Goal: Task Accomplishment & Management: Manage account settings

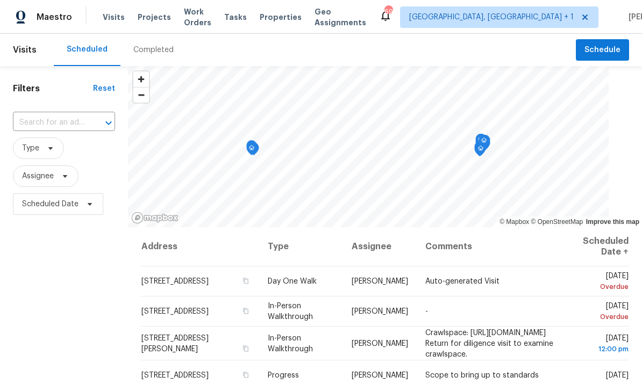
click at [151, 17] on span "Projects" at bounding box center [154, 17] width 33 height 11
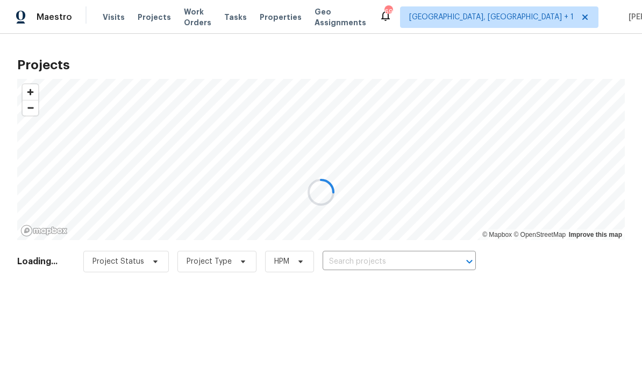
click at [385, 259] on div at bounding box center [321, 192] width 642 height 384
click at [403, 260] on div at bounding box center [321, 192] width 642 height 384
click at [402, 259] on div at bounding box center [321, 192] width 642 height 384
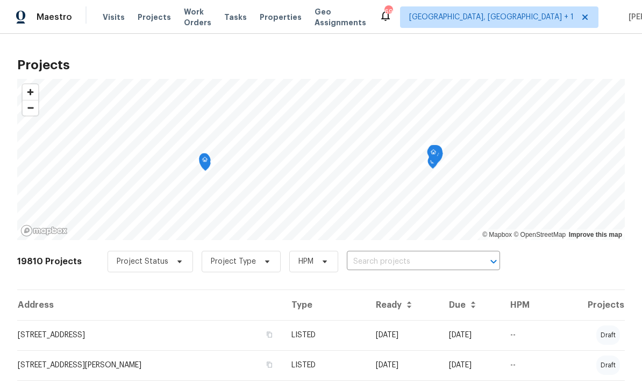
click at [405, 258] on input "text" at bounding box center [408, 262] width 123 height 17
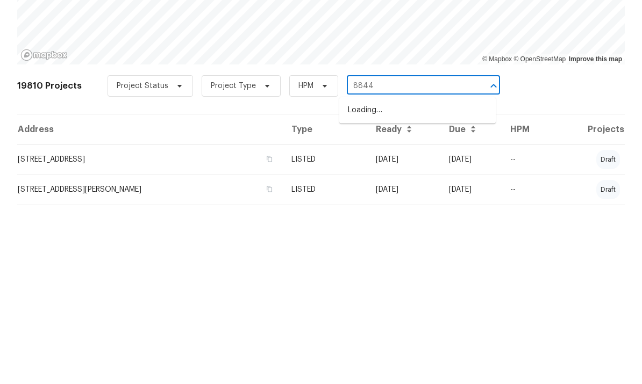
type input "8844"
click at [418, 277] on li "8844 Forester Ln, Apex, NC 27539" at bounding box center [417, 286] width 156 height 18
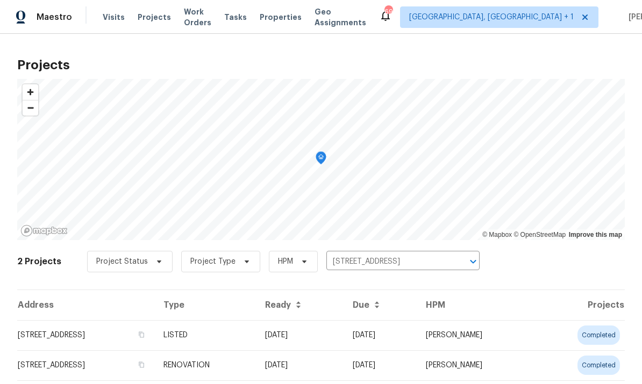
click at [105, 327] on td "8844 Forester Ln, Apex, NC 27539" at bounding box center [86, 335] width 138 height 30
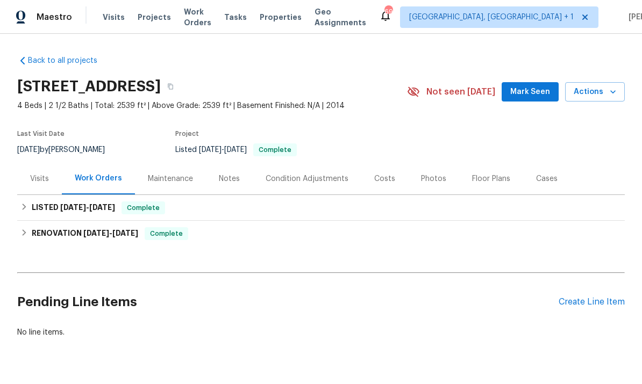
click at [41, 187] on div "Visits" at bounding box center [39, 179] width 45 height 32
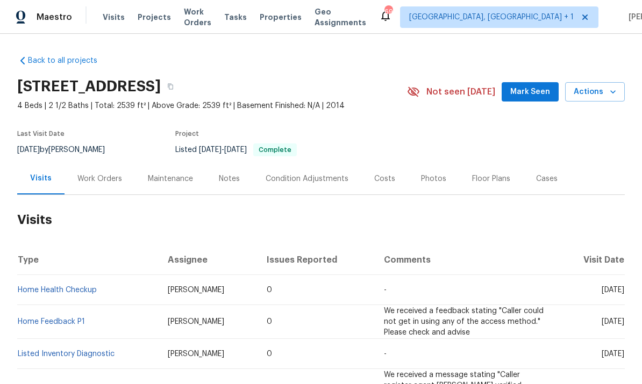
click at [95, 179] on div "Work Orders" at bounding box center [99, 179] width 45 height 11
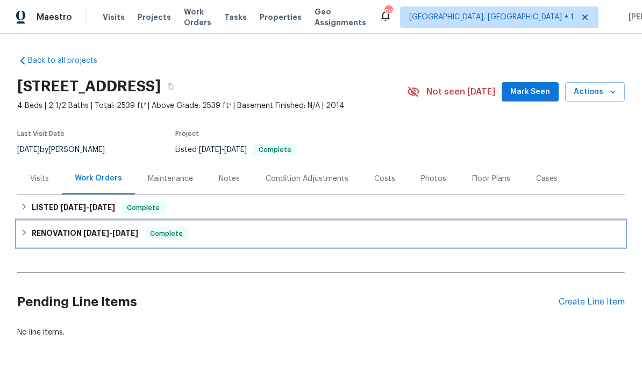
click at [84, 237] on h6 "RENOVATION 5/6/25 - 5/9/25" at bounding box center [85, 233] width 106 height 13
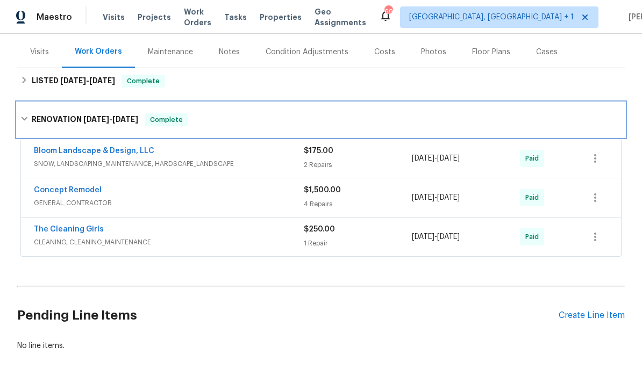
scroll to position [126, 0]
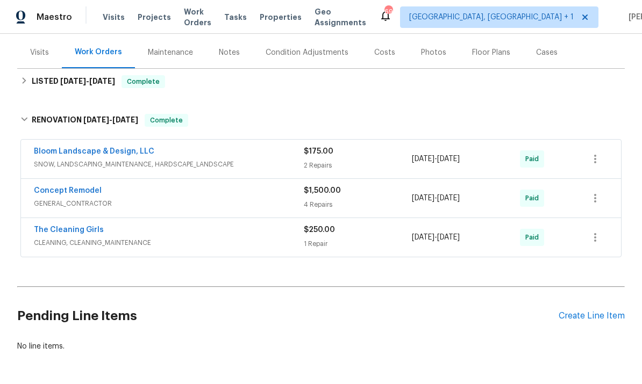
click at [74, 193] on link "Concept Remodel" at bounding box center [68, 191] width 68 height 8
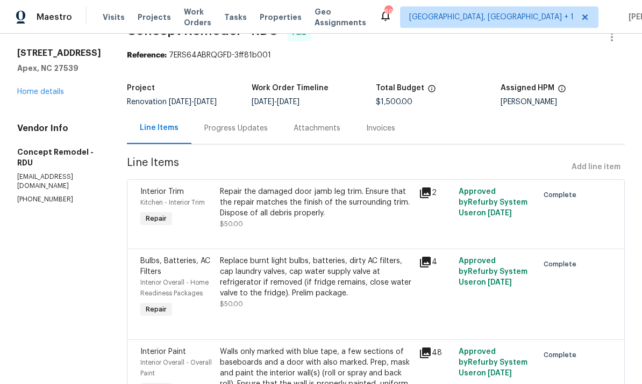
scroll to position [28, 0]
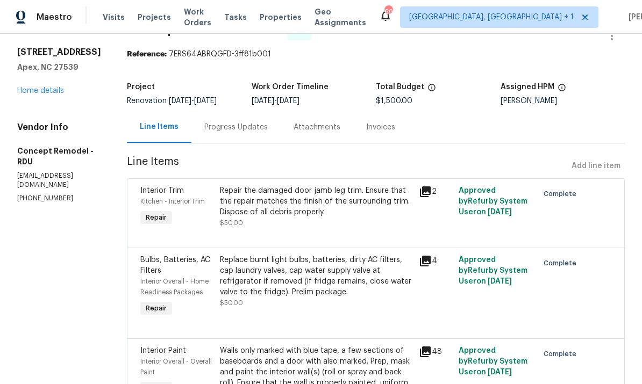
click at [423, 186] on div "2" at bounding box center [435, 192] width 33 height 13
click at [419, 194] on icon at bounding box center [425, 192] width 13 height 13
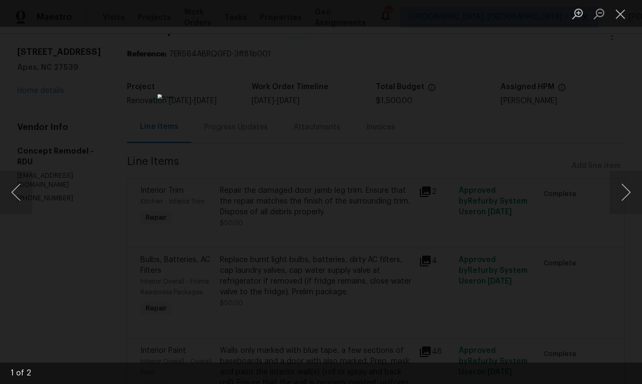
click at [631, 191] on button "Next image" at bounding box center [626, 192] width 32 height 43
click at [624, 197] on button "Next image" at bounding box center [626, 192] width 32 height 43
click at [636, 146] on div "Lightbox" at bounding box center [321, 192] width 642 height 384
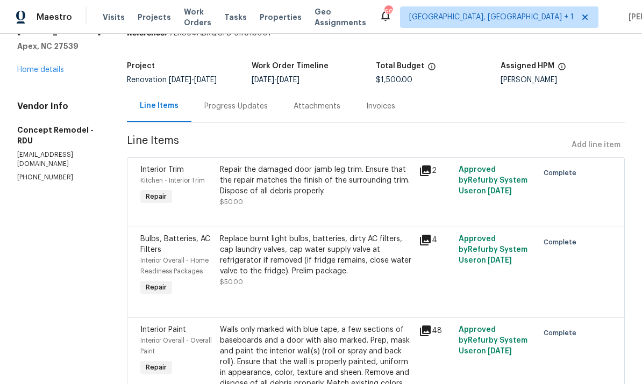
scroll to position [66, 0]
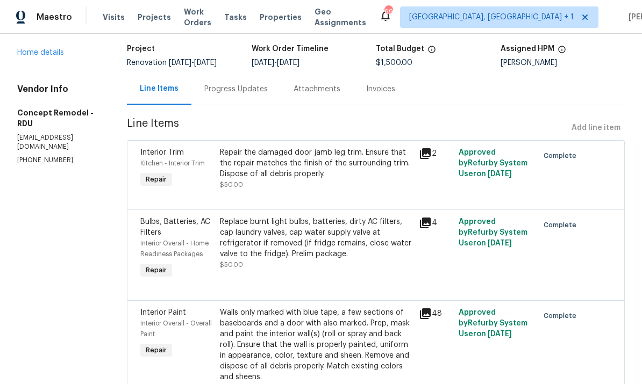
click at [420, 224] on icon at bounding box center [425, 223] width 11 height 11
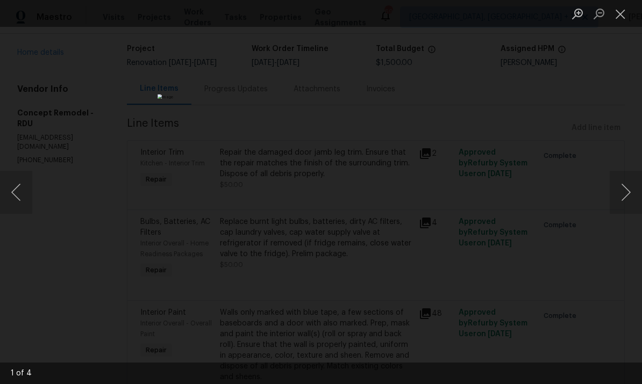
click at [637, 191] on button "Next image" at bounding box center [626, 192] width 32 height 43
click at [637, 188] on button "Next image" at bounding box center [626, 192] width 32 height 43
click at [637, 186] on button "Next image" at bounding box center [626, 192] width 32 height 43
click at [640, 184] on button "Next image" at bounding box center [626, 192] width 32 height 43
click at [638, 190] on button "Next image" at bounding box center [626, 192] width 32 height 43
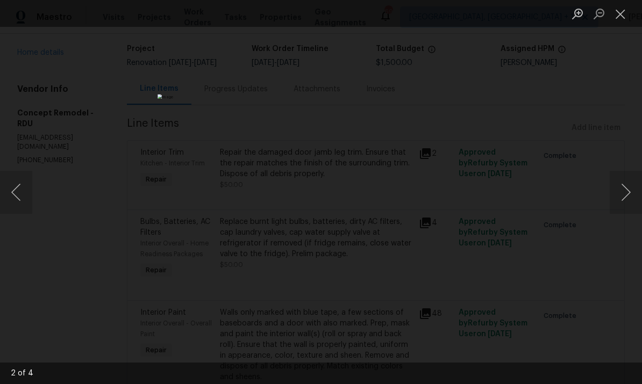
click at [637, 196] on button "Next image" at bounding box center [626, 192] width 32 height 43
click at [638, 193] on button "Next image" at bounding box center [626, 192] width 32 height 43
click at [637, 196] on button "Next image" at bounding box center [626, 192] width 32 height 43
click at [635, 196] on button "Next image" at bounding box center [626, 192] width 32 height 43
click at [636, 195] on button "Next image" at bounding box center [626, 192] width 32 height 43
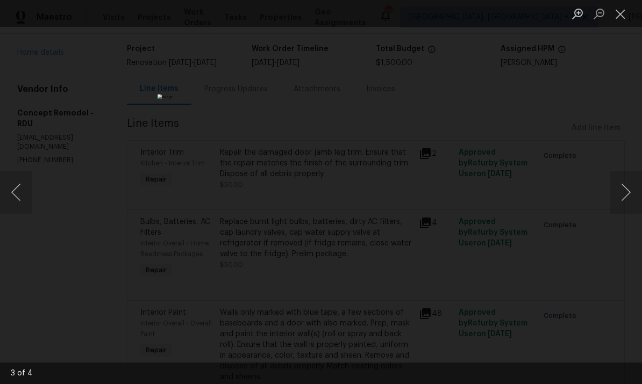
click at [637, 154] on div "Lightbox" at bounding box center [321, 192] width 642 height 384
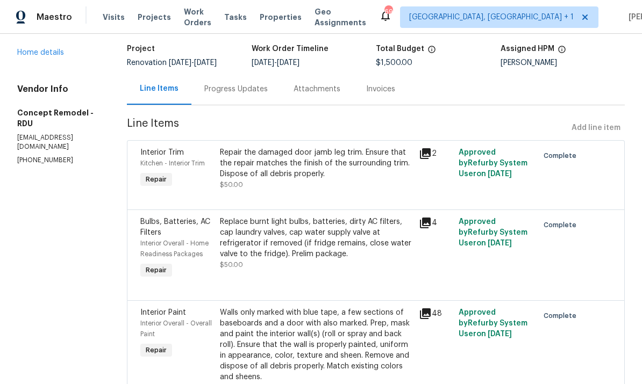
click at [420, 315] on icon at bounding box center [425, 314] width 11 height 11
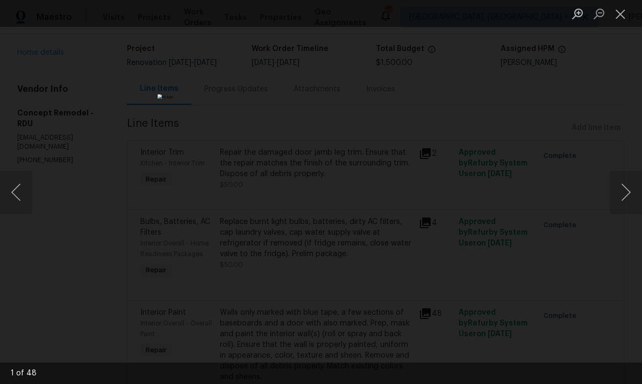
click at [638, 191] on button "Next image" at bounding box center [626, 192] width 32 height 43
click at [638, 194] on button "Next image" at bounding box center [626, 192] width 32 height 43
click at [638, 191] on button "Next image" at bounding box center [626, 192] width 32 height 43
click at [635, 190] on button "Next image" at bounding box center [626, 192] width 32 height 43
click at [638, 189] on button "Next image" at bounding box center [626, 192] width 32 height 43
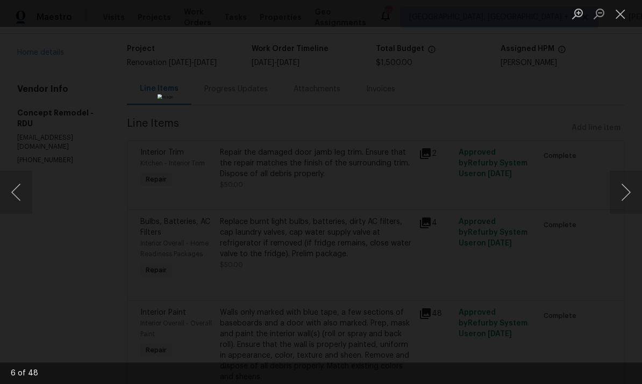
click at [637, 191] on button "Next image" at bounding box center [626, 192] width 32 height 43
click at [638, 188] on button "Next image" at bounding box center [626, 192] width 32 height 43
click at [637, 189] on button "Next image" at bounding box center [626, 192] width 32 height 43
click at [638, 187] on button "Next image" at bounding box center [626, 192] width 32 height 43
click at [638, 189] on button "Next image" at bounding box center [626, 192] width 32 height 43
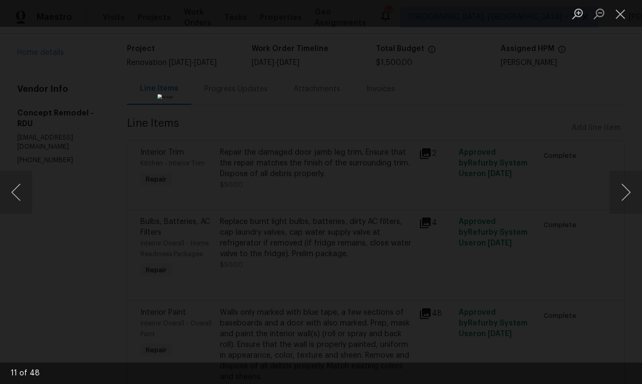
click at [635, 188] on button "Next image" at bounding box center [626, 192] width 32 height 43
click at [636, 187] on button "Next image" at bounding box center [626, 192] width 32 height 43
click at [633, 186] on button "Next image" at bounding box center [626, 192] width 32 height 43
click at [633, 185] on button "Next image" at bounding box center [626, 192] width 32 height 43
click at [636, 186] on button "Next image" at bounding box center [626, 192] width 32 height 43
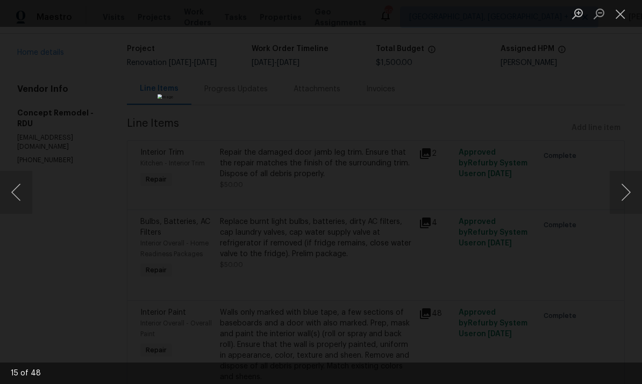
click at [636, 186] on button "Next image" at bounding box center [626, 192] width 32 height 43
click at [630, 189] on button "Next image" at bounding box center [626, 192] width 32 height 43
click at [628, 189] on button "Next image" at bounding box center [626, 192] width 32 height 43
click at [623, 193] on button "Next image" at bounding box center [626, 192] width 32 height 43
click at [629, 193] on button "Next image" at bounding box center [626, 192] width 32 height 43
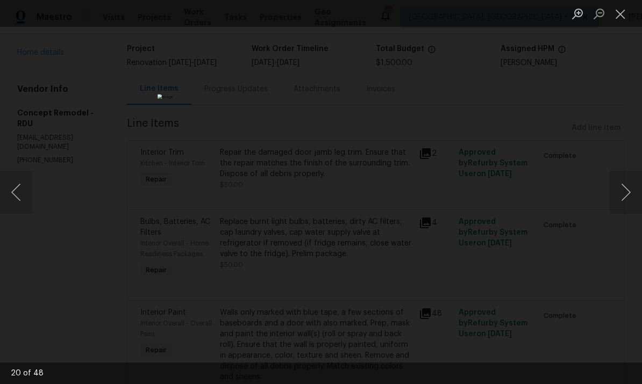
click at [629, 191] on button "Next image" at bounding box center [626, 192] width 32 height 43
click at [630, 190] on button "Next image" at bounding box center [626, 192] width 32 height 43
click at [633, 75] on div "Lightbox" at bounding box center [321, 192] width 642 height 384
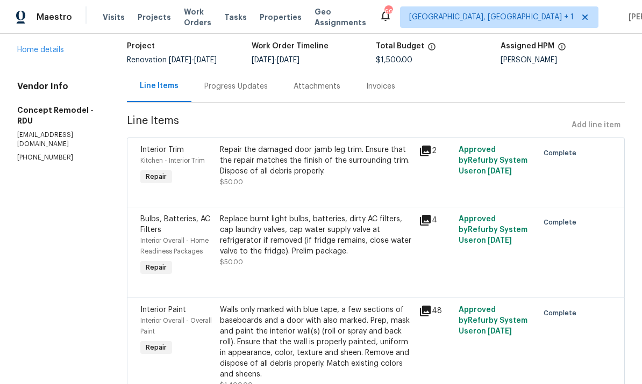
scroll to position [70, 0]
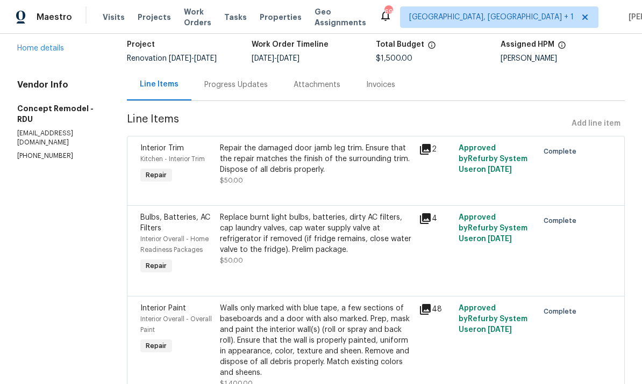
click at [49, 52] on link "Home details" at bounding box center [40, 49] width 47 height 8
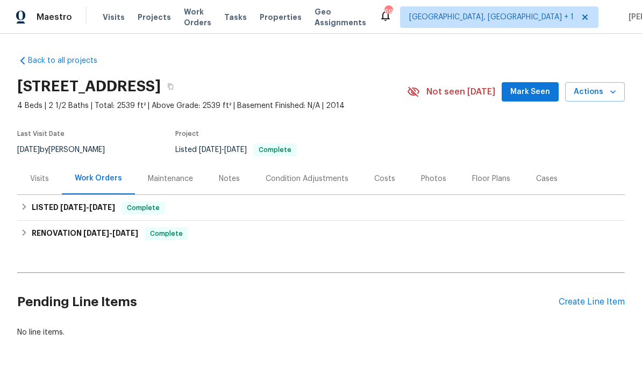
click at [431, 177] on div "Photos" at bounding box center [433, 179] width 25 height 11
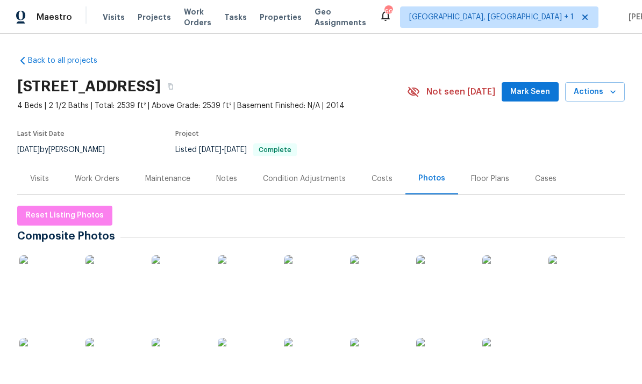
click at [56, 284] on img at bounding box center [46, 282] width 54 height 54
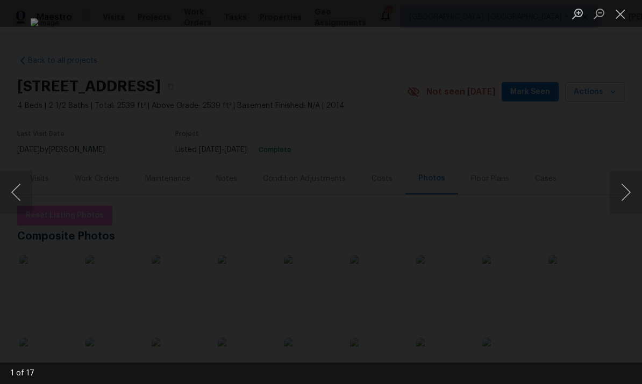
click at [636, 191] on button "Next image" at bounding box center [626, 192] width 32 height 43
click at [637, 183] on button "Next image" at bounding box center [626, 192] width 32 height 43
click at [635, 183] on button "Next image" at bounding box center [626, 192] width 32 height 43
click at [637, 186] on button "Next image" at bounding box center [626, 192] width 32 height 43
click at [635, 195] on button "Next image" at bounding box center [626, 192] width 32 height 43
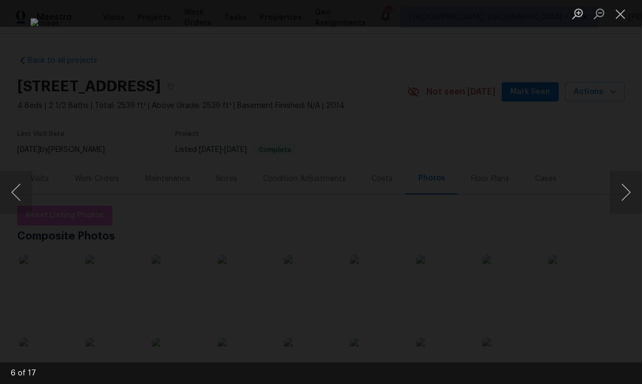
click at [630, 195] on button "Next image" at bounding box center [626, 192] width 32 height 43
click at [628, 200] on button "Next image" at bounding box center [626, 192] width 32 height 43
click at [629, 208] on button "Next image" at bounding box center [626, 192] width 32 height 43
click at [630, 201] on button "Next image" at bounding box center [626, 192] width 32 height 43
click at [631, 197] on button "Next image" at bounding box center [626, 192] width 32 height 43
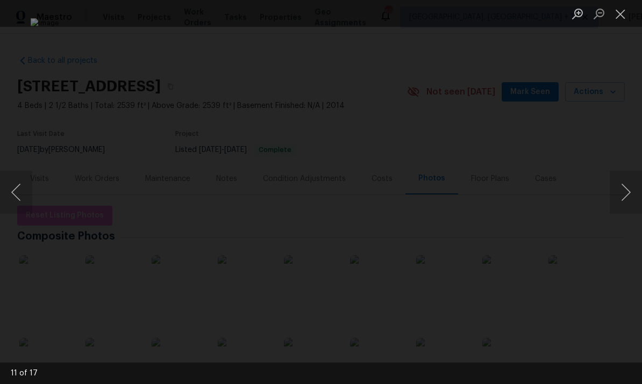
click at [629, 196] on button "Next image" at bounding box center [626, 192] width 32 height 43
click at [629, 198] on button "Next image" at bounding box center [626, 192] width 32 height 43
click at [629, 195] on button "Next image" at bounding box center [626, 192] width 32 height 43
click at [628, 194] on button "Next image" at bounding box center [626, 192] width 32 height 43
click at [629, 202] on button "Next image" at bounding box center [626, 192] width 32 height 43
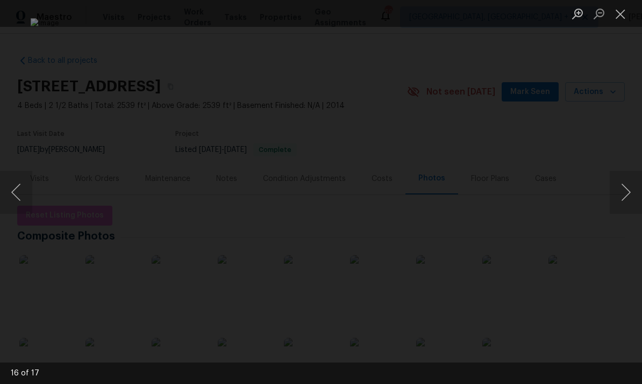
click at [629, 196] on button "Next image" at bounding box center [626, 192] width 32 height 43
click at [630, 192] on button "Next image" at bounding box center [626, 192] width 32 height 43
click at [636, 193] on button "Next image" at bounding box center [626, 192] width 32 height 43
click at [637, 194] on button "Next image" at bounding box center [626, 192] width 32 height 43
click at [640, 227] on div "Lightbox" at bounding box center [321, 192] width 642 height 384
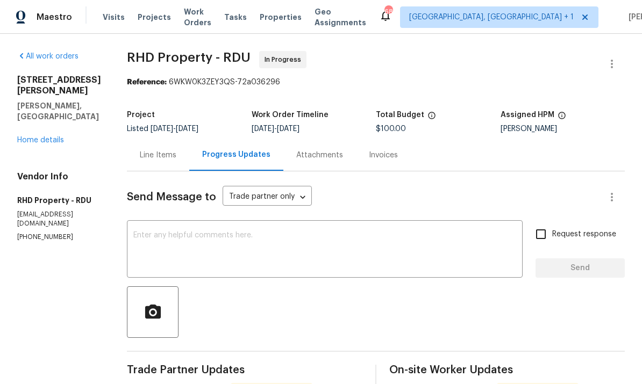
click at [43, 137] on link "Home details" at bounding box center [40, 141] width 47 height 8
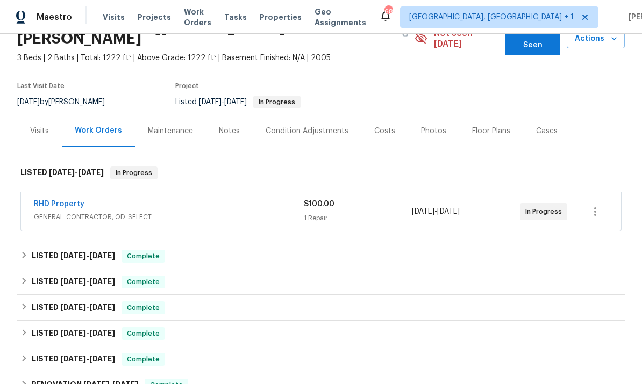
scroll to position [59, 0]
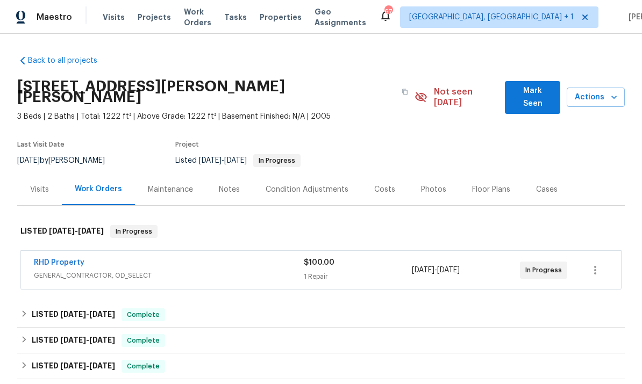
click at [65, 259] on link "RHD Property" at bounding box center [59, 263] width 51 height 8
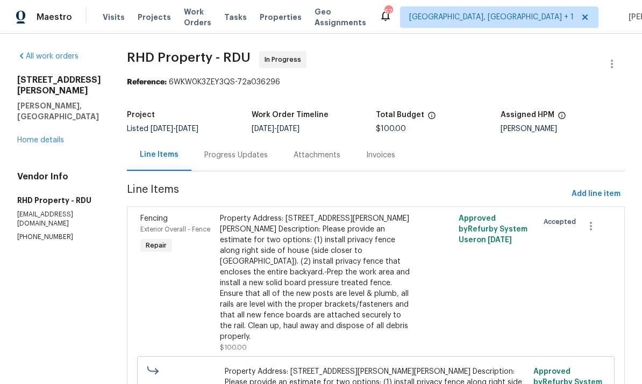
click at [250, 153] on div "Progress Updates" at bounding box center [235, 155] width 63 height 11
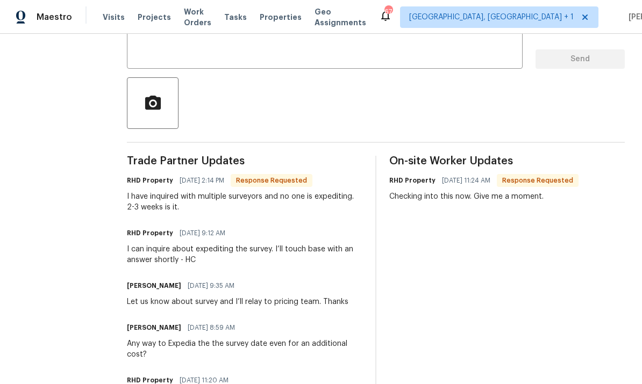
scroll to position [198, 0]
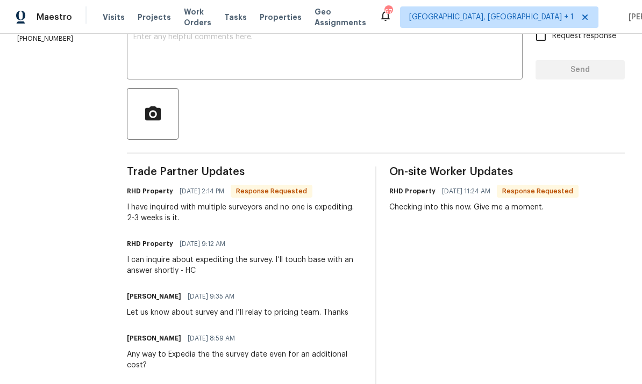
click at [175, 48] on textarea at bounding box center [324, 52] width 383 height 38
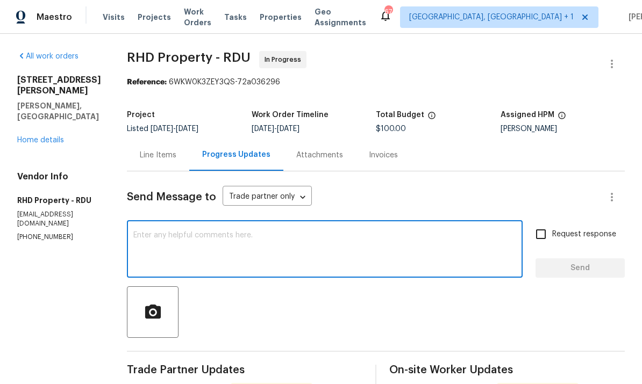
scroll to position [0, 0]
click at [174, 150] on div "Line Items" at bounding box center [158, 155] width 37 height 11
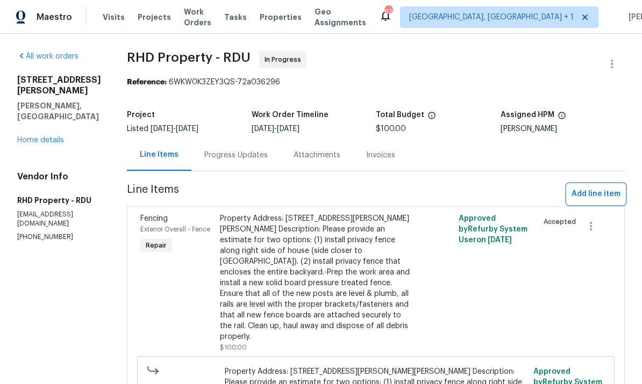
click at [600, 191] on span "Add line item" at bounding box center [596, 194] width 49 height 13
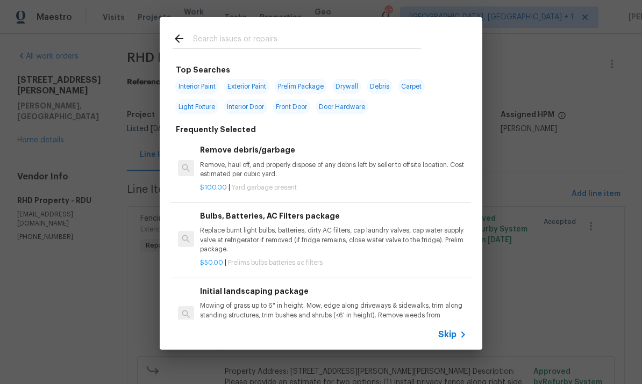
click at [238, 40] on input "text" at bounding box center [307, 40] width 228 height 16
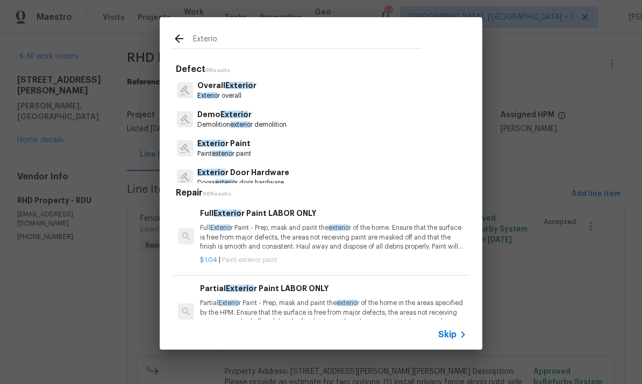
type input "Exterior"
click at [234, 82] on span "Exterior" at bounding box center [240, 86] width 31 height 8
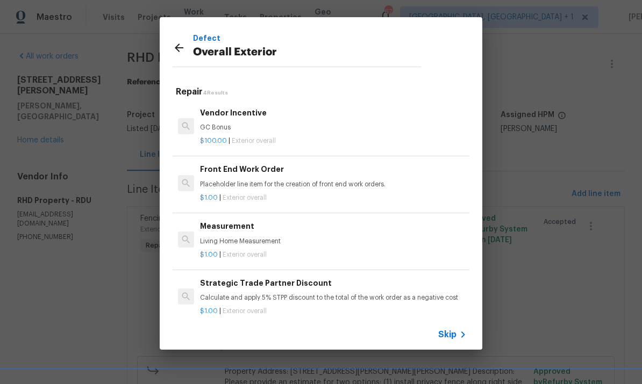
click at [239, 224] on h6 "Measurement" at bounding box center [333, 226] width 267 height 12
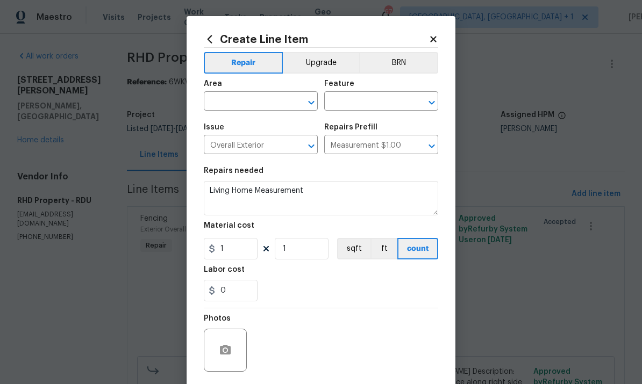
click at [258, 89] on div "Area" at bounding box center [261, 87] width 114 height 14
click at [255, 104] on input "text" at bounding box center [246, 102] width 84 height 17
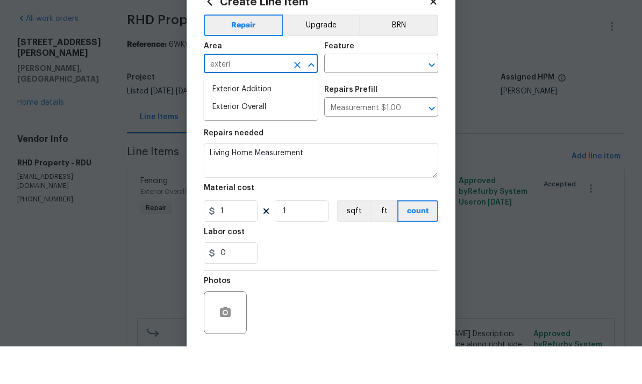
click at [262, 136] on li "Exterior Overall" at bounding box center [261, 145] width 114 height 18
type input "Exterior Overall"
click at [368, 94] on input "text" at bounding box center [366, 102] width 84 height 17
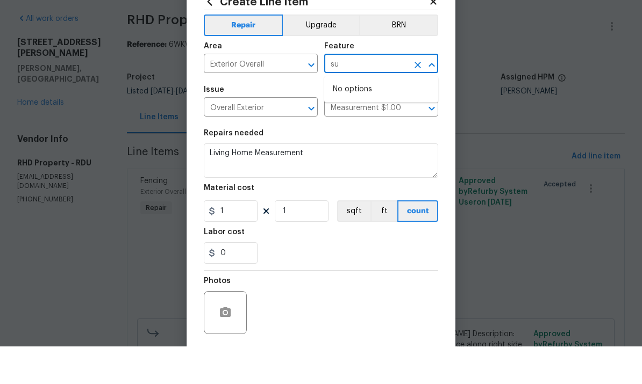
type input "s"
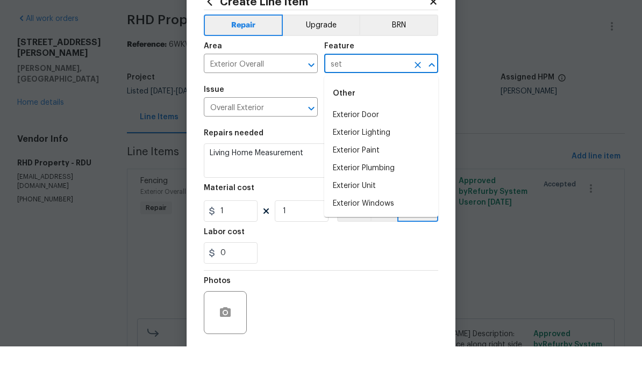
scroll to position [38, 0]
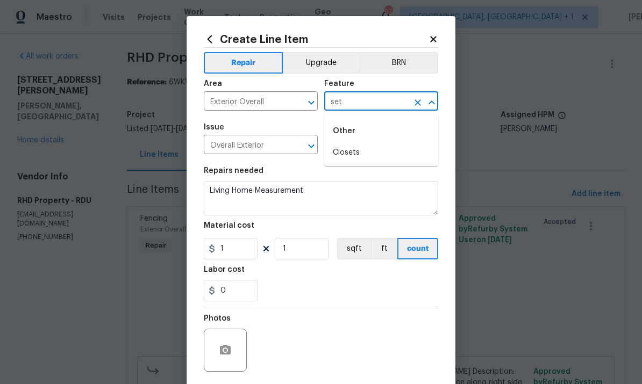
type input "set"
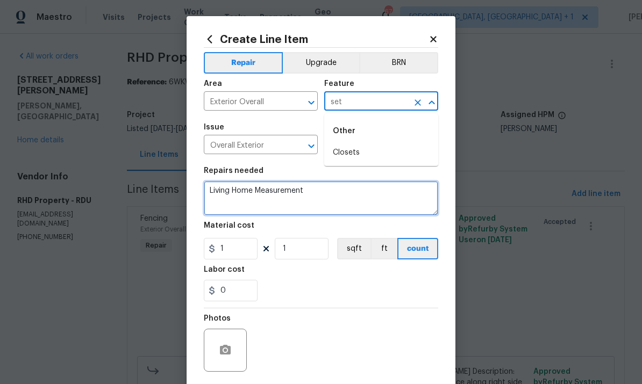
click at [348, 188] on textarea "Living Home Measurement" at bounding box center [321, 198] width 234 height 34
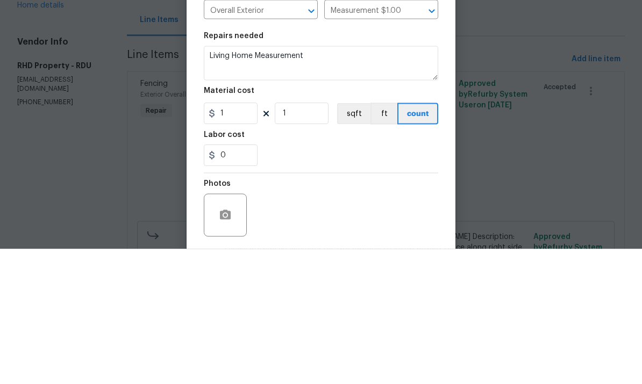
scroll to position [40, 0]
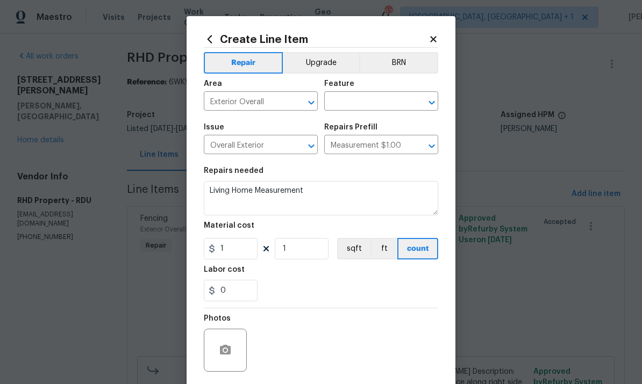
click at [353, 105] on input "text" at bounding box center [366, 102] width 84 height 17
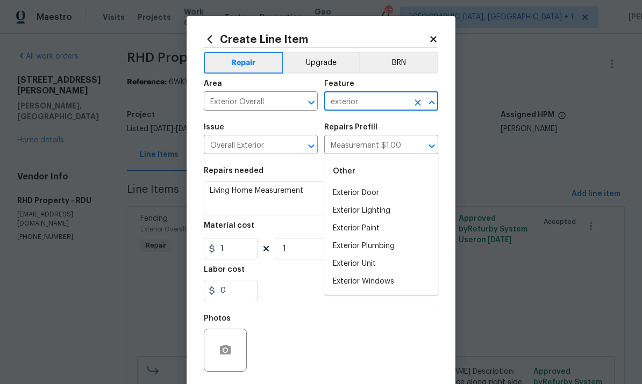
click at [372, 108] on input "exterior" at bounding box center [366, 102] width 84 height 17
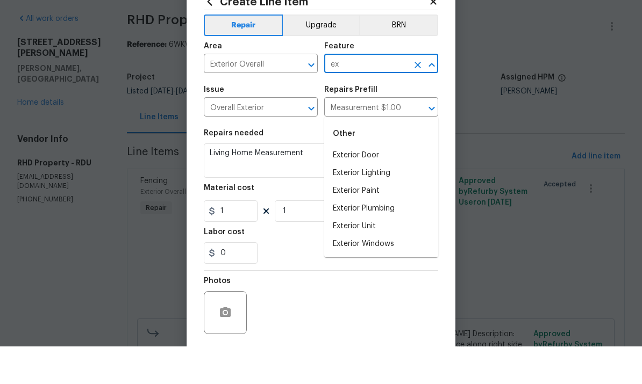
type input "e"
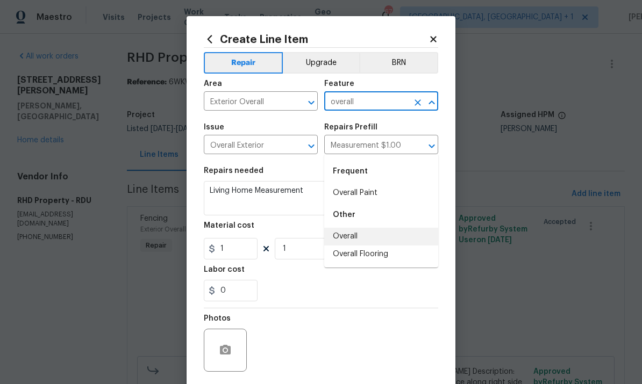
click at [365, 228] on li "Overall" at bounding box center [381, 237] width 114 height 18
type input "Overall"
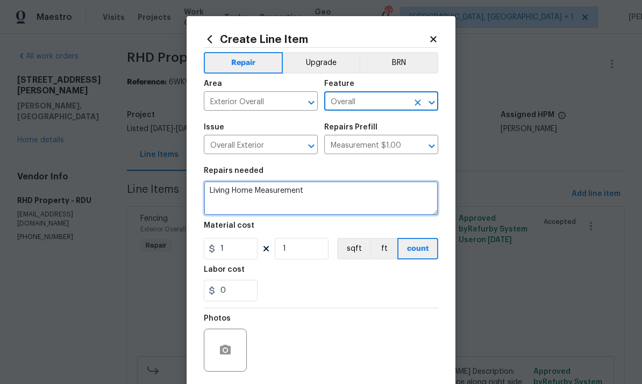
click at [247, 192] on textarea "Living Home Measurement" at bounding box center [321, 198] width 234 height 34
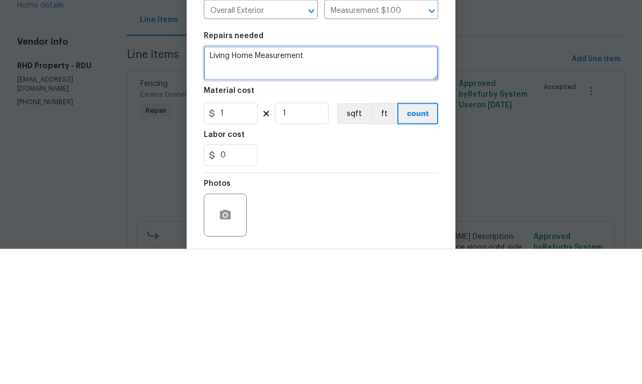
click at [320, 181] on textarea "Living Home Measurement" at bounding box center [321, 198] width 234 height 34
type textarea "Livi"
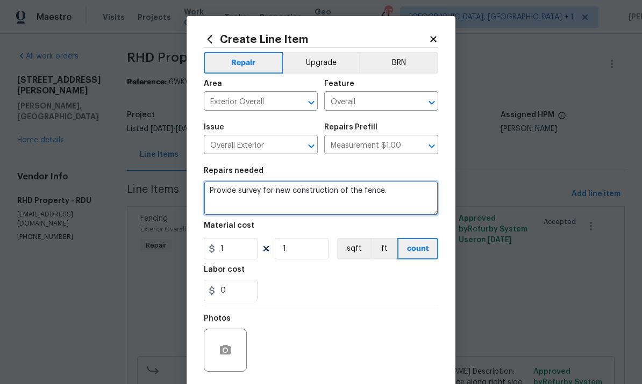
type textarea "Provide survey for new construction of the fence."
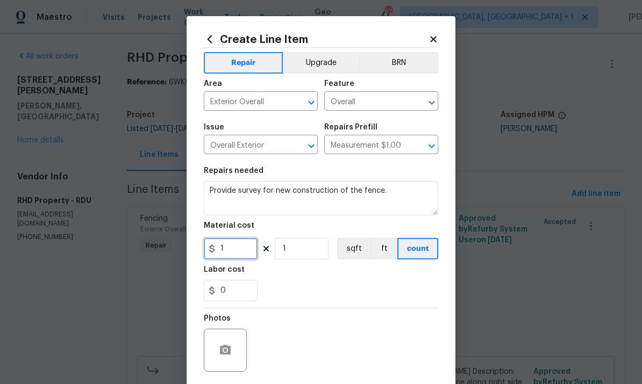
click at [245, 253] on input "1" at bounding box center [231, 249] width 54 height 22
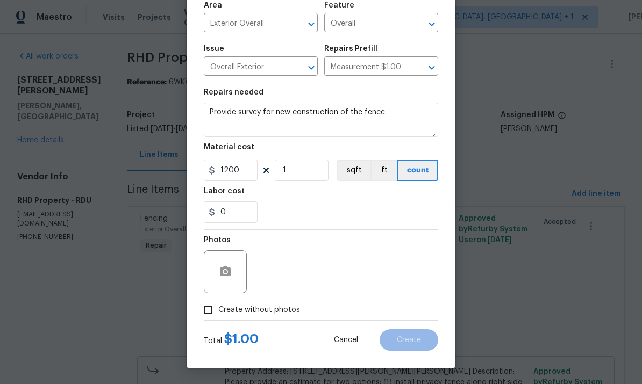
scroll to position [81, 0]
type input "1200"
click at [215, 316] on input "Create without photos" at bounding box center [208, 310] width 20 height 20
checkbox input "true"
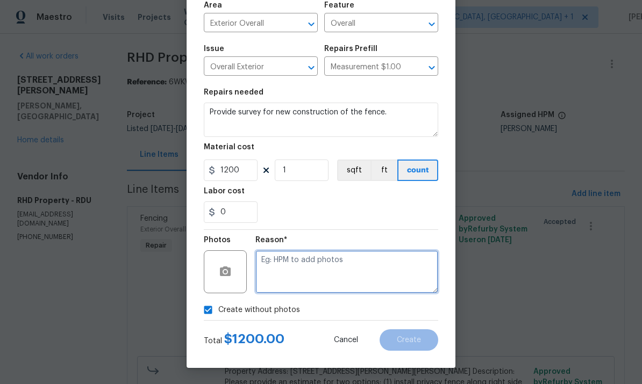
click at [286, 258] on textarea at bounding box center [346, 272] width 183 height 43
type textarea "To come"
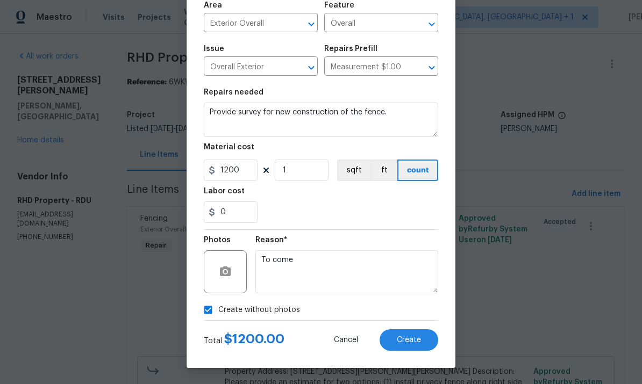
click at [413, 339] on span "Create" at bounding box center [409, 341] width 24 height 8
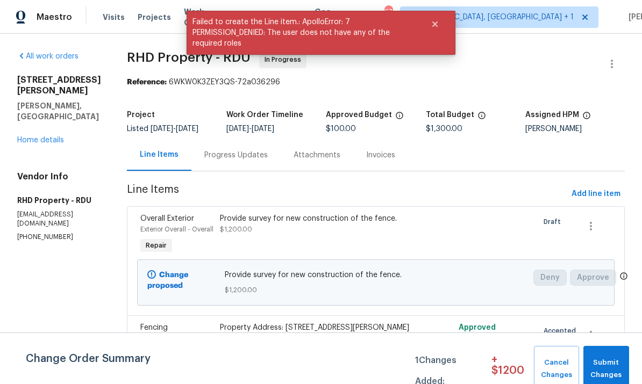
scroll to position [0, 0]
click at [246, 161] on div "Progress Updates" at bounding box center [235, 155] width 63 height 11
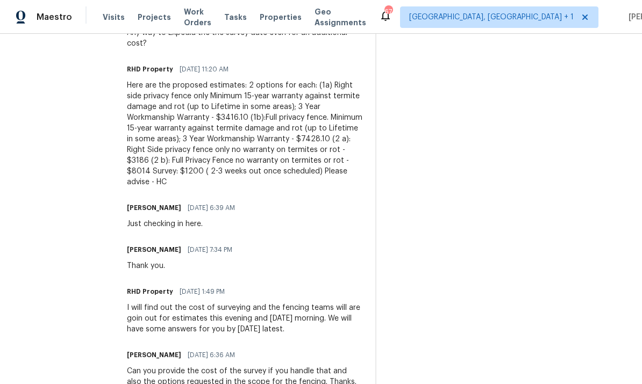
scroll to position [522, 0]
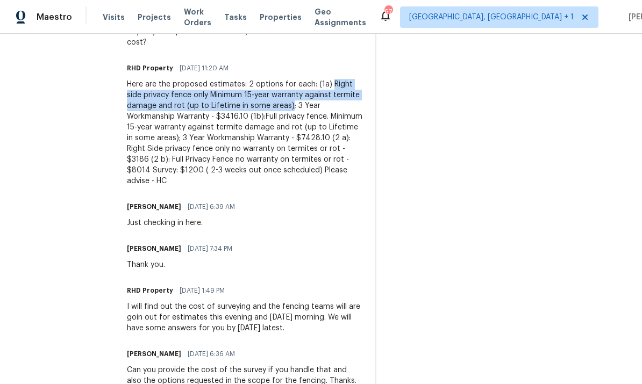
copy div "Right side privacy fence only Minimum 15-year warranty against termite damage a…"
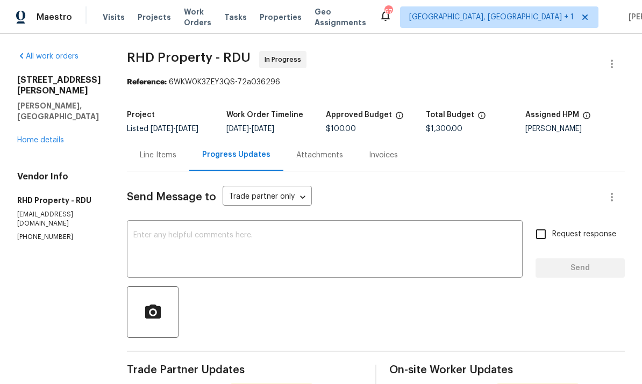
scroll to position [0, 0]
click at [169, 160] on div "Line Items" at bounding box center [158, 155] width 37 height 11
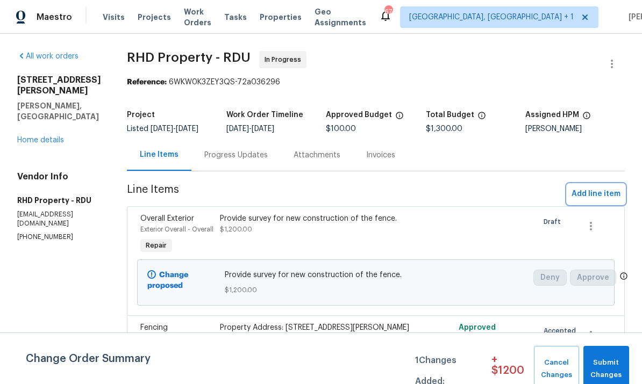
click at [613, 199] on span "Add line item" at bounding box center [596, 194] width 49 height 13
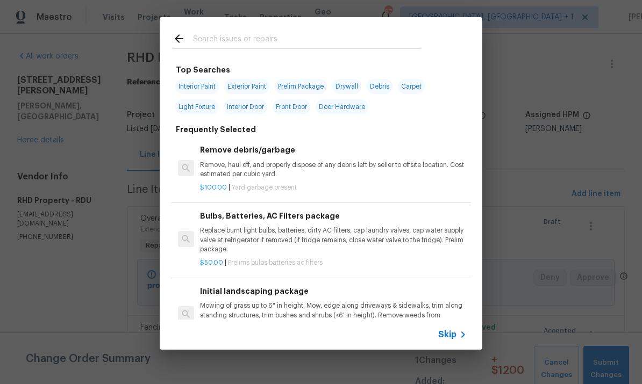
click at [241, 36] on input "text" at bounding box center [307, 40] width 228 height 16
type input "Fencing"
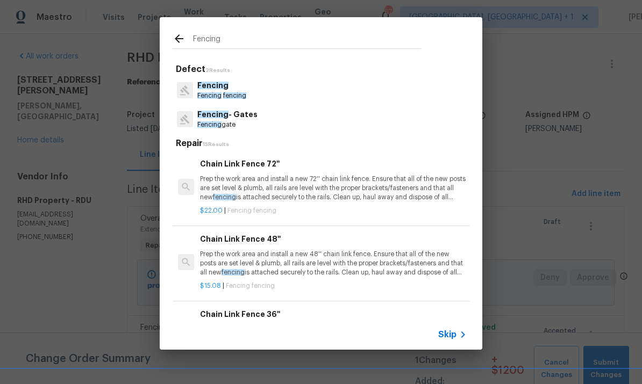
click at [227, 97] on span "fencing" at bounding box center [234, 95] width 23 height 6
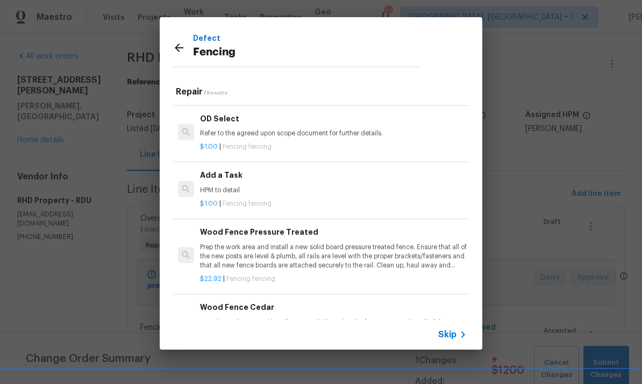
scroll to position [219, 0]
click at [300, 247] on p "Prep the work area and install a new solid board pressure treated fence. Ensure…" at bounding box center [333, 257] width 267 height 27
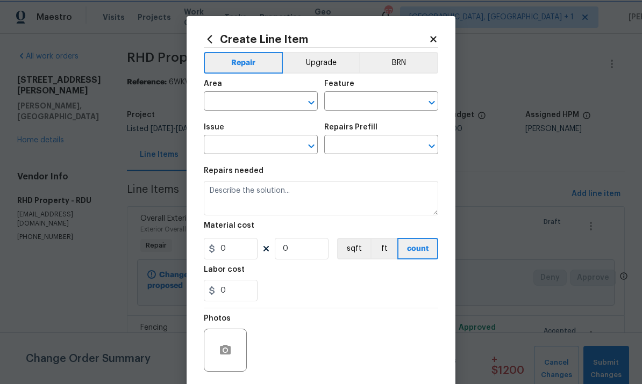
type input "Fencing"
type input "Wood Fence Pressure Treated $22.92"
type textarea "Prep the work area and install a new solid board pressure treated fence. Ensure…"
type input "22.92"
type input "1"
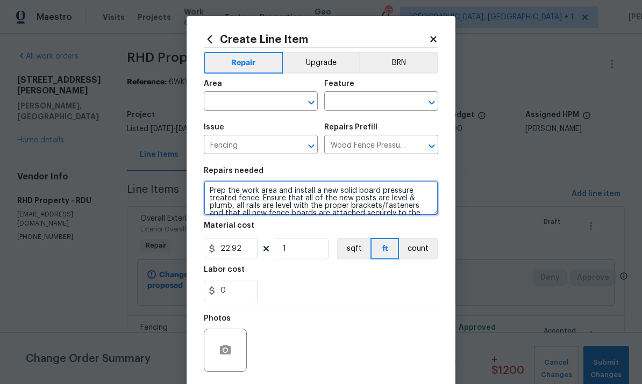
click at [383, 190] on textarea "Prep the work area and install a new solid board pressure treated fence. Ensure…" at bounding box center [321, 198] width 234 height 34
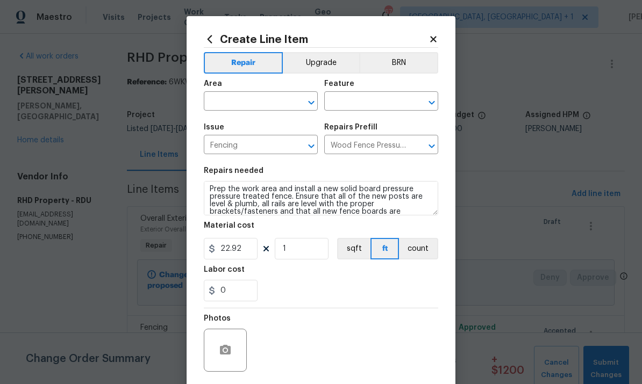
scroll to position [2, 0]
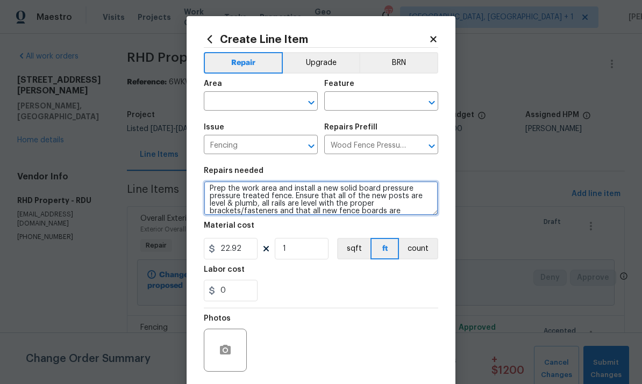
click at [416, 189] on textarea "Prep the work area and install a new solid board pressure pressure treated fenc…" at bounding box center [321, 198] width 234 height 34
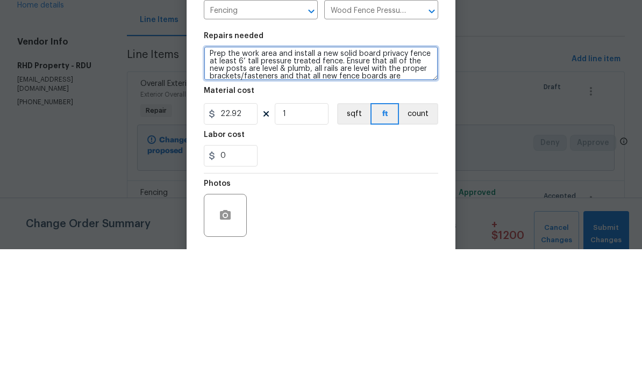
click at [263, 181] on textarea "Prep the work area and install a new solid board privacy fence at least 6’ tall…" at bounding box center [321, 198] width 234 height 34
paste textarea "Right side privacy fence only Minimum 15-year warranty against termite damage a…"
click at [280, 181] on textarea "Prep the work area and install a new solid board privacy fence at least 6’ tall…" at bounding box center [321, 198] width 234 height 34
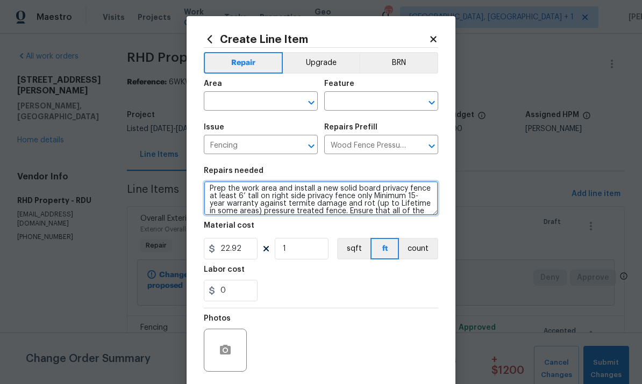
click at [307, 198] on textarea "Prep the work area and install a new solid board privacy fence at least 6’ tall…" at bounding box center [321, 198] width 234 height 34
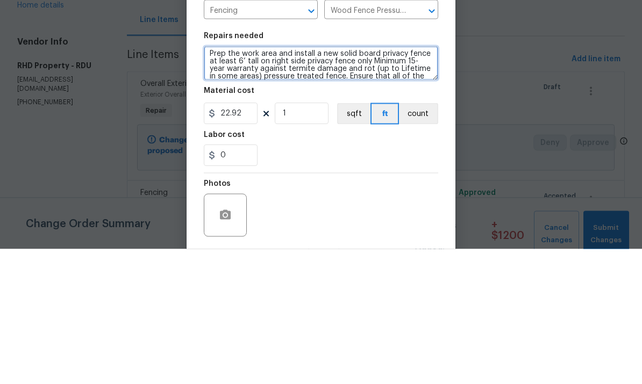
click at [370, 181] on textarea "Prep the work area and install a new solid board privacy fence at least 6’ tall…" at bounding box center [321, 198] width 234 height 34
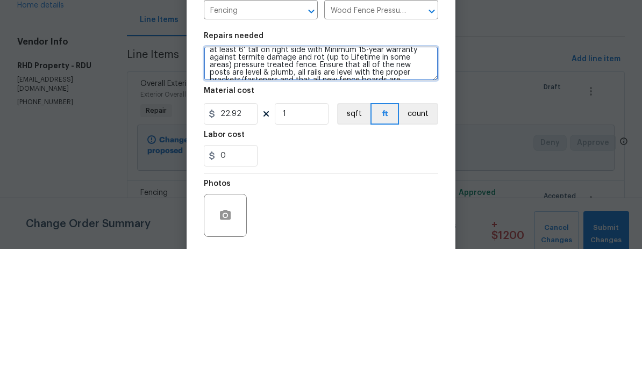
click at [426, 181] on textarea "Prep the work area and install a new solid board privacy fence at least 6’ tall…" at bounding box center [321, 198] width 234 height 34
type textarea "Prep the work area and install a new solid board privacy fence at least 6’ tall…"
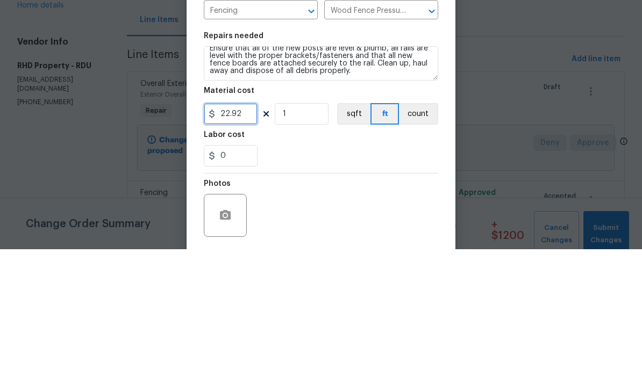
click at [253, 238] on input "22.92" at bounding box center [231, 249] width 54 height 22
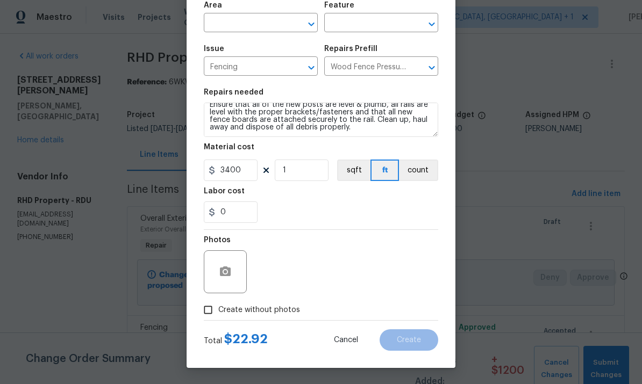
scroll to position [81, 0]
type input "3400"
click at [211, 318] on input "Create without photos" at bounding box center [208, 310] width 20 height 20
checkbox input "true"
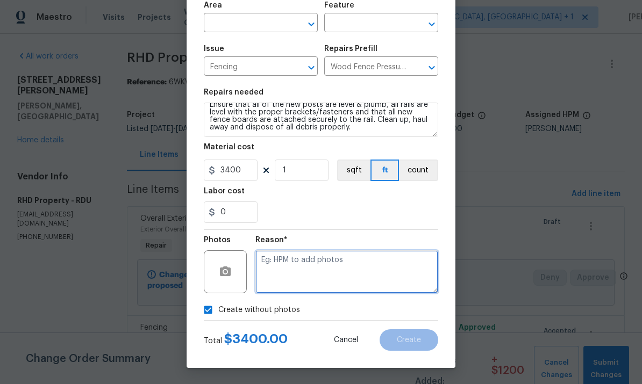
click at [298, 268] on textarea at bounding box center [346, 272] width 183 height 43
type textarea "Cost"
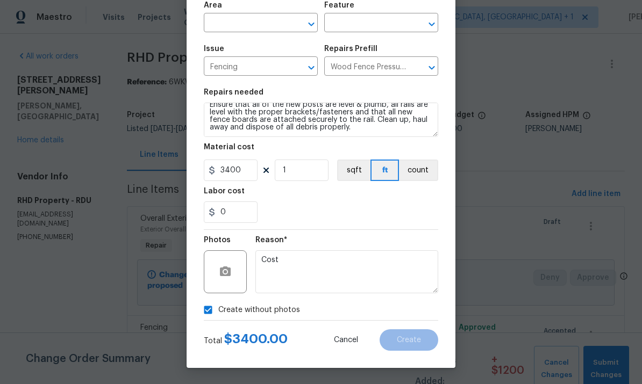
click at [392, 226] on section "Repairs needed Prep the work area and install a new solid board privacy fence a…" at bounding box center [321, 155] width 234 height 147
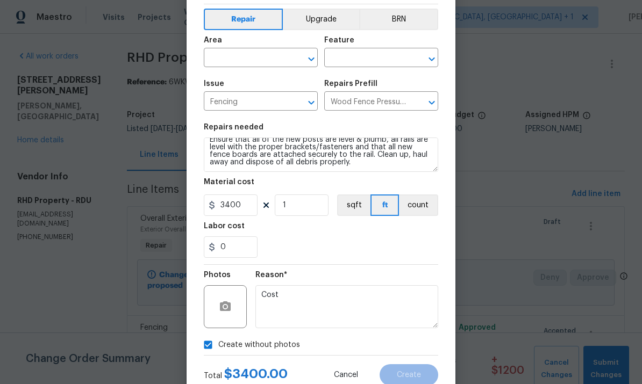
scroll to position [40, 0]
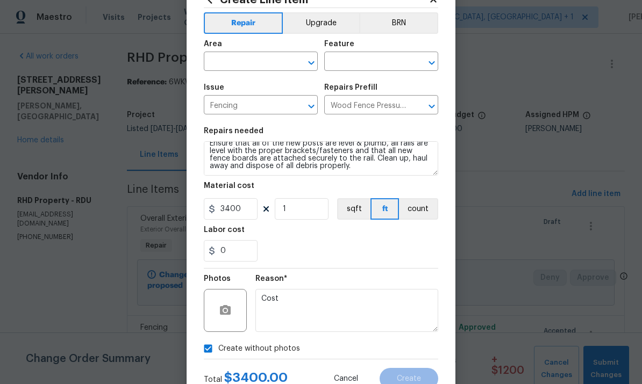
click at [262, 63] on input "text" at bounding box center [246, 62] width 84 height 17
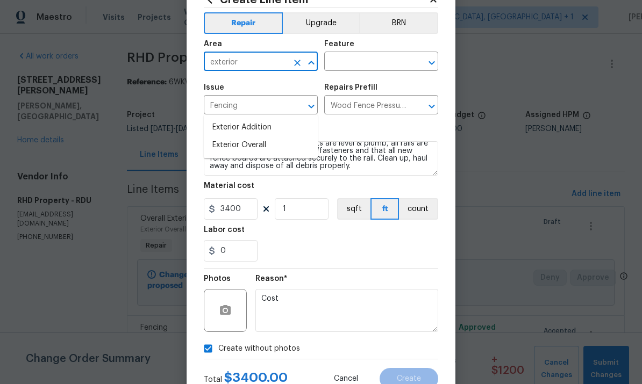
click at [249, 137] on li "Exterior Overall" at bounding box center [261, 146] width 114 height 18
type input "Exterior Overall"
click at [368, 59] on input "text" at bounding box center [366, 62] width 84 height 17
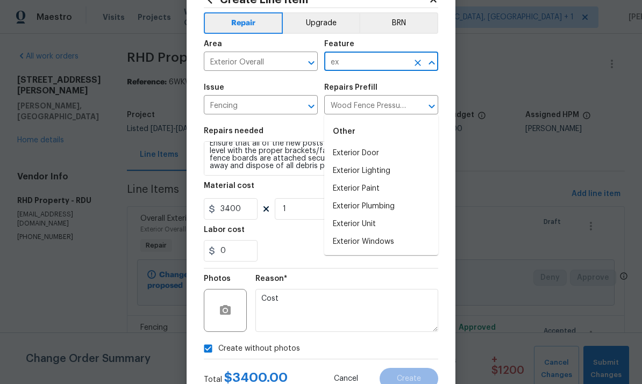
click at [356, 65] on input "ex" at bounding box center [366, 62] width 84 height 17
type input "e"
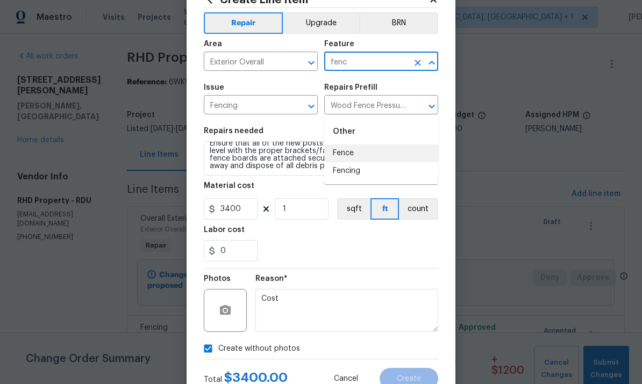
click at [345, 145] on li "Fence" at bounding box center [381, 154] width 114 height 18
type input "Fence"
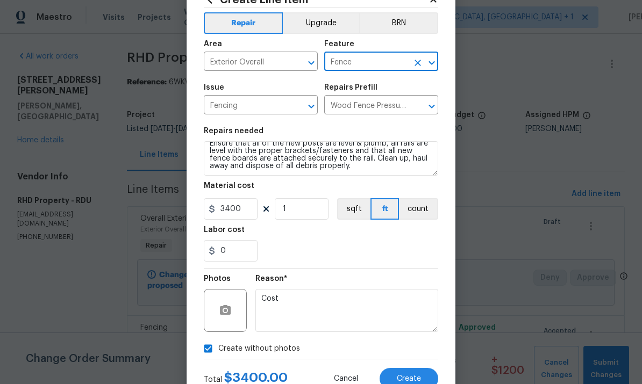
click at [401, 377] on span "Create" at bounding box center [409, 379] width 24 height 8
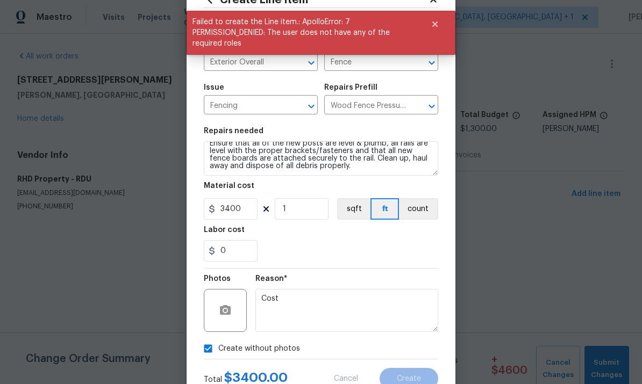
scroll to position [0, 0]
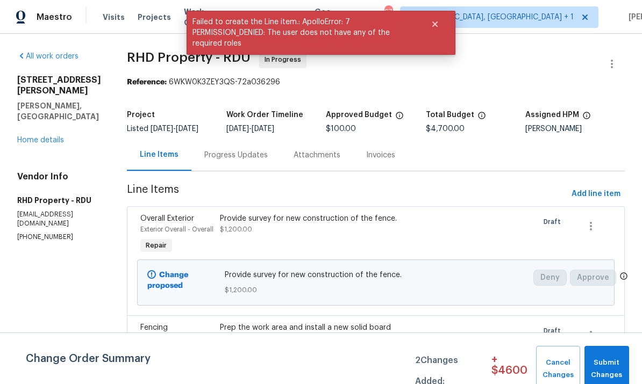
click at [234, 161] on div "Progress Updates" at bounding box center [235, 155] width 63 height 11
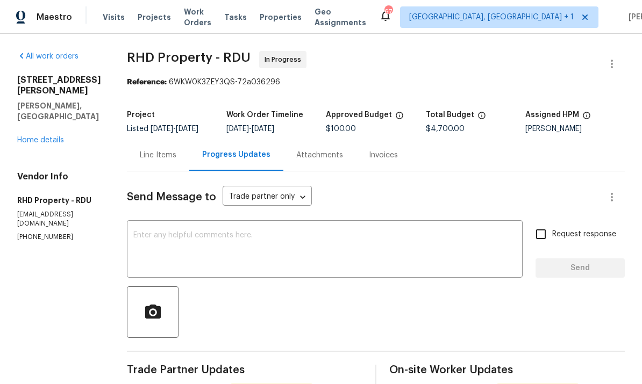
click at [176, 161] on div "Line Items" at bounding box center [158, 155] width 37 height 11
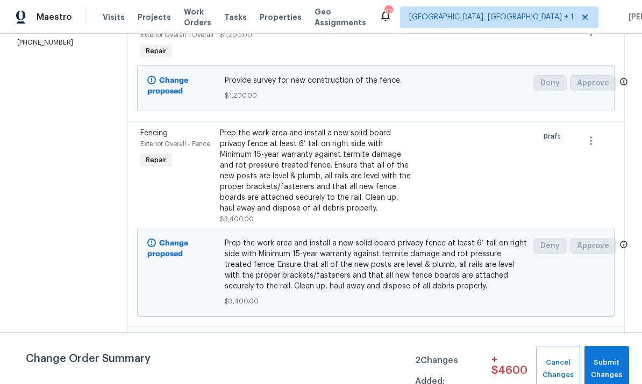
scroll to position [213, 0]
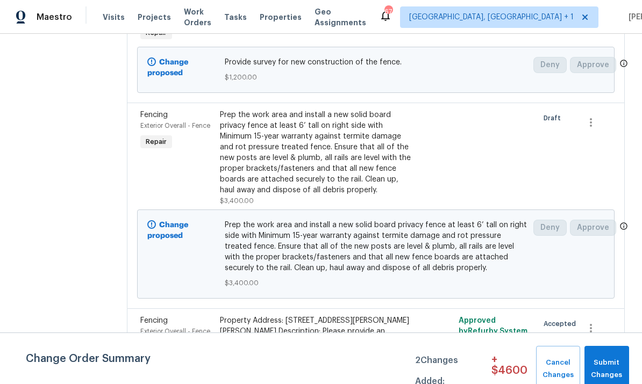
click at [346, 194] on div "Prep the work area and install a new solid board privacy fence at least 6’ tall…" at bounding box center [316, 153] width 193 height 86
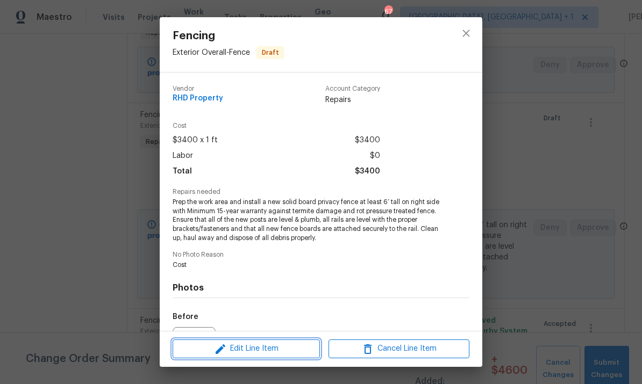
click at [288, 353] on span "Edit Line Item" at bounding box center [246, 349] width 141 height 13
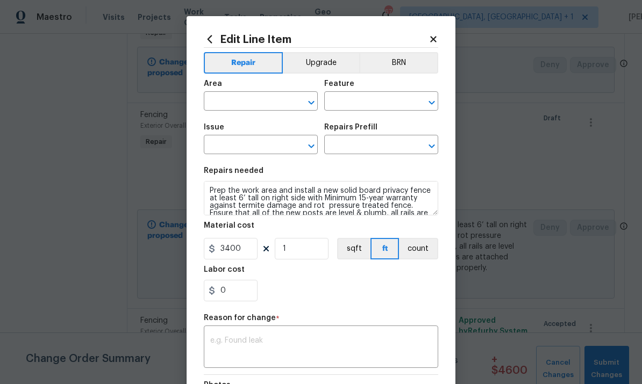
type input "Exterior Overall"
type input "Fence"
type input "Fencing"
type input "Wood Fence Pressure Treated $22.92"
click at [251, 255] on input "3400" at bounding box center [231, 249] width 54 height 22
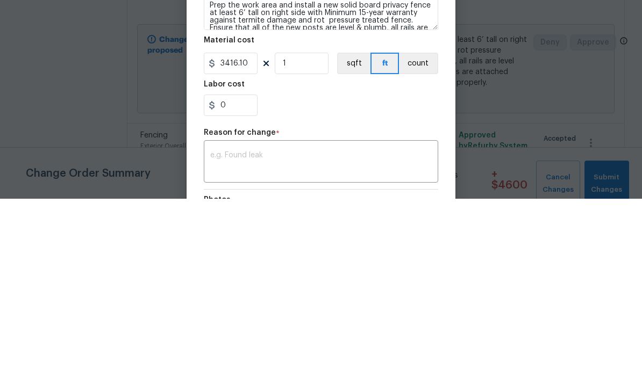
scroll to position [40, 0]
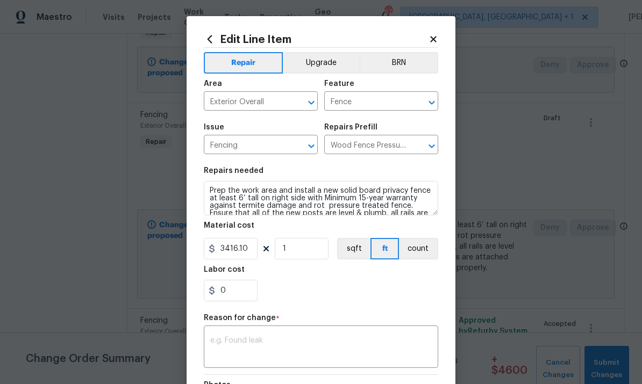
click at [280, 341] on textarea at bounding box center [321, 348] width 222 height 23
type input "3416.1"
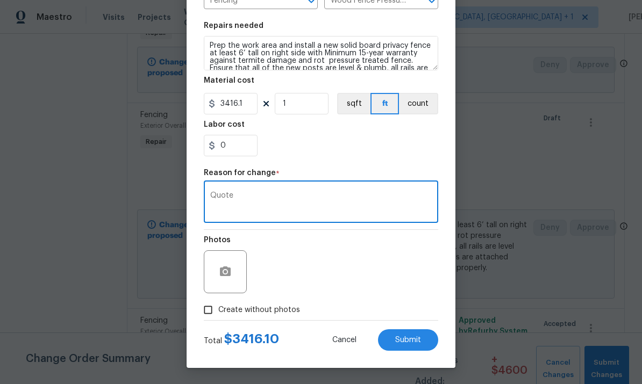
type textarea "Quote"
click at [413, 343] on span "Submit" at bounding box center [408, 341] width 26 height 8
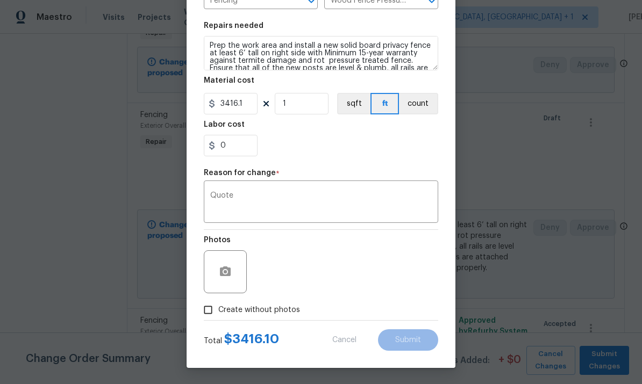
type input "3400"
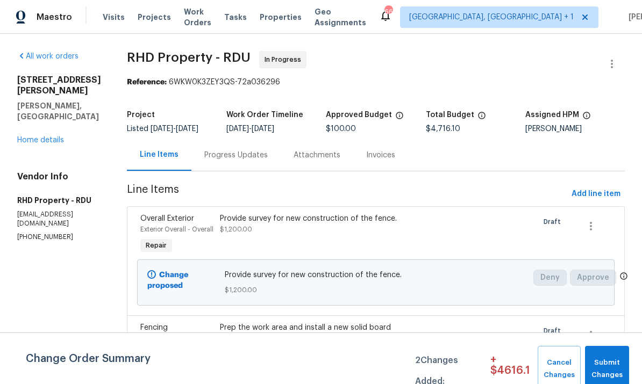
scroll to position [0, 0]
click at [614, 369] on span "Submit Changes" at bounding box center [606, 369] width 33 height 25
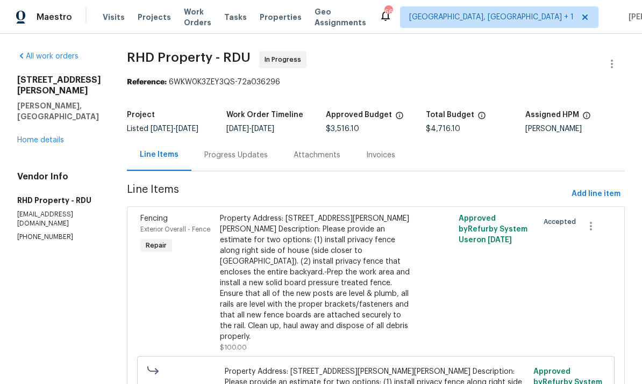
click at [43, 137] on link "Home details" at bounding box center [40, 141] width 47 height 8
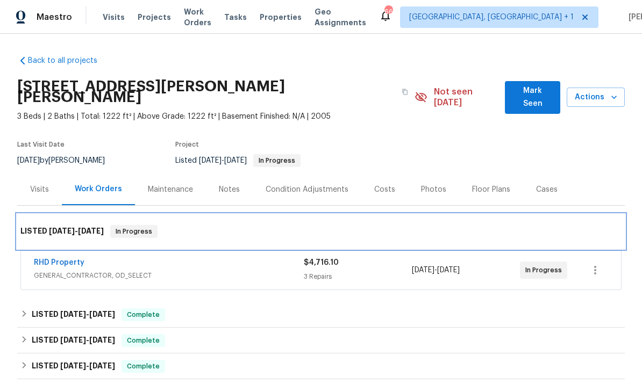
click at [61, 238] on div "LISTED 9/12/25 - 9/19/25 In Progress" at bounding box center [321, 232] width 608 height 34
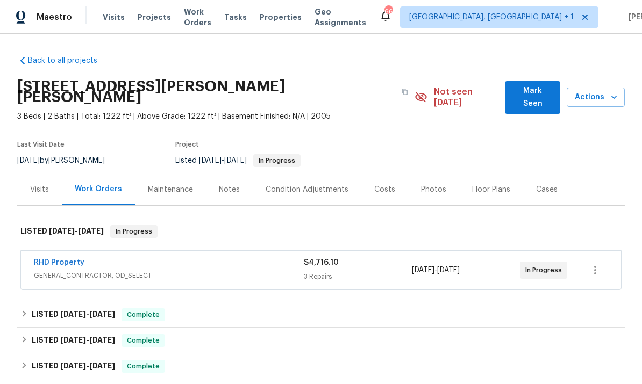
click at [65, 259] on link "RHD Property" at bounding box center [59, 263] width 51 height 8
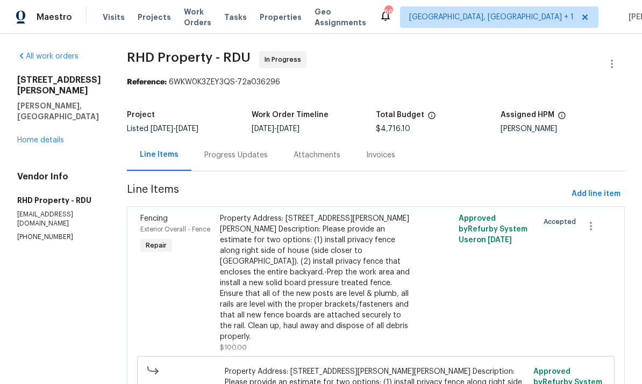
click at [247, 154] on div "Progress Updates" at bounding box center [235, 155] width 63 height 11
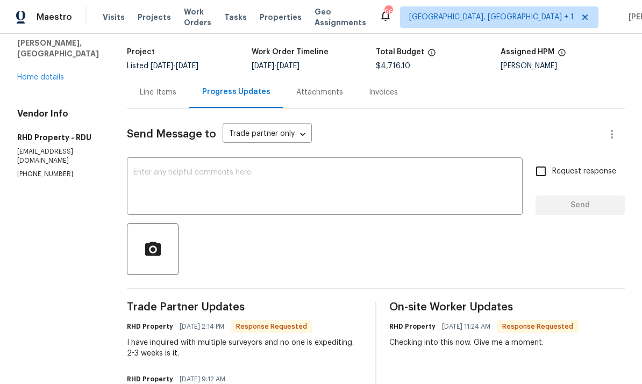
scroll to position [65, 0]
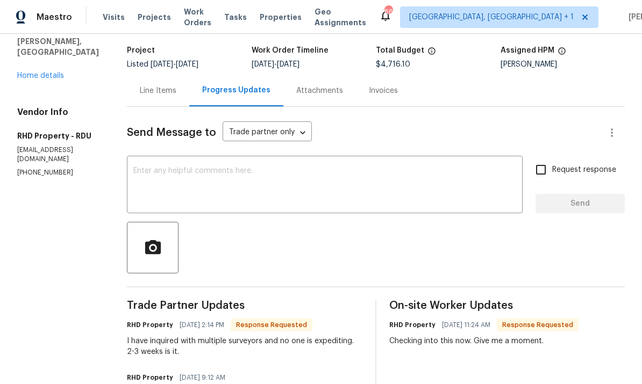
click at [222, 179] on textarea at bounding box center [324, 186] width 383 height 38
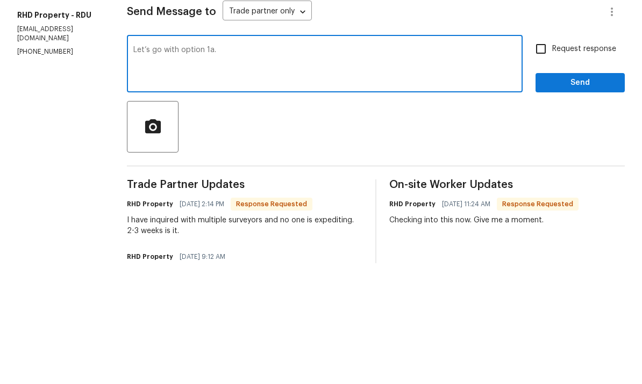
scroll to position [40, 0]
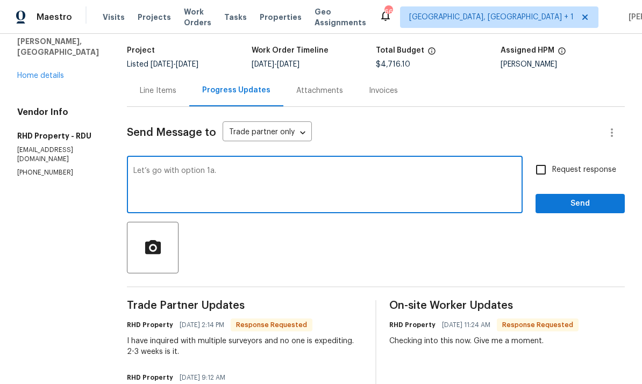
click at [254, 167] on textarea "Let’s go with option 1a." at bounding box center [324, 186] width 383 height 38
type textarea "Let’s go with option 1a. Work orders created for the survey and fence. Keep is …"
click at [545, 159] on input "Request response" at bounding box center [541, 170] width 23 height 23
checkbox input "true"
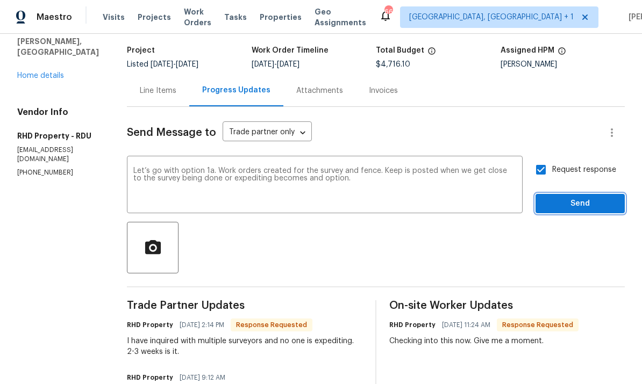
click at [608, 194] on button "Send" at bounding box center [580, 204] width 89 height 20
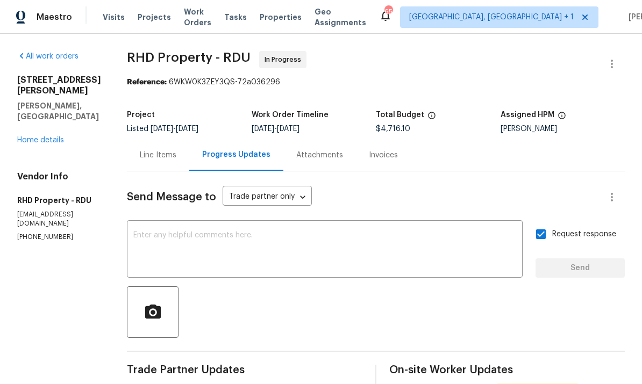
scroll to position [0, 0]
click at [60, 137] on link "Home details" at bounding box center [40, 141] width 47 height 8
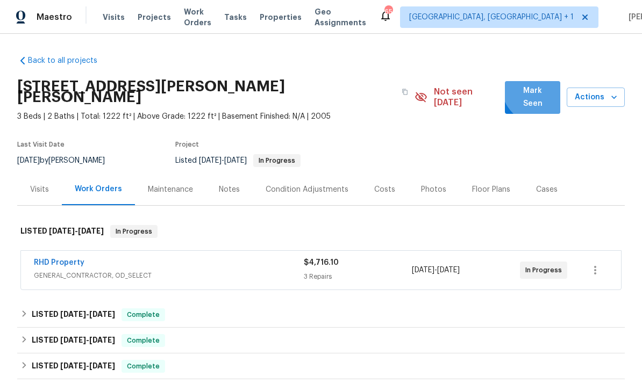
click at [543, 84] on span "Mark Seen" at bounding box center [533, 97] width 38 height 26
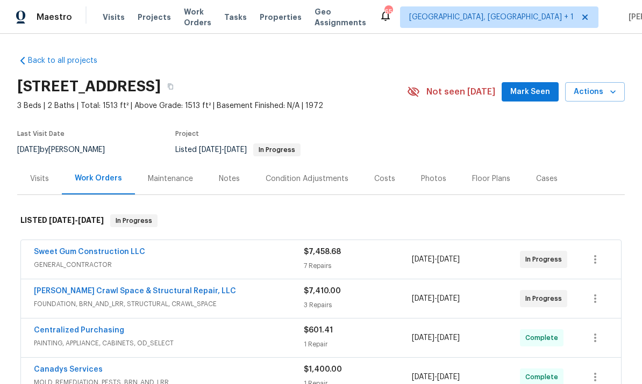
scroll to position [40, 0]
click at [99, 248] on link "Sweet Gum Construction LLC" at bounding box center [89, 252] width 111 height 8
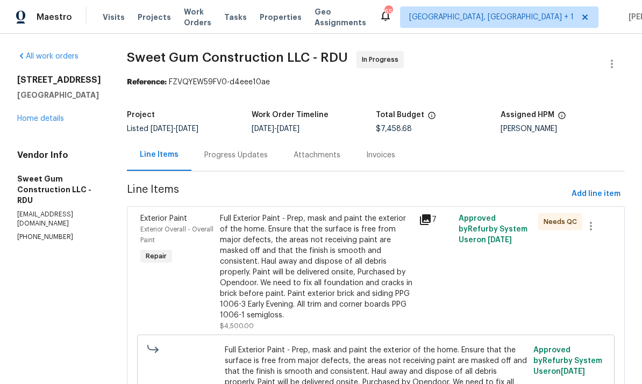
click at [264, 150] on div "Progress Updates" at bounding box center [235, 155] width 63 height 11
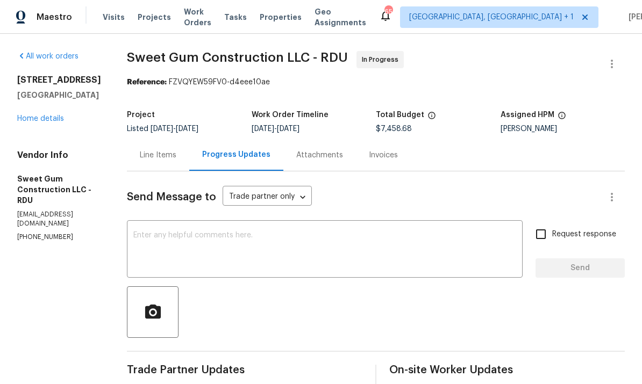
click at [49, 115] on link "Home details" at bounding box center [40, 119] width 47 height 8
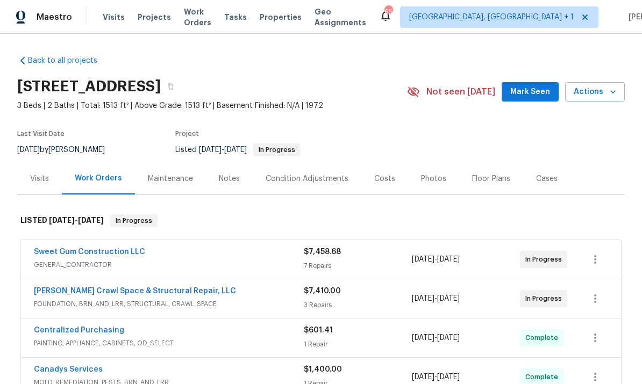
click at [161, 288] on link "Falcone Crawl Space & Structural Repair, LLC" at bounding box center [135, 292] width 202 height 8
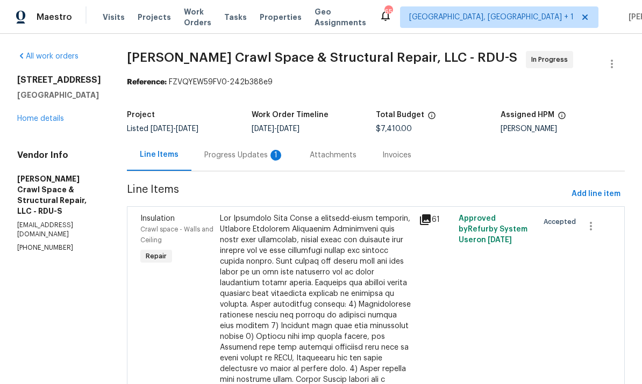
click at [248, 160] on div "Progress Updates 1" at bounding box center [244, 155] width 80 height 11
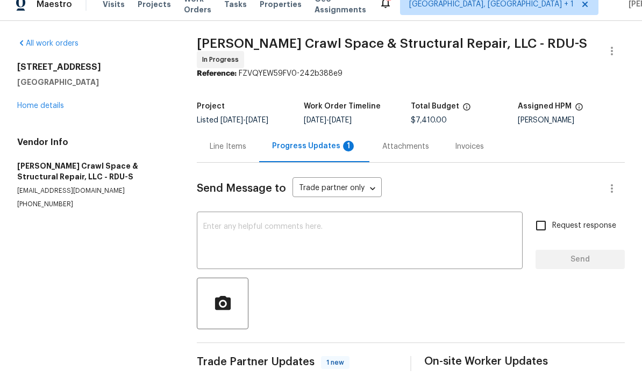
scroll to position [40, 0]
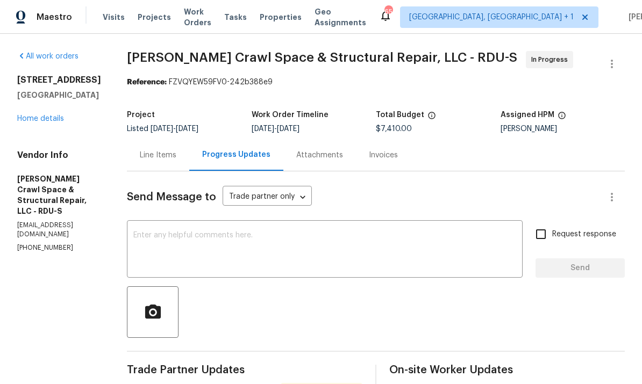
click at [201, 232] on textarea at bounding box center [324, 251] width 383 height 38
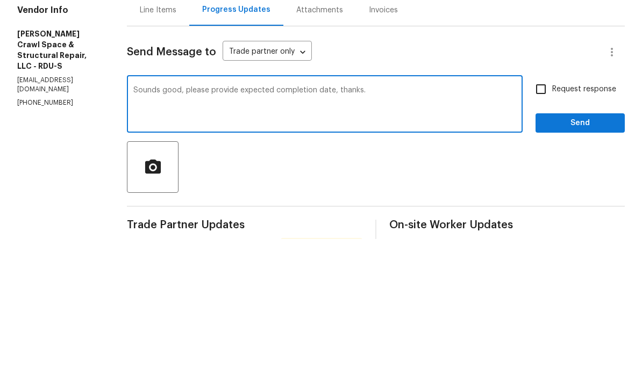
type textarea "Sounds good, please provide expected completion date, thanks."
click at [549, 223] on input "Request response" at bounding box center [541, 234] width 23 height 23
checkbox input "true"
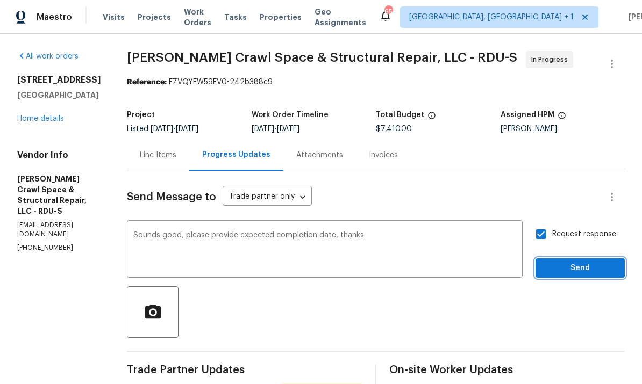
click at [582, 262] on span "Send" at bounding box center [580, 268] width 72 height 13
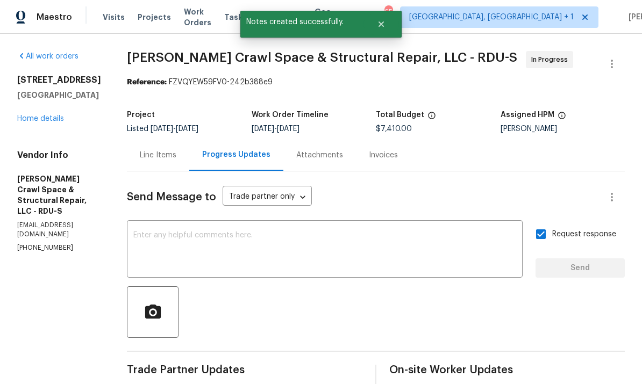
click at [61, 115] on link "Home details" at bounding box center [40, 119] width 47 height 8
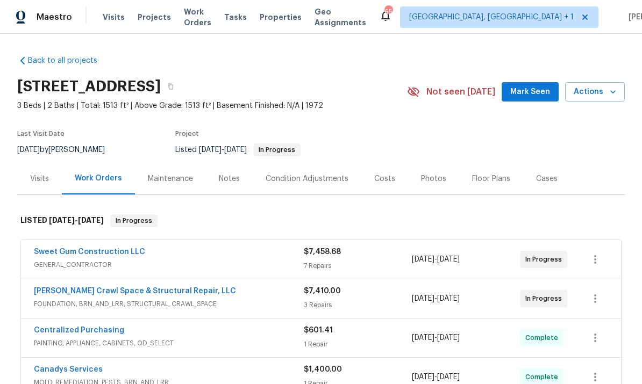
click at [539, 85] on span "Mark Seen" at bounding box center [530, 91] width 40 height 13
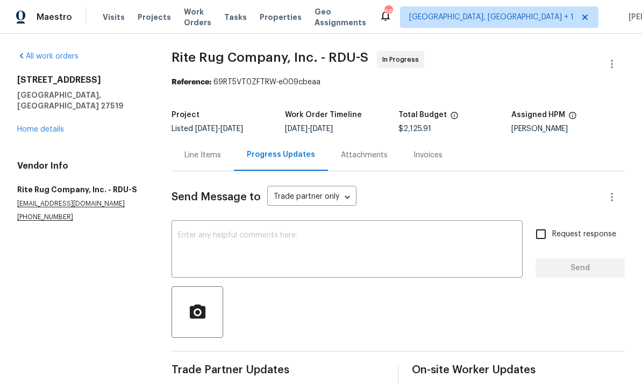
click at [51, 126] on link "Home details" at bounding box center [40, 130] width 47 height 8
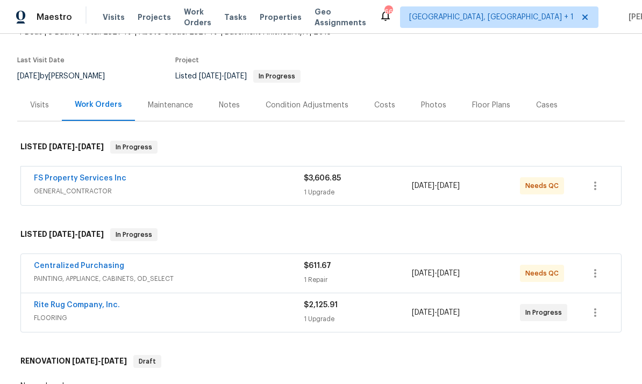
scroll to position [81, 0]
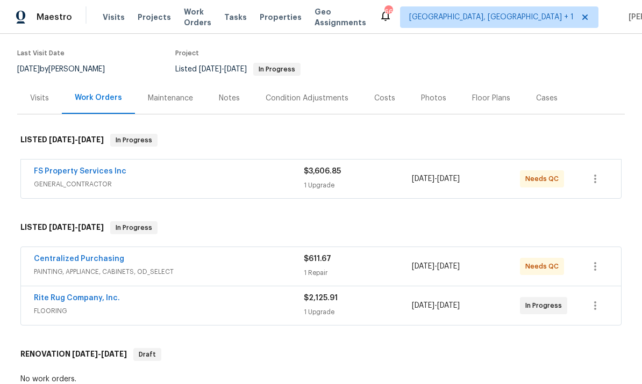
click at [94, 261] on link "Centralized Purchasing" at bounding box center [79, 259] width 90 height 8
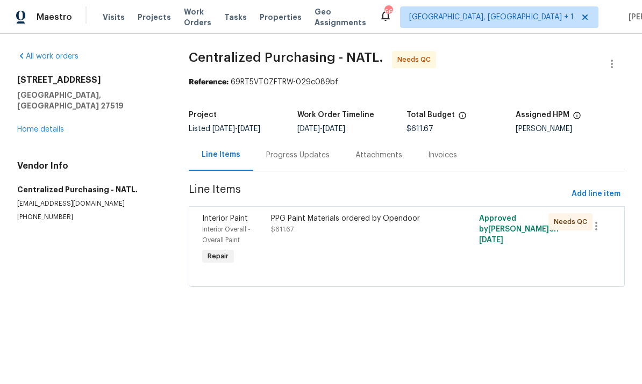
click at [310, 231] on div "PPG Paint Materials ordered by Opendoor $611.67" at bounding box center [354, 224] width 167 height 22
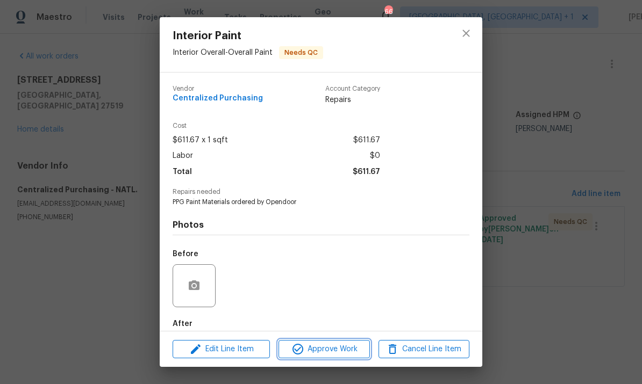
click at [327, 347] on span "Approve Work" at bounding box center [324, 349] width 84 height 13
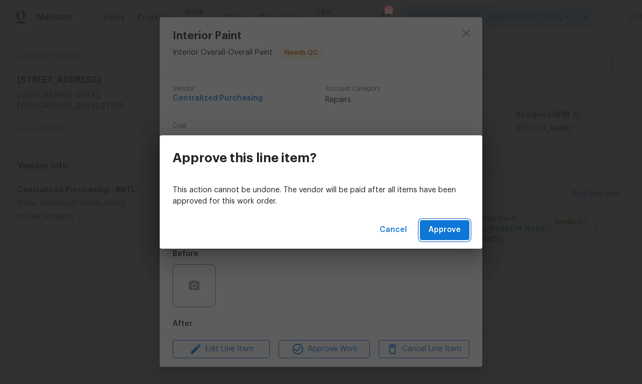
click at [444, 230] on span "Approve" at bounding box center [445, 230] width 32 height 13
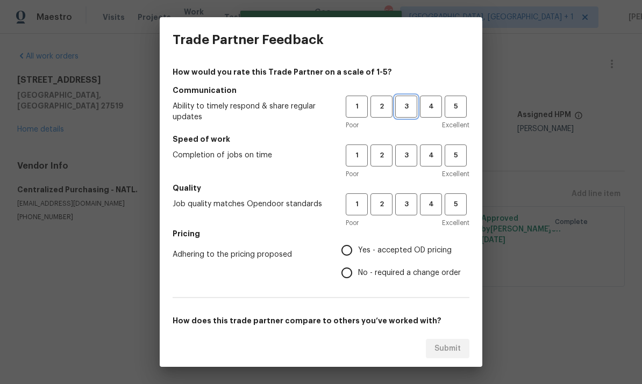
click at [406, 104] on span "3" at bounding box center [406, 107] width 20 height 12
click at [407, 158] on span "3" at bounding box center [406, 155] width 20 height 12
click at [409, 204] on span "3" at bounding box center [406, 204] width 20 height 12
click at [354, 278] on input "No - required a change order" at bounding box center [347, 273] width 23 height 23
radio input "true"
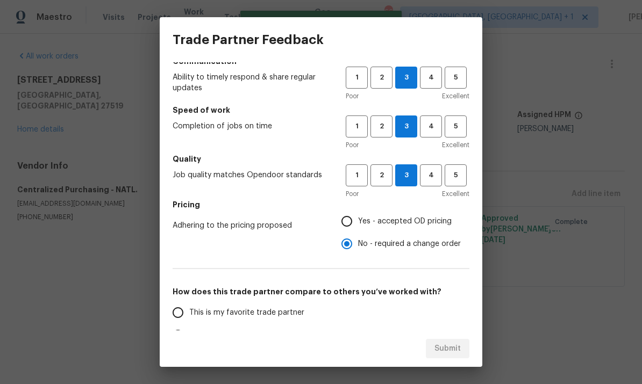
scroll to position [74, 0]
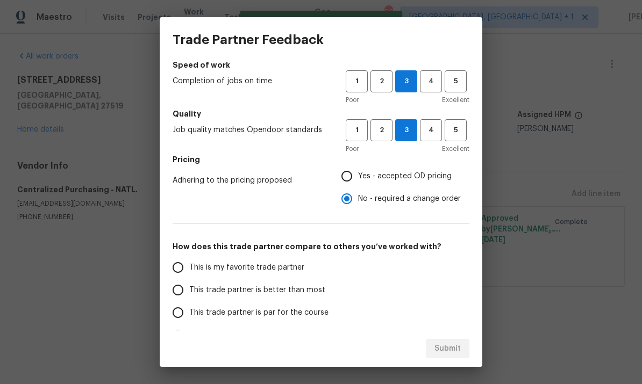
click at [188, 314] on input "This trade partner is par for the course" at bounding box center [178, 313] width 23 height 23
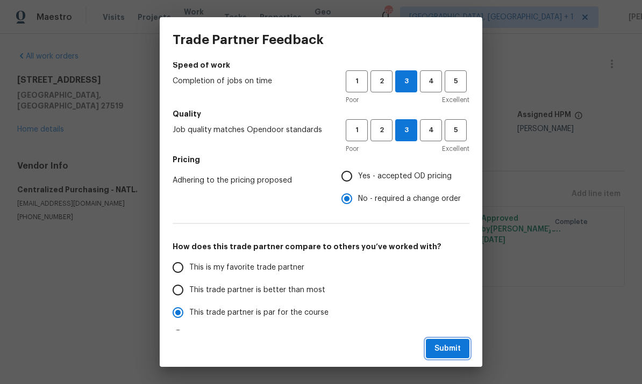
click at [446, 346] on span "Submit" at bounding box center [447, 349] width 26 height 13
radio input "true"
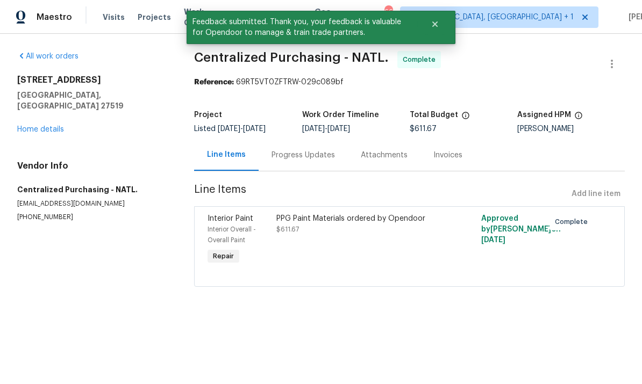
click at [53, 130] on div "All work orders 1419 Glenwater Dr Cary, NC 27519 Home details Vendor Info Centr…" at bounding box center [92, 136] width 151 height 171
click at [51, 126] on link "Home details" at bounding box center [40, 130] width 47 height 8
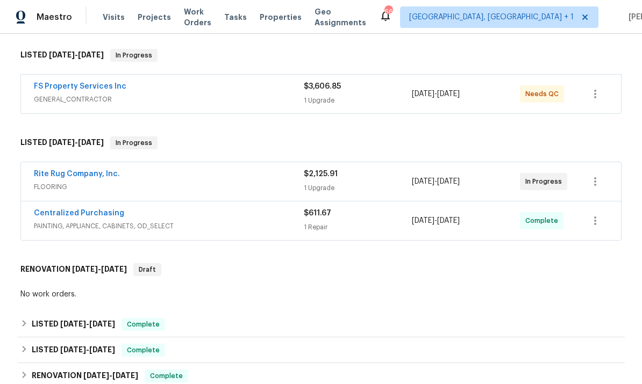
scroll to position [166, 0]
click at [88, 176] on link "Rite Rug Company, Inc." at bounding box center [77, 174] width 86 height 8
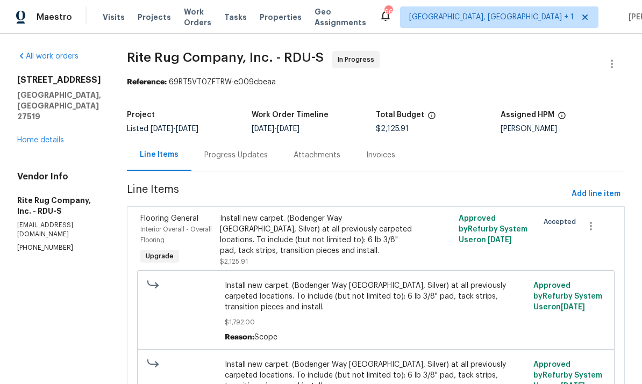
click at [240, 160] on div "Progress Updates" at bounding box center [235, 155] width 63 height 11
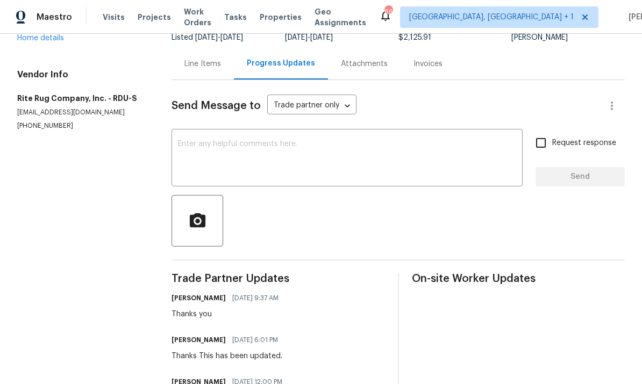
scroll to position [102, 0]
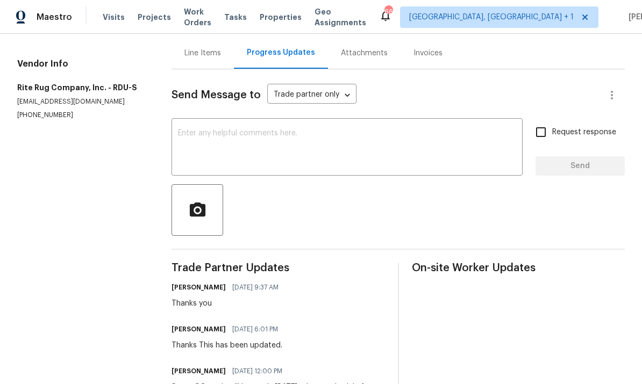
click at [223, 130] on textarea at bounding box center [347, 149] width 338 height 38
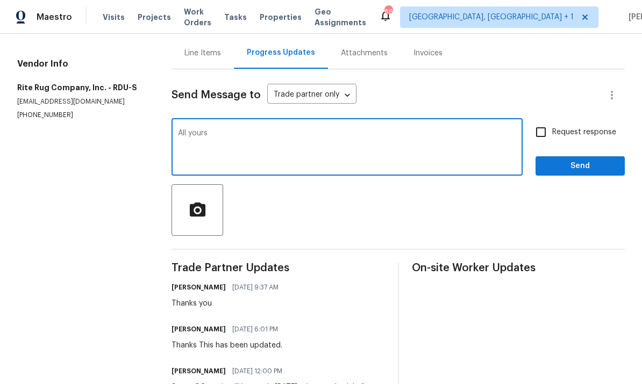
type textarea "All yours"
click at [552, 121] on input "Request response" at bounding box center [541, 132] width 23 height 23
checkbox input "true"
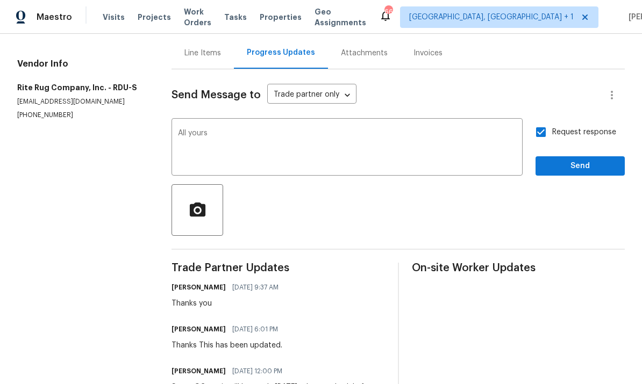
click at [596, 184] on div at bounding box center [398, 210] width 453 height 52
click at [575, 160] on span "Send" at bounding box center [580, 166] width 72 height 13
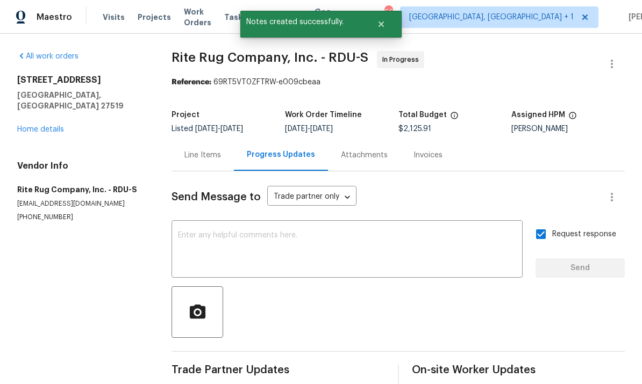
scroll to position [0, 0]
click at [61, 126] on link "Home details" at bounding box center [40, 130] width 47 height 8
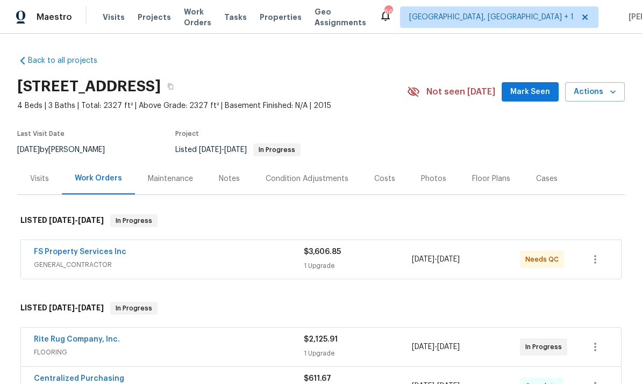
click at [532, 82] on button "Mark Seen" at bounding box center [530, 92] width 57 height 20
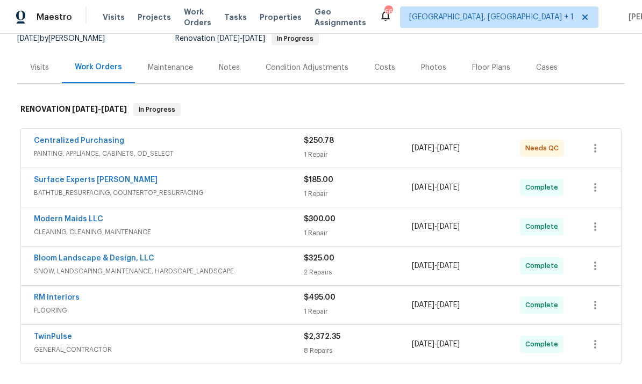
scroll to position [112, 0]
click at [433, 66] on div "Photos" at bounding box center [433, 67] width 25 height 11
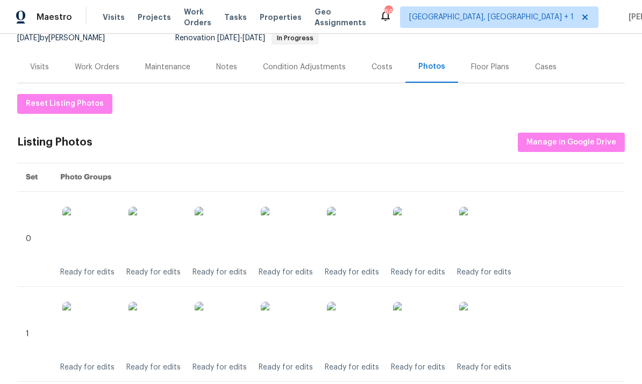
click at [102, 67] on div "Work Orders" at bounding box center [97, 67] width 45 height 11
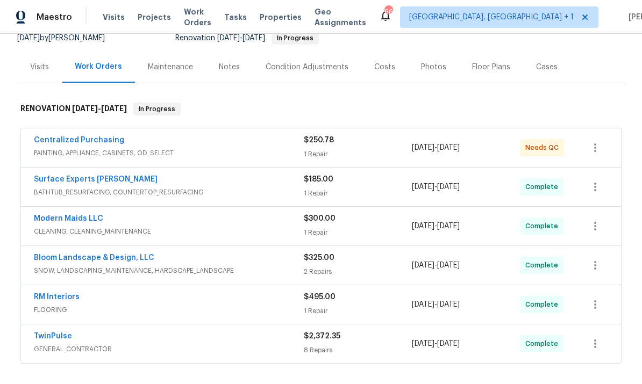
click at [95, 143] on link "Centralized Purchasing" at bounding box center [79, 141] width 90 height 8
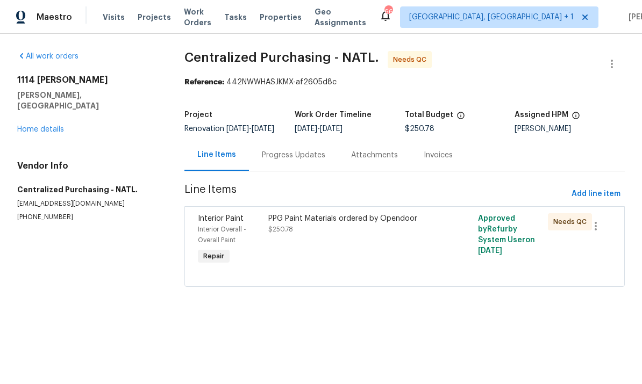
click at [301, 233] on div "PPG Paint Materials ordered by Opendoor $250.78" at bounding box center [352, 224] width 168 height 22
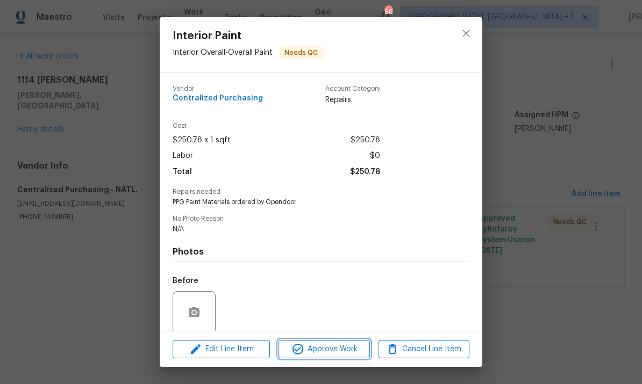
click at [335, 347] on span "Approve Work" at bounding box center [324, 349] width 84 height 13
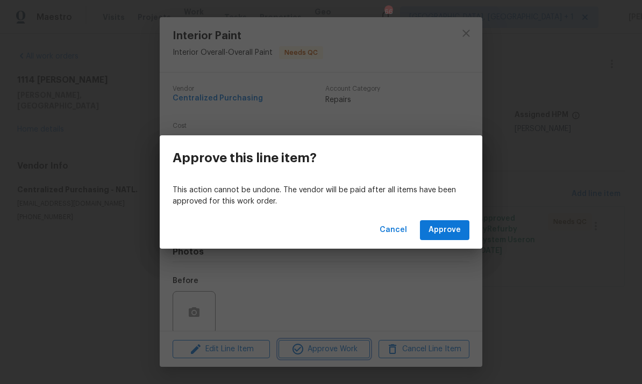
click at [557, 211] on div "Approve this line item? This action cannot be undone. The vendor will be paid a…" at bounding box center [321, 192] width 642 height 384
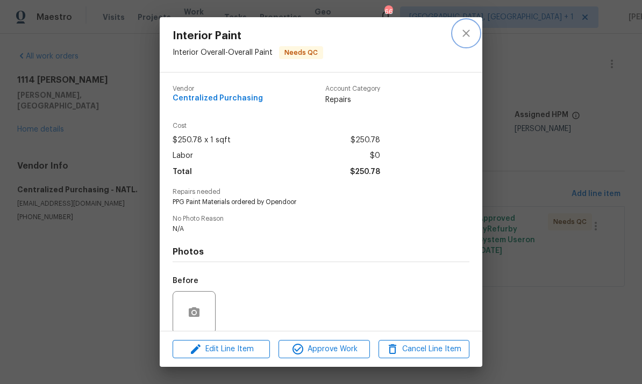
click at [462, 37] on icon "close" at bounding box center [466, 33] width 13 height 13
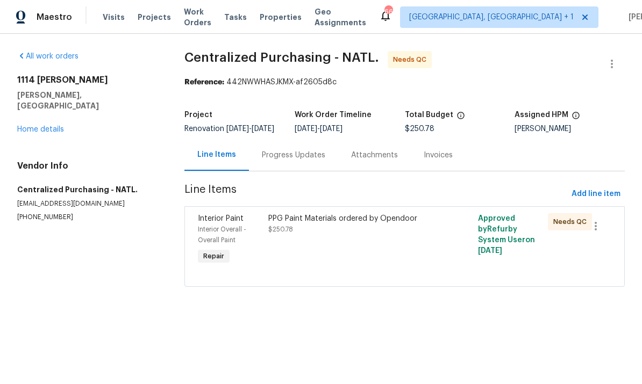
click at [293, 235] on div "PPG Paint Materials ordered by Opendoor $250.78" at bounding box center [352, 224] width 168 height 22
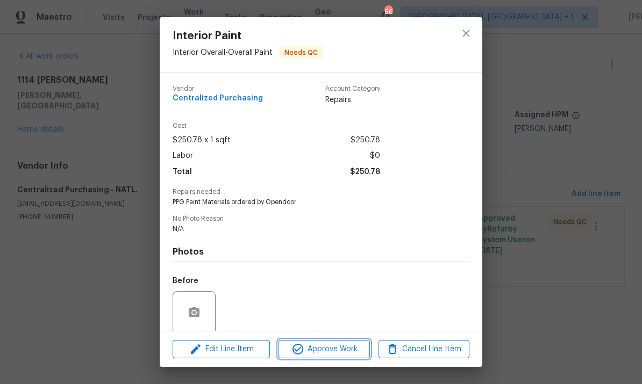
click at [331, 347] on span "Approve Work" at bounding box center [324, 349] width 84 height 13
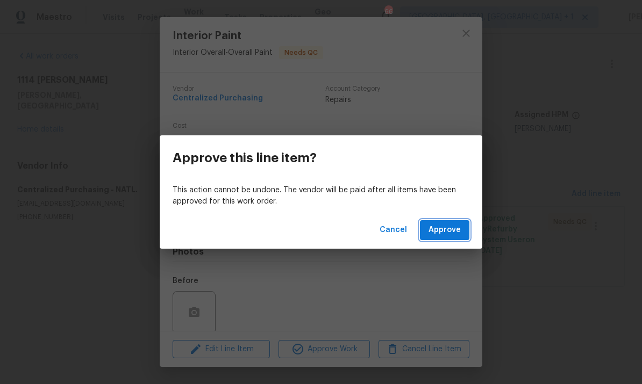
click at [441, 231] on span "Approve" at bounding box center [445, 230] width 32 height 13
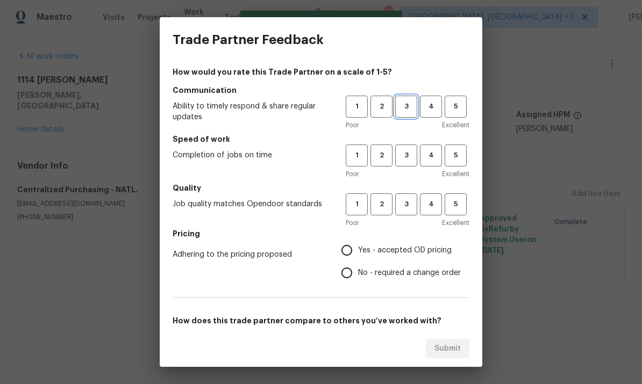
click at [406, 110] on span "3" at bounding box center [406, 107] width 20 height 12
click at [408, 158] on span "3" at bounding box center [406, 155] width 20 height 12
click at [411, 212] on button "3" at bounding box center [406, 205] width 22 height 22
click at [352, 253] on input "Yes - accepted OD pricing" at bounding box center [347, 250] width 23 height 23
radio input "true"
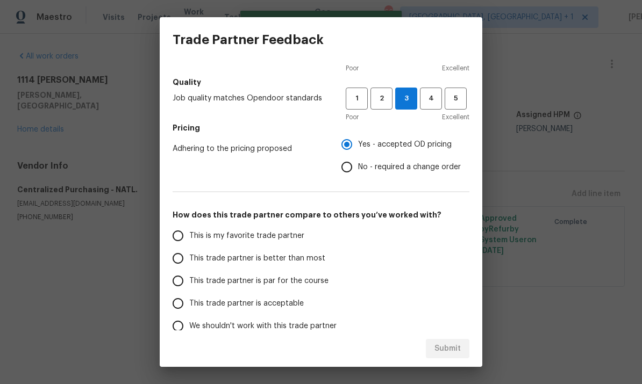
scroll to position [108, 0]
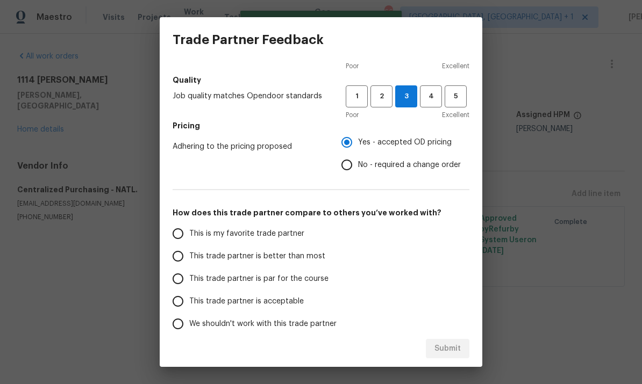
click at [193, 277] on span "This trade partner is par for the course" at bounding box center [258, 279] width 139 height 11
click at [189, 277] on input "This trade partner is par for the course" at bounding box center [178, 279] width 23 height 23
click at [444, 341] on button "Submit" at bounding box center [448, 349] width 44 height 20
radio input "true"
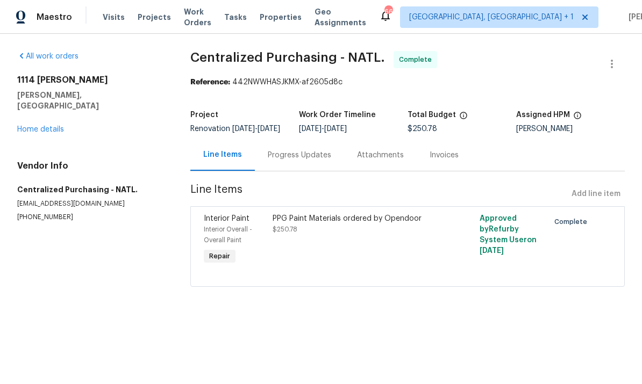
click at [48, 126] on link "Home details" at bounding box center [40, 130] width 47 height 8
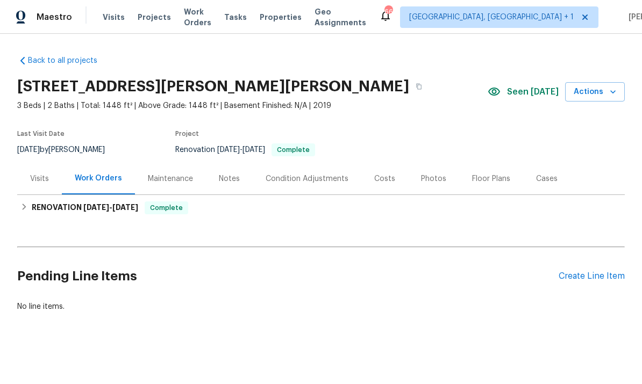
click at [225, 186] on div "Notes" at bounding box center [229, 179] width 47 height 32
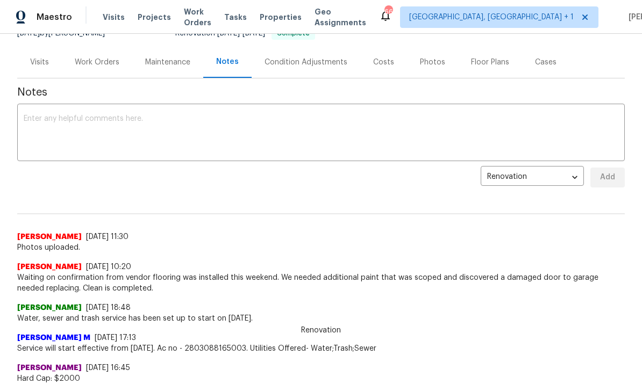
scroll to position [118, 0]
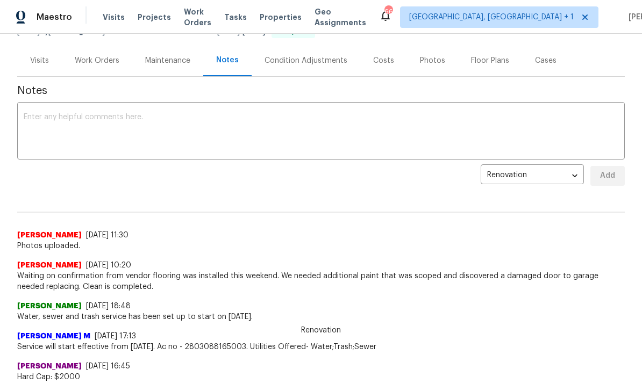
click at [92, 125] on textarea at bounding box center [321, 132] width 595 height 38
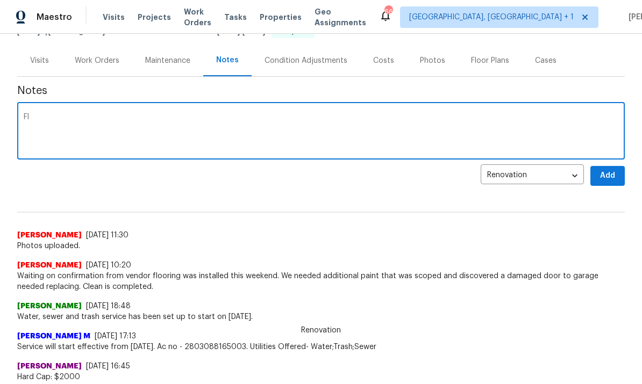
type textarea "F"
type textarea "Sent to prelist, photos uploaded."
click at [612, 174] on span "Add" at bounding box center [607, 175] width 17 height 13
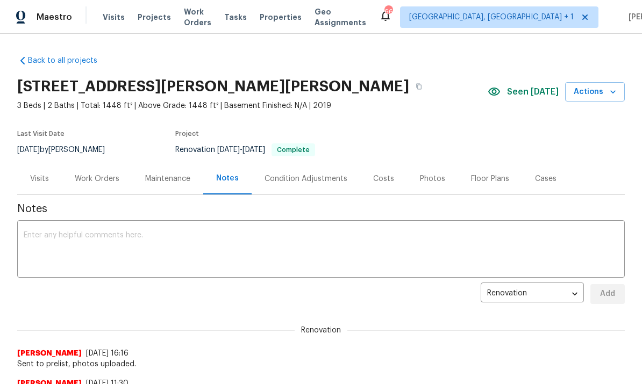
scroll to position [0, 0]
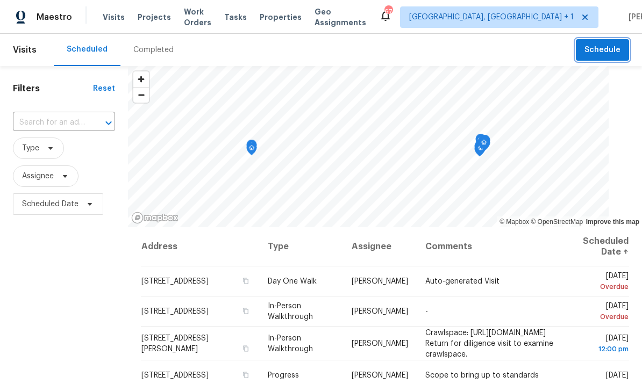
click at [610, 54] on span "Schedule" at bounding box center [603, 50] width 36 height 13
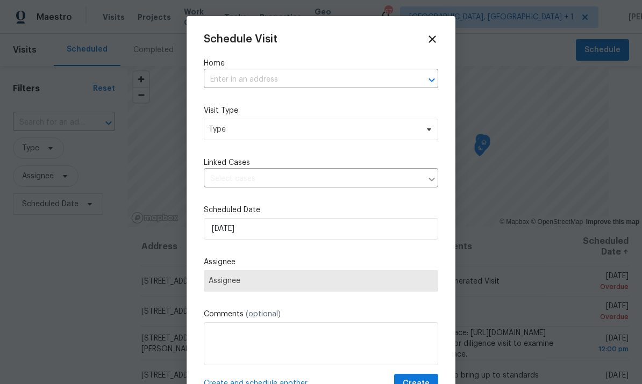
click at [236, 85] on input "text" at bounding box center [306, 80] width 204 height 17
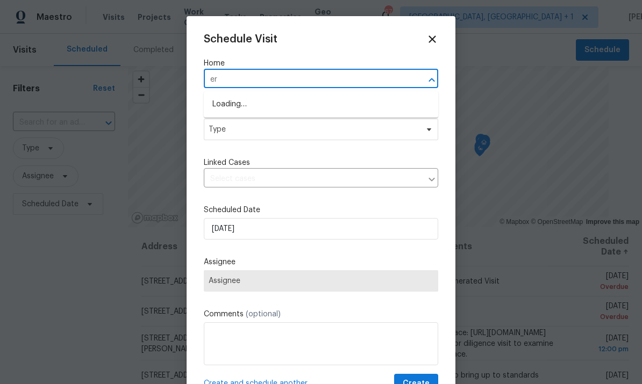
type input "e"
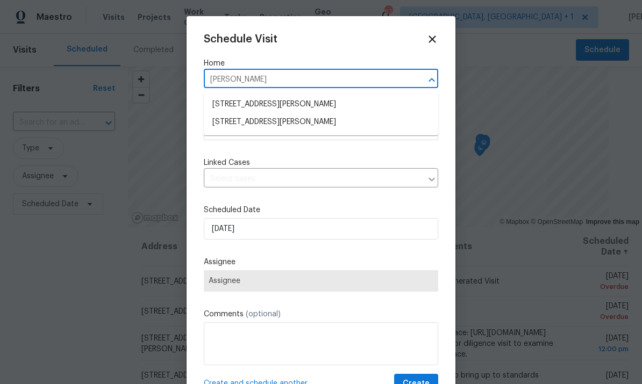
type input "[PERSON_NAME]"
click at [317, 124] on li "[STREET_ADDRESS][PERSON_NAME]" at bounding box center [321, 122] width 234 height 18
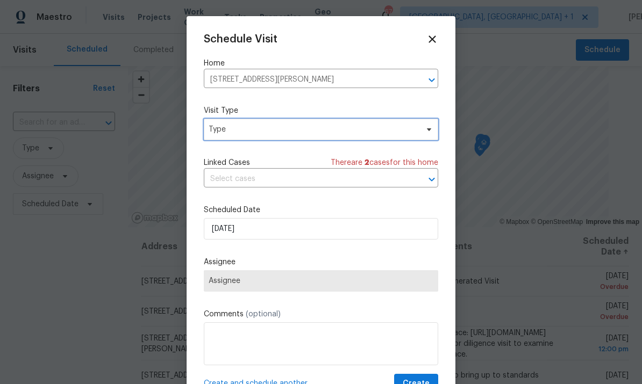
click at [430, 138] on span "Type" at bounding box center [321, 130] width 234 height 22
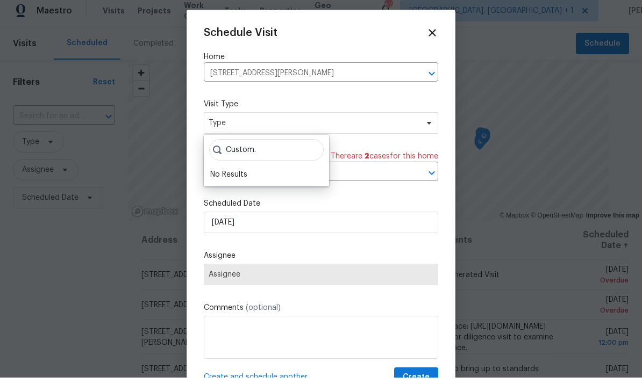
scroll to position [6, 0]
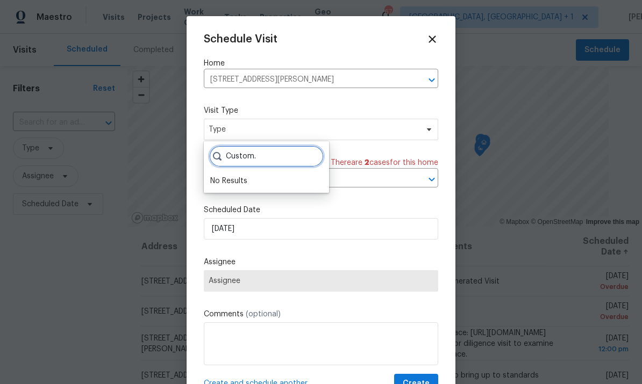
type input "Custom."
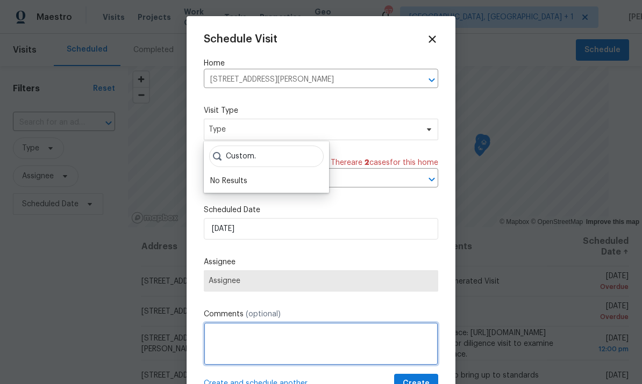
click at [250, 331] on textarea at bounding box center [321, 344] width 234 height 43
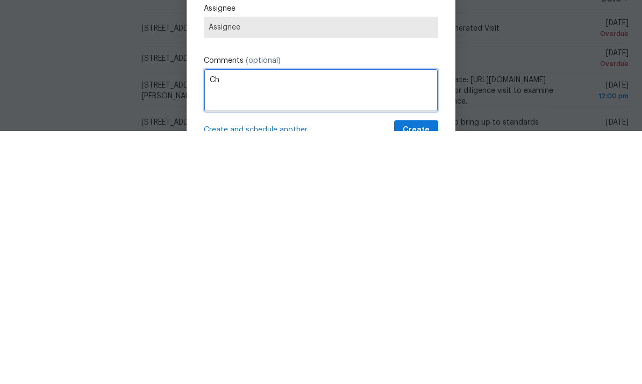
type textarea "C"
type textarea "V"
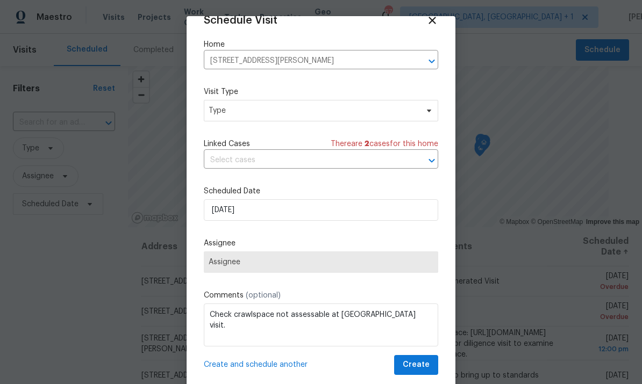
scroll to position [21, 0]
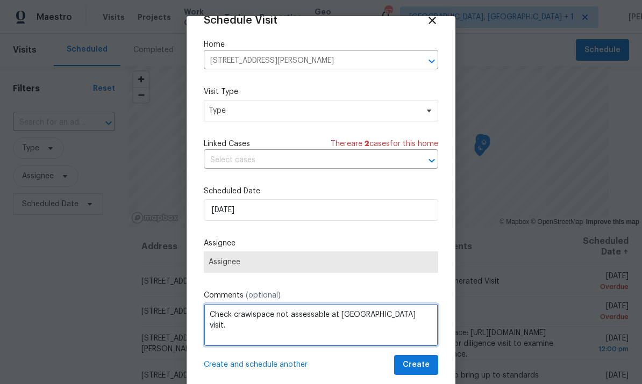
type textarea "Check crawlspace not assessable at [GEOGRAPHIC_DATA] visit."
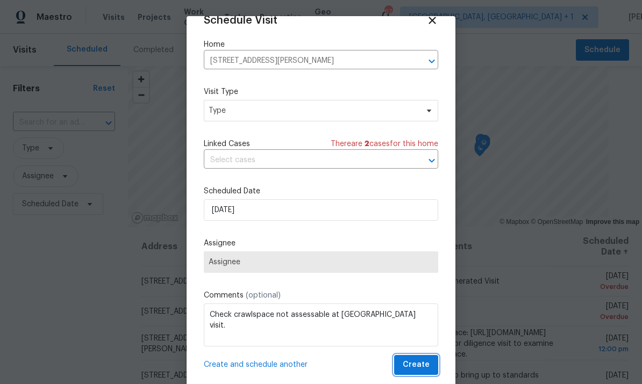
click at [425, 356] on button "Create" at bounding box center [416, 365] width 44 height 20
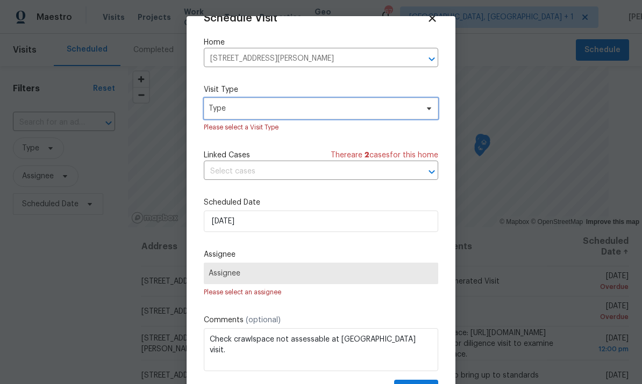
click at [428, 118] on span "Type" at bounding box center [321, 109] width 234 height 22
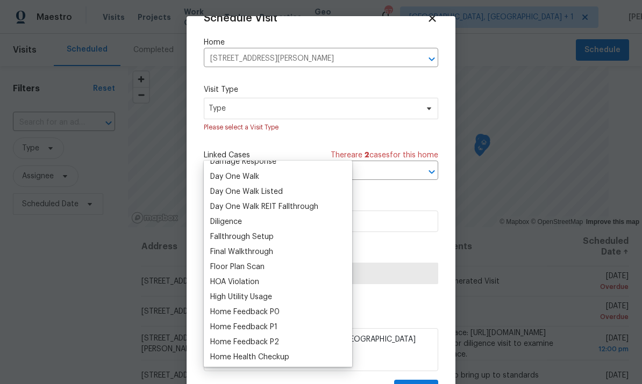
scroll to position [169, 0]
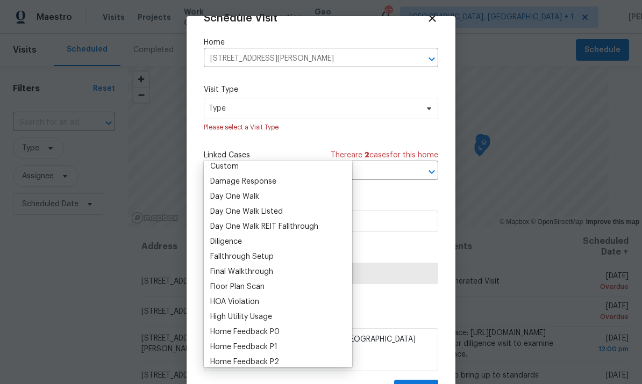
click at [237, 161] on div "Custom" at bounding box center [224, 166] width 28 height 11
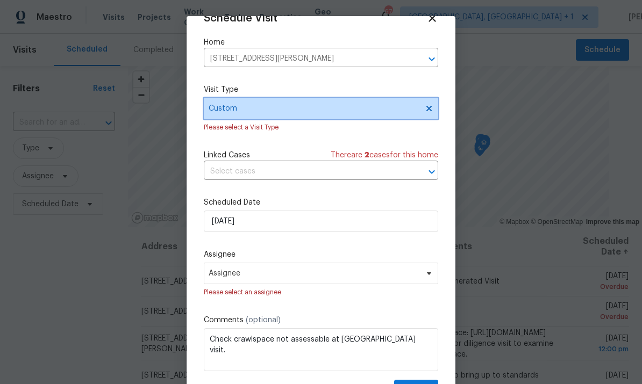
click at [431, 113] on icon at bounding box center [429, 108] width 9 height 9
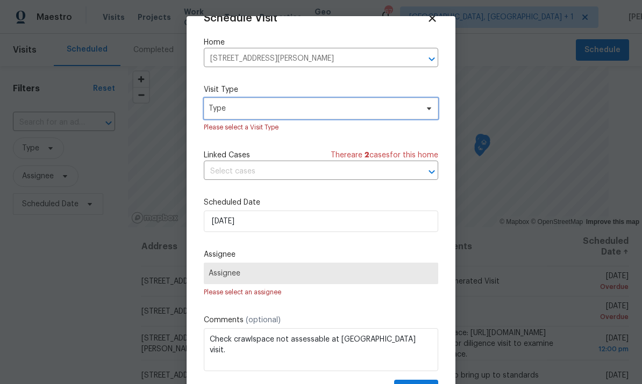
click at [425, 112] on icon at bounding box center [429, 108] width 9 height 9
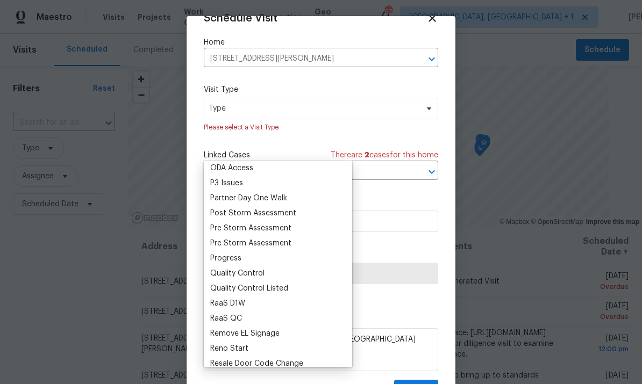
scroll to position [662, 0]
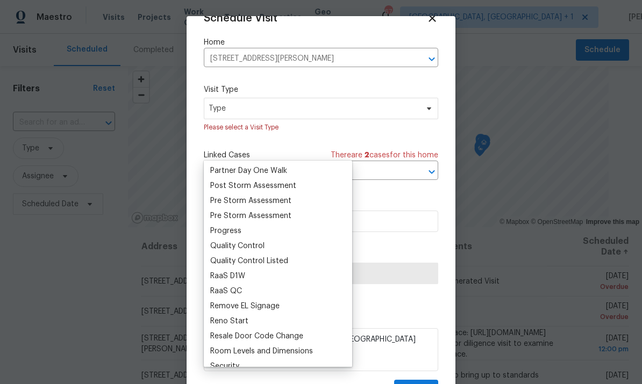
click at [248, 224] on div "Progress" at bounding box center [278, 231] width 142 height 15
click at [235, 226] on div "Progress" at bounding box center [225, 231] width 31 height 11
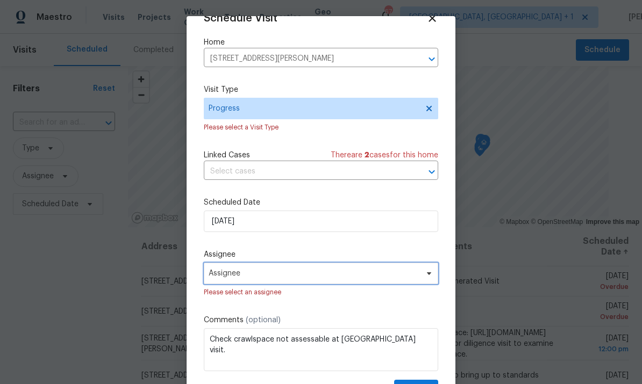
click at [430, 277] on icon at bounding box center [429, 273] width 9 height 9
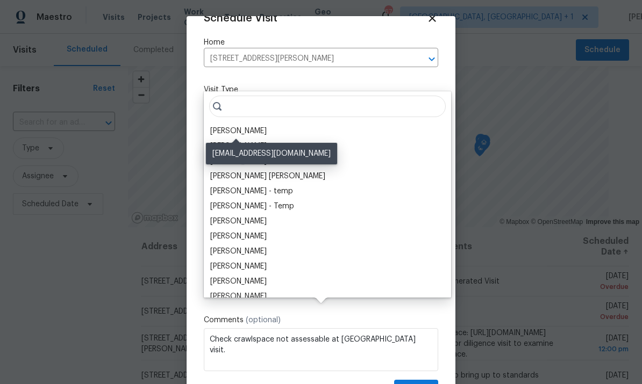
click at [247, 126] on div "[PERSON_NAME]" at bounding box center [238, 131] width 56 height 11
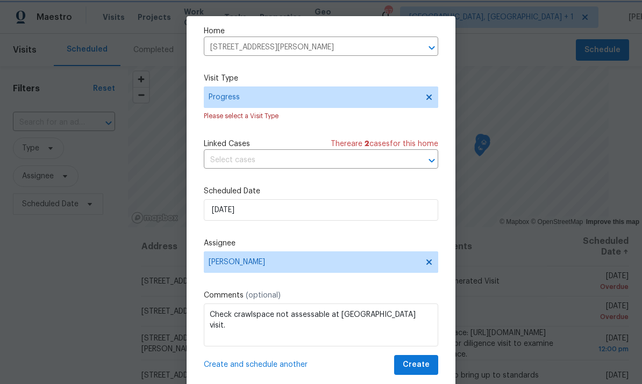
scroll to position [34, 0]
click at [429, 367] on span "Create" at bounding box center [416, 365] width 27 height 13
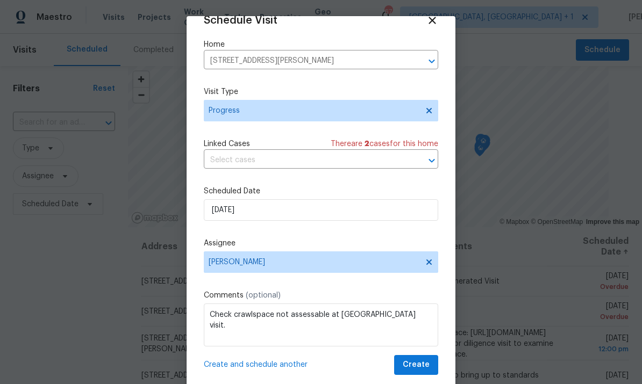
scroll to position [21, 0]
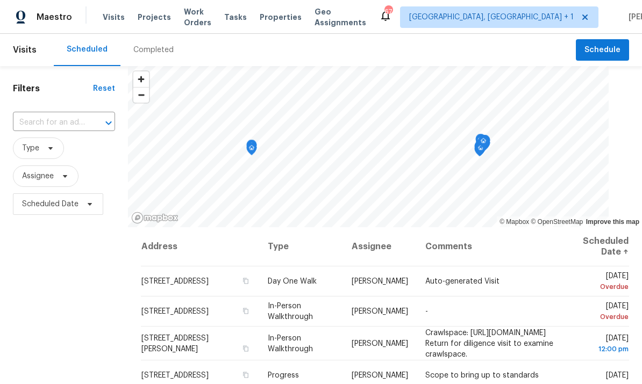
click at [77, 128] on input "text" at bounding box center [49, 123] width 72 height 17
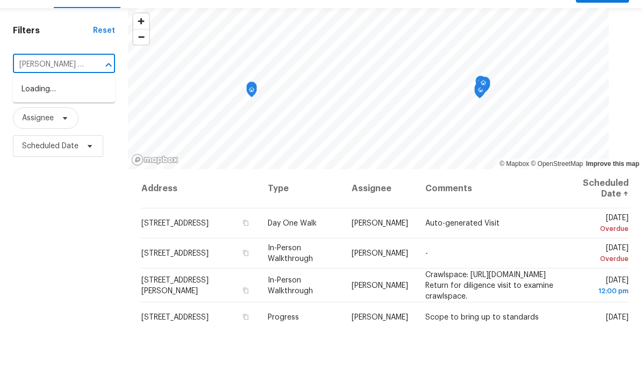
type input "Morton farm"
click at [76, 139] on li "705 Morton Farm Rd, Holly Springs, NC 27540" at bounding box center [64, 153] width 102 height 29
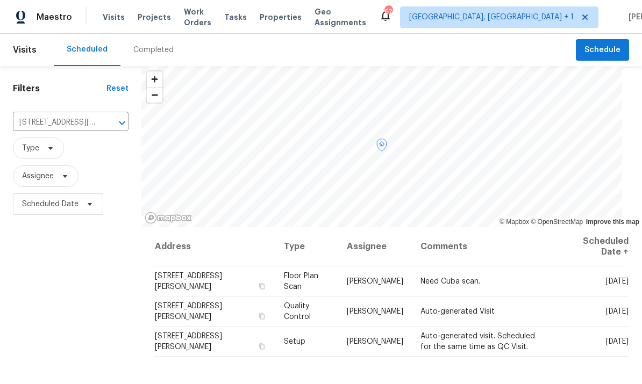
click at [0, 0] on icon at bounding box center [0, 0] width 0 height 0
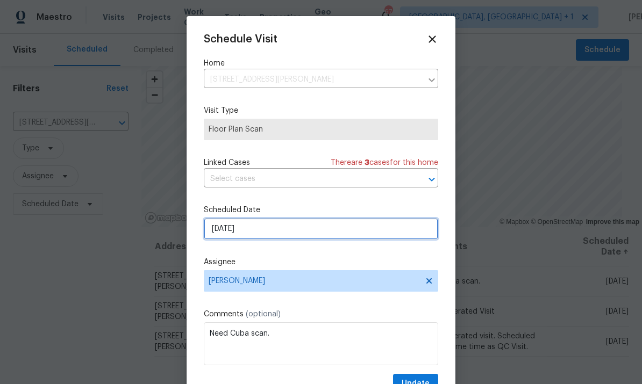
click at [377, 232] on input "9/22/2025" at bounding box center [321, 229] width 234 height 22
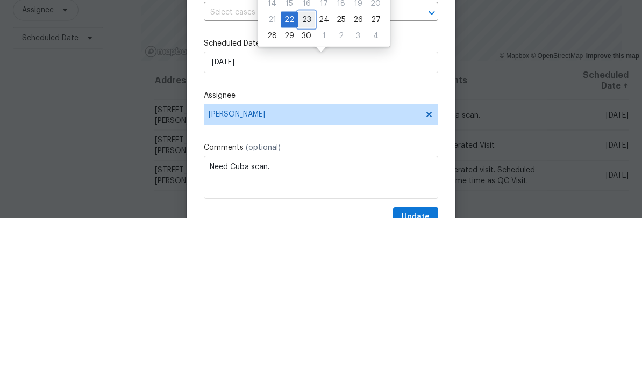
click at [309, 179] on div "23" at bounding box center [306, 186] width 17 height 15
type input "9/23/2025"
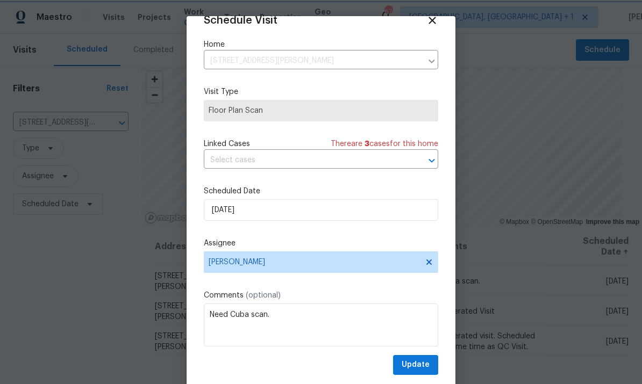
scroll to position [21, 0]
click at [431, 364] on button "Update" at bounding box center [415, 365] width 45 height 20
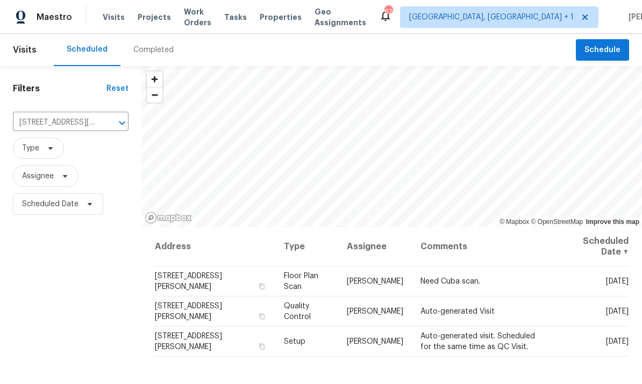
click at [161, 45] on div "Completed" at bounding box center [153, 50] width 40 height 11
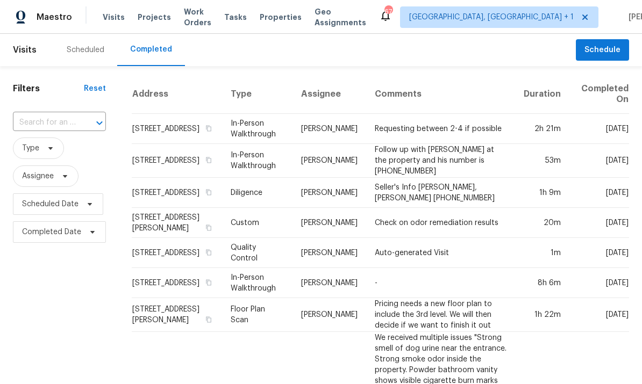
click at [61, 123] on input "text" at bounding box center [44, 123] width 63 height 17
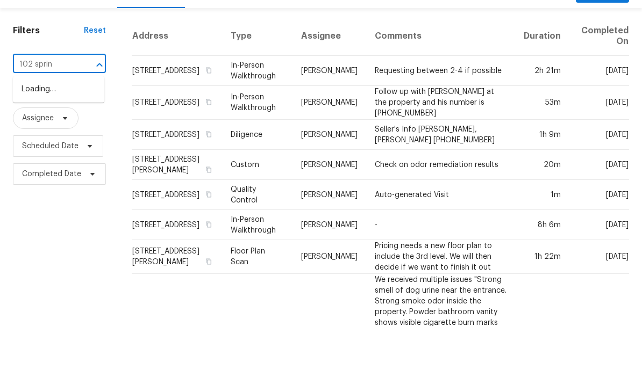
type input "102 spring"
click at [75, 139] on li "[STREET_ADDRESS]" at bounding box center [58, 148] width 91 height 18
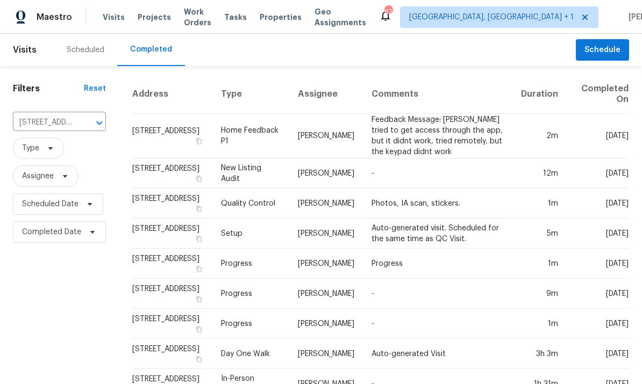
click at [161, 12] on span "Projects" at bounding box center [154, 17] width 33 height 11
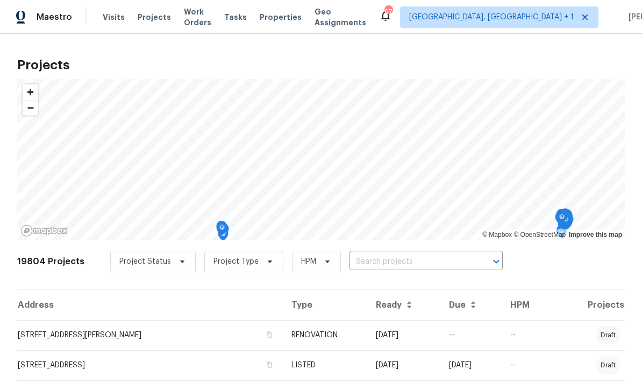
click at [373, 263] on input "text" at bounding box center [411, 262] width 123 height 17
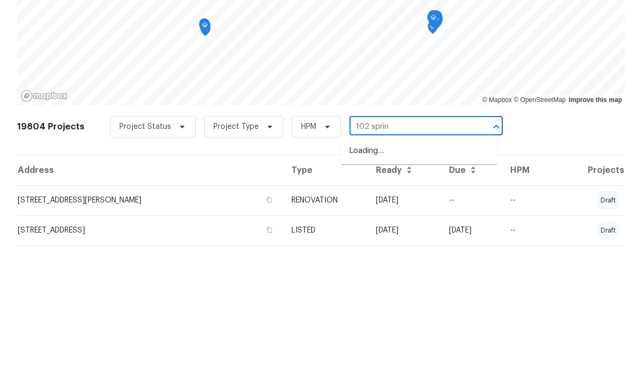
type input "102 spring"
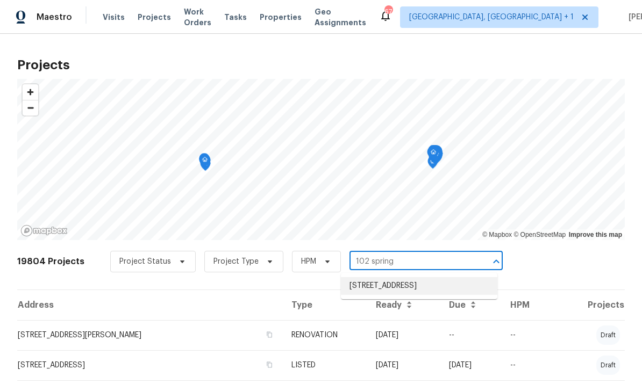
click at [422, 277] on li "[STREET_ADDRESS]" at bounding box center [419, 286] width 156 height 18
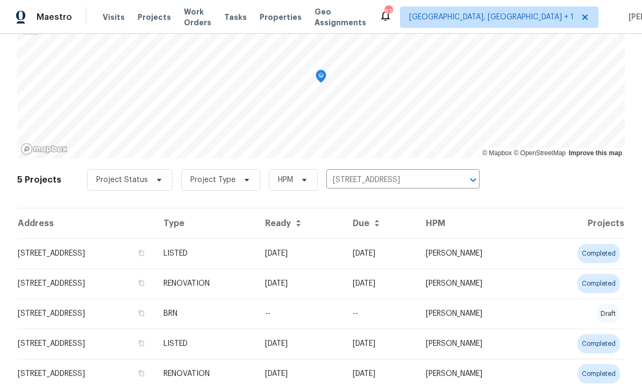
scroll to position [81, 0]
click at [120, 252] on td "[STREET_ADDRESS]" at bounding box center [86, 254] width 138 height 30
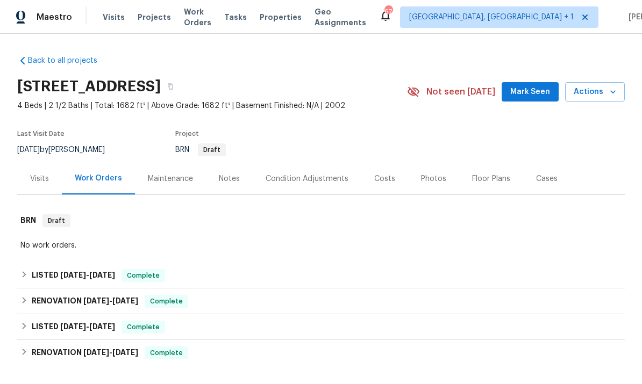
click at [431, 181] on div "Photos" at bounding box center [433, 179] width 25 height 11
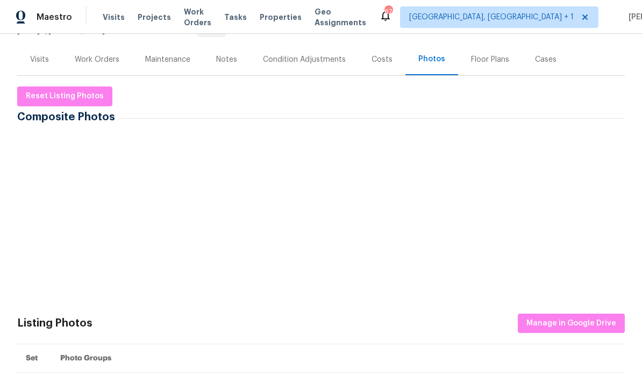
scroll to position [128, 0]
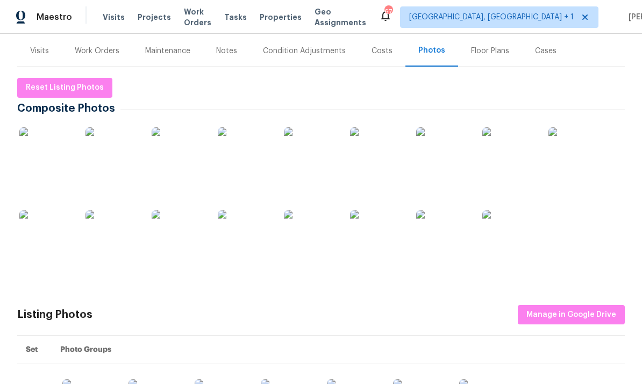
click at [308, 159] on img at bounding box center [311, 154] width 54 height 54
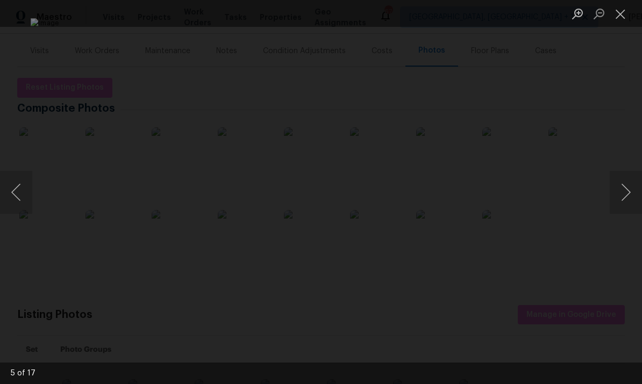
click at [626, 194] on button "Next image" at bounding box center [626, 192] width 32 height 43
click at [636, 155] on div "Lightbox" at bounding box center [321, 192] width 642 height 384
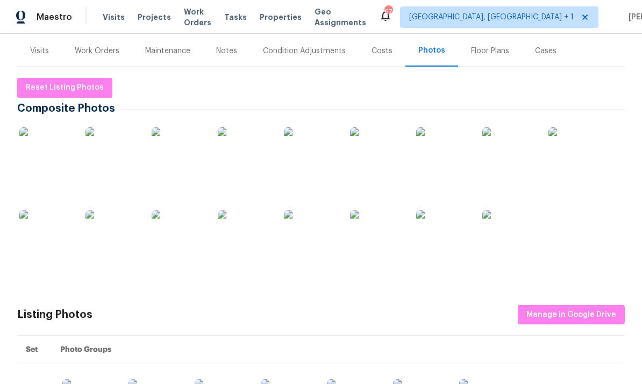
click at [58, 163] on img at bounding box center [46, 154] width 54 height 54
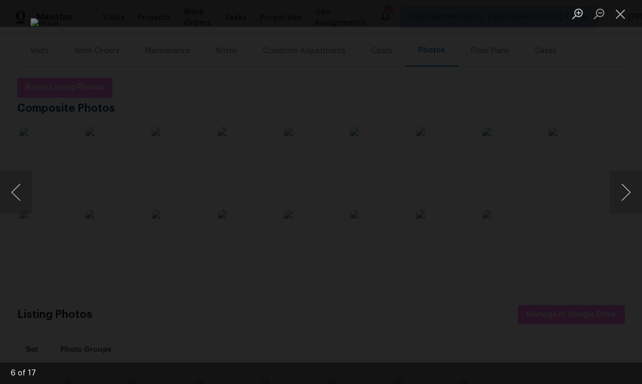
click at [625, 199] on button "Next image" at bounding box center [626, 192] width 32 height 43
click at [626, 193] on button "Next image" at bounding box center [626, 192] width 32 height 43
click at [625, 191] on button "Next image" at bounding box center [626, 192] width 32 height 43
click at [624, 195] on button "Next image" at bounding box center [626, 192] width 32 height 43
click at [625, 194] on button "Next image" at bounding box center [626, 192] width 32 height 43
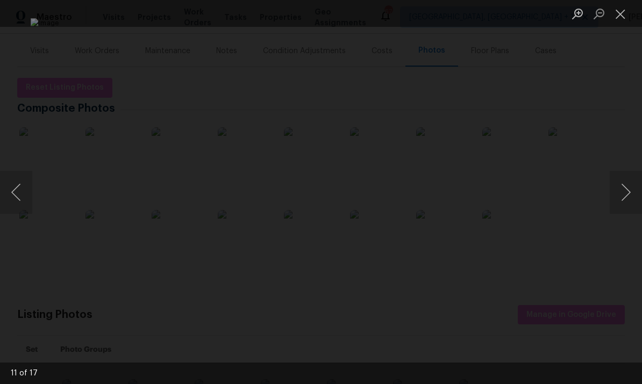
click at [626, 193] on button "Next image" at bounding box center [626, 192] width 32 height 43
click at [628, 191] on button "Next image" at bounding box center [626, 192] width 32 height 43
click at [629, 188] on button "Next image" at bounding box center [626, 192] width 32 height 43
click at [629, 190] on button "Next image" at bounding box center [626, 192] width 32 height 43
click at [627, 191] on button "Next image" at bounding box center [626, 192] width 32 height 43
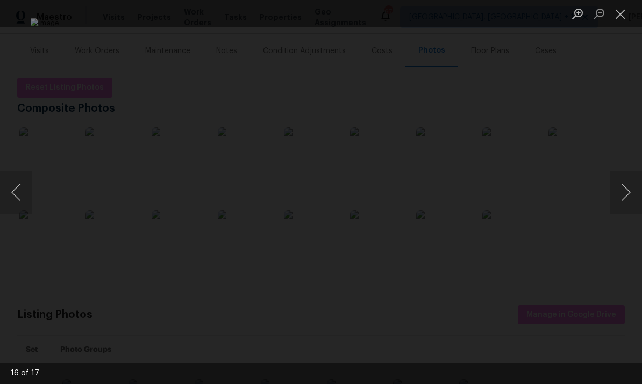
click at [630, 190] on button "Next image" at bounding box center [626, 192] width 32 height 43
click at [629, 191] on button "Next image" at bounding box center [626, 192] width 32 height 43
click at [636, 194] on button "Next image" at bounding box center [626, 192] width 32 height 43
click at [626, 154] on div "Lightbox" at bounding box center [321, 192] width 642 height 384
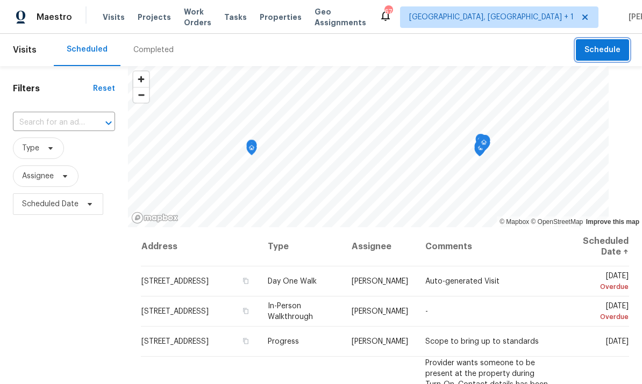
click at [610, 49] on span "Schedule" at bounding box center [603, 50] width 36 height 13
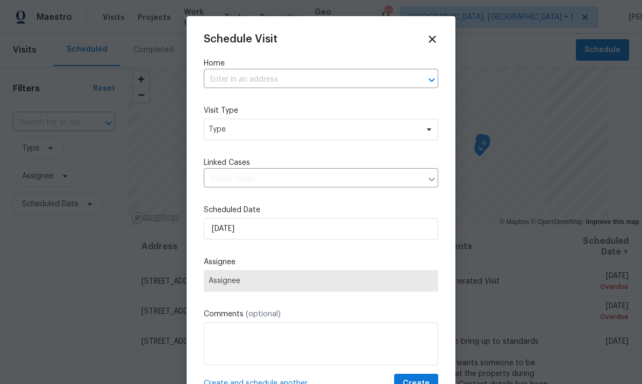
click at [246, 88] on input "text" at bounding box center [306, 80] width 204 height 17
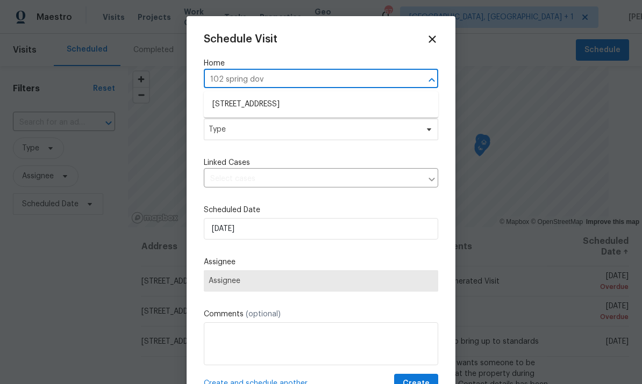
type input "102 spring dove"
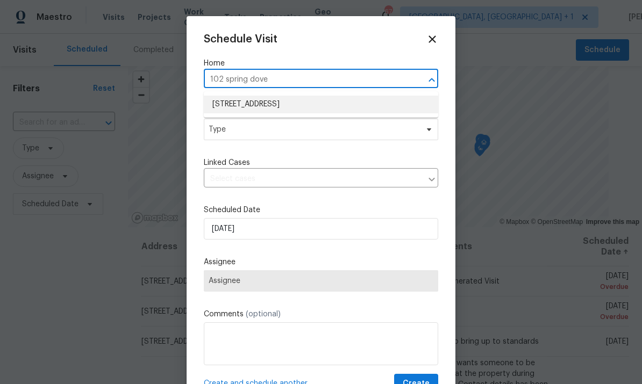
click at [317, 112] on li "[STREET_ADDRESS]" at bounding box center [321, 105] width 234 height 18
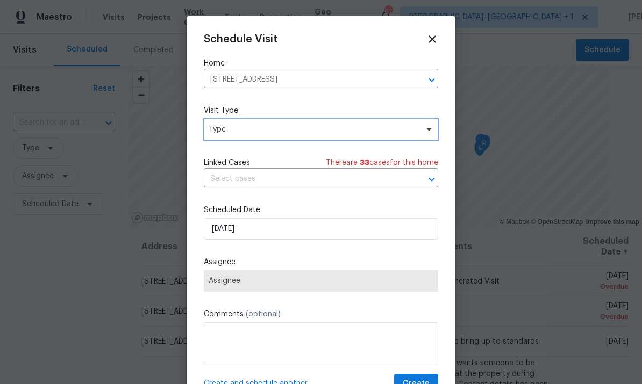
click at [425, 136] on span "Type" at bounding box center [321, 130] width 234 height 22
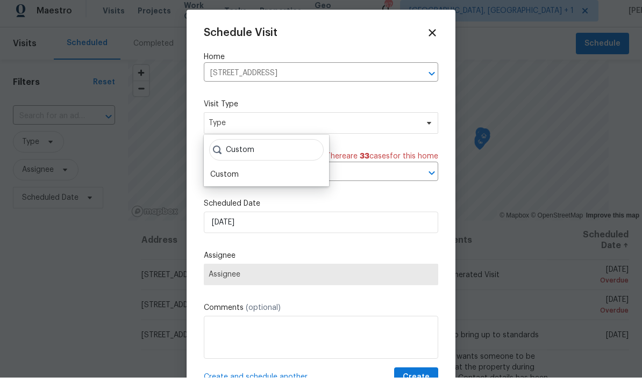
scroll to position [6, 0]
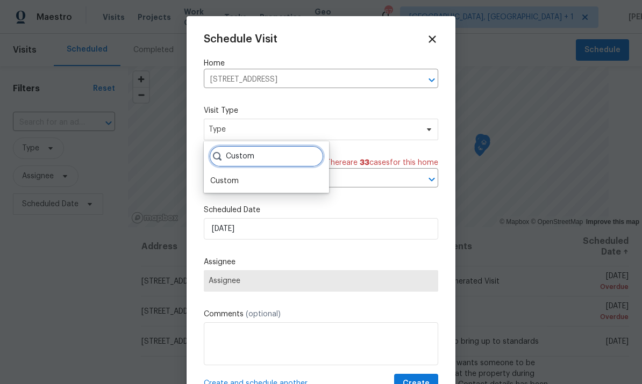
type input "Custom"
click at [230, 186] on div "Custom Custom" at bounding box center [266, 167] width 125 height 52
click at [233, 176] on div "Custom" at bounding box center [224, 181] width 28 height 11
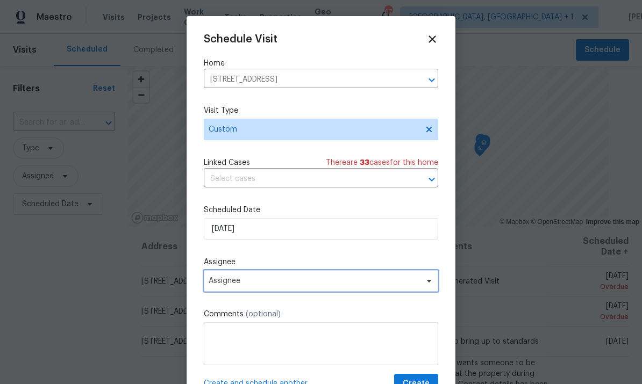
click at [436, 288] on span "Assignee" at bounding box center [321, 281] width 234 height 22
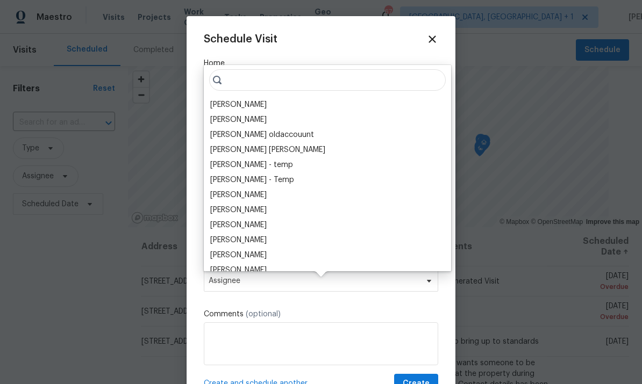
click at [255, 99] on div "[PERSON_NAME]" at bounding box center [238, 104] width 56 height 11
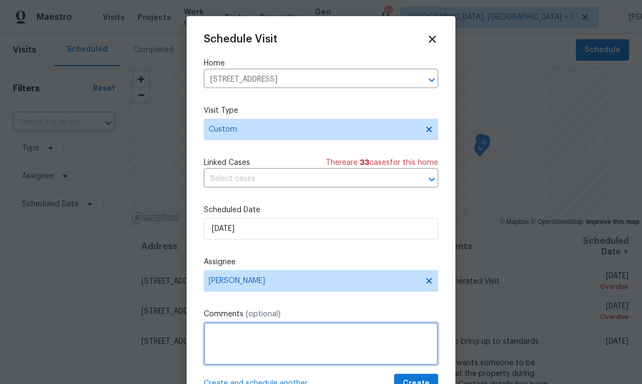
click at [289, 351] on textarea at bounding box center [321, 344] width 234 height 43
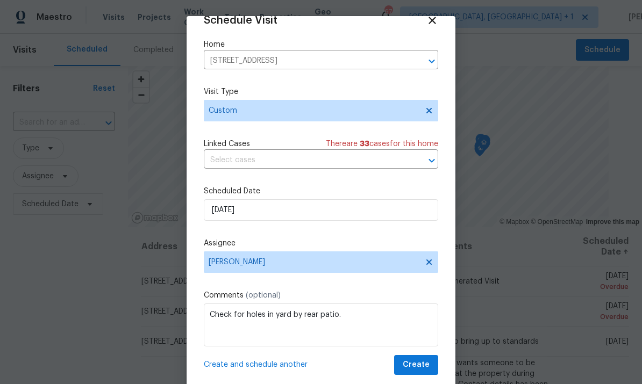
scroll to position [21, 0]
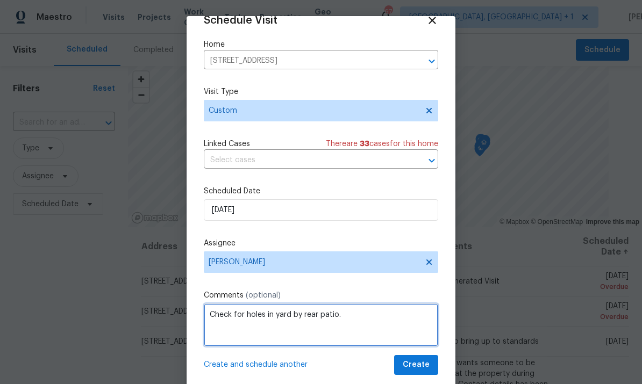
type textarea "Check for holes in yard by rear patio."
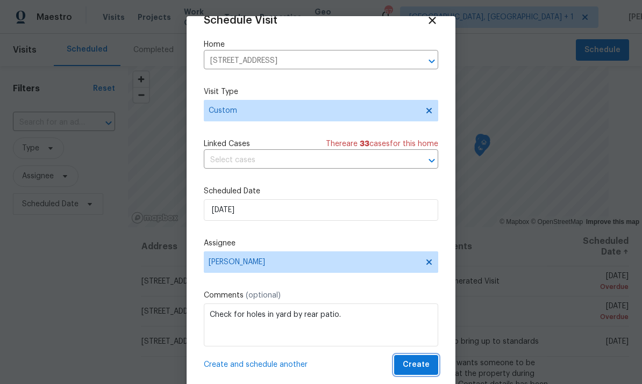
click at [429, 372] on button "Create" at bounding box center [416, 365] width 44 height 20
click at [428, 372] on div "Create and schedule another Create" at bounding box center [321, 365] width 234 height 20
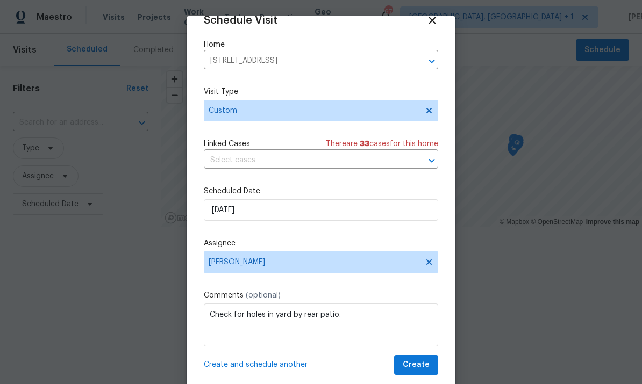
scroll to position [0, 0]
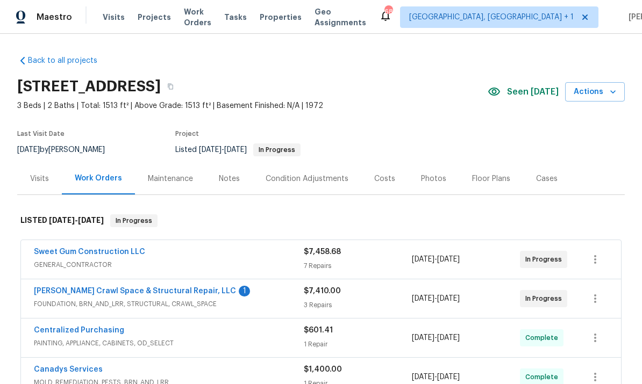
click at [117, 255] on link "Sweet Gum Construction LLC" at bounding box center [89, 252] width 111 height 8
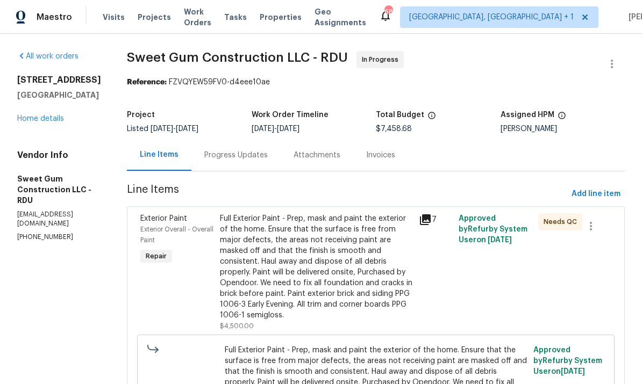
click at [256, 154] on div "Progress Updates" at bounding box center [235, 155] width 63 height 11
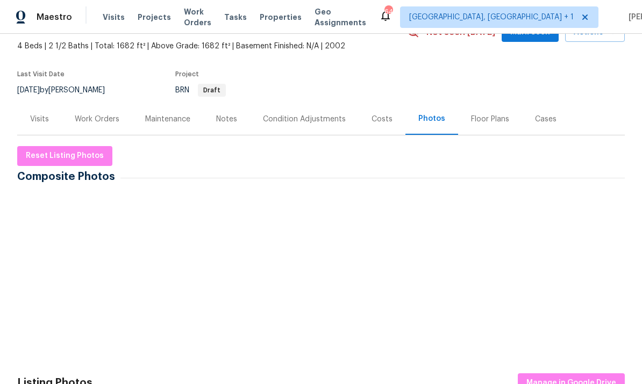
scroll to position [61, 0]
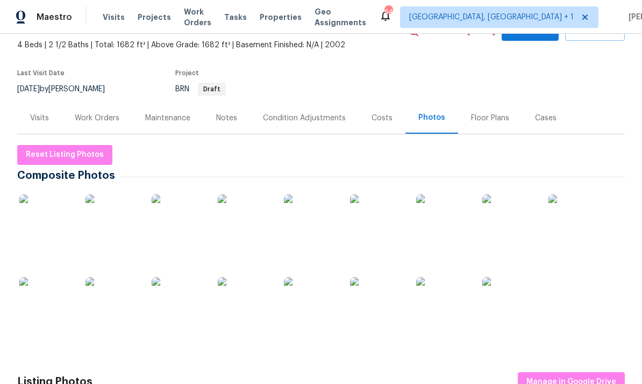
click at [323, 230] on img at bounding box center [311, 222] width 54 height 54
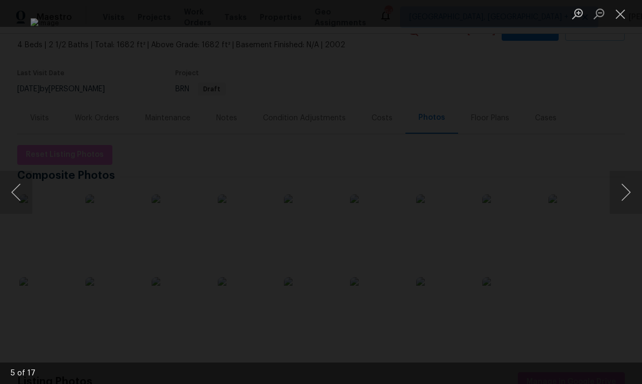
click at [619, 189] on button "Next image" at bounding box center [626, 192] width 32 height 43
click at [630, 189] on button "Next image" at bounding box center [626, 192] width 32 height 43
click at [634, 186] on button "Next image" at bounding box center [626, 192] width 32 height 43
click at [636, 183] on button "Next image" at bounding box center [626, 192] width 32 height 43
click at [623, 144] on div "Lightbox" at bounding box center [321, 192] width 642 height 384
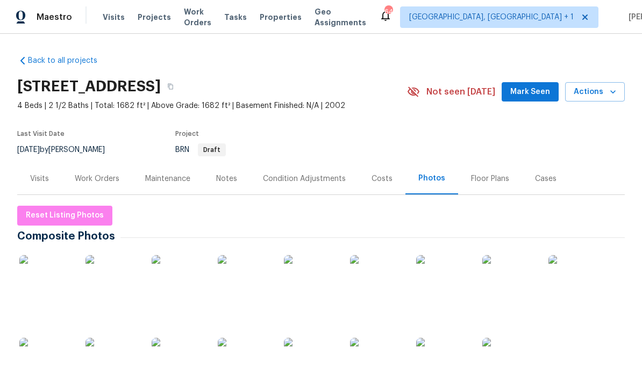
scroll to position [0, 0]
click at [167, 181] on div "Maintenance" at bounding box center [167, 179] width 45 height 11
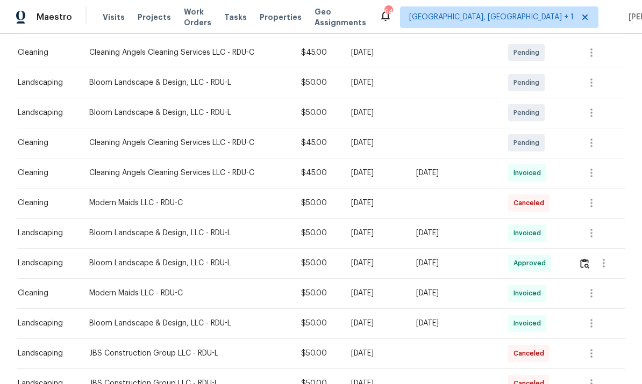
scroll to position [226, 0]
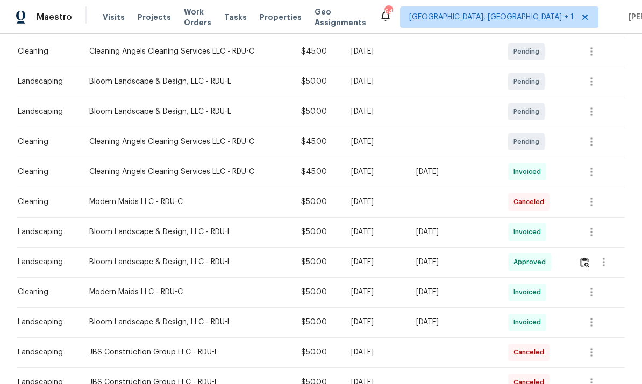
click at [197, 234] on div "Bloom Landscape & Design, LLC - RDU-L" at bounding box center [186, 232] width 195 height 11
click at [163, 238] on div "Bloom Landscape & Design, LLC - RDU-L" at bounding box center [186, 232] width 195 height 11
click at [191, 267] on div "Bloom Landscape & Design, LLC - RDU-L" at bounding box center [186, 262] width 195 height 11
click at [589, 263] on img "button" at bounding box center [584, 263] width 9 height 10
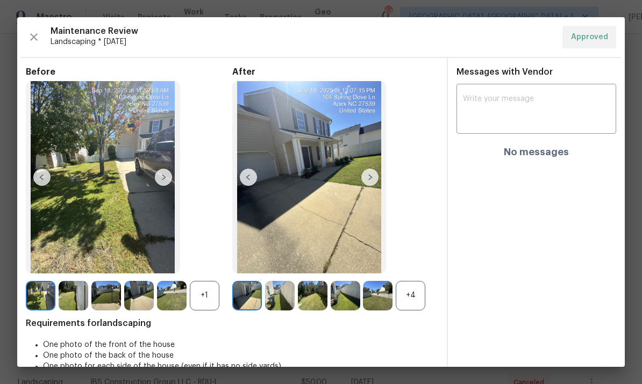
scroll to position [0, 0]
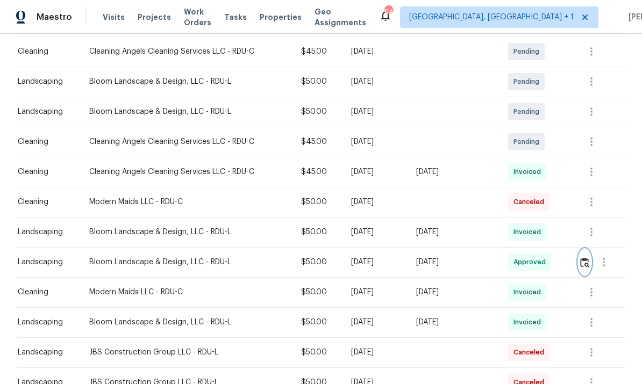
click at [589, 262] on img "button" at bounding box center [584, 263] width 9 height 10
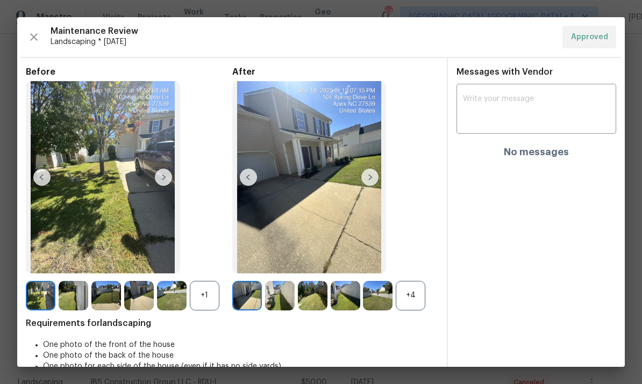
click at [44, 311] on img at bounding box center [41, 296] width 30 height 30
click at [47, 311] on img at bounding box center [41, 296] width 30 height 30
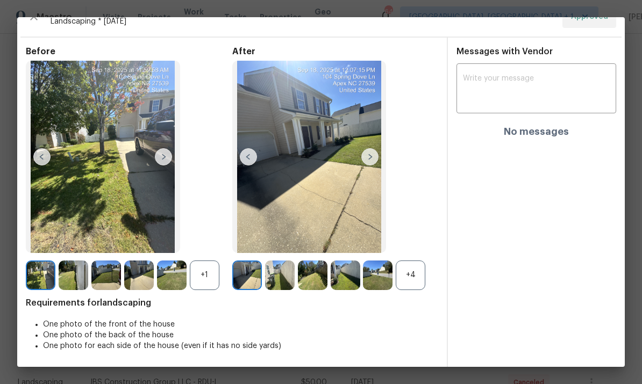
scroll to position [43, 0]
click at [83, 283] on img at bounding box center [74, 276] width 30 height 30
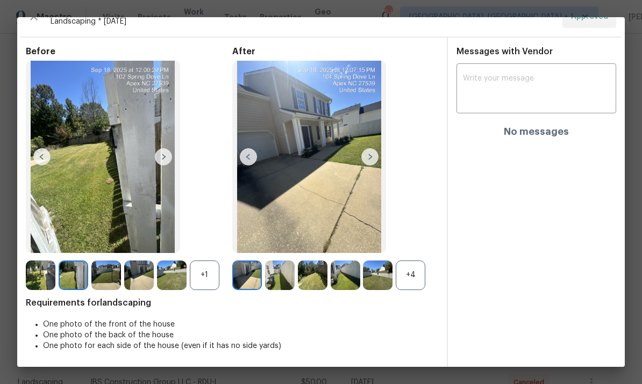
click at [109, 279] on img at bounding box center [106, 276] width 30 height 30
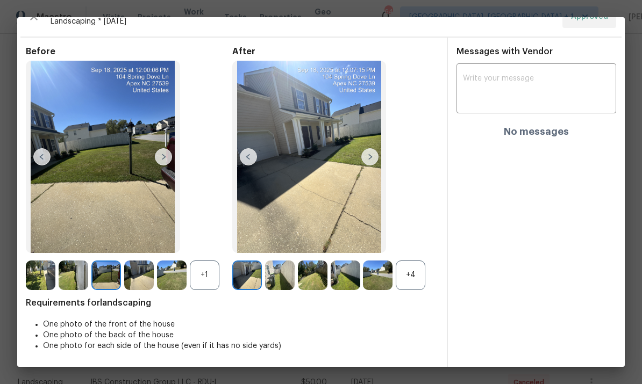
click at [148, 284] on img at bounding box center [139, 276] width 30 height 30
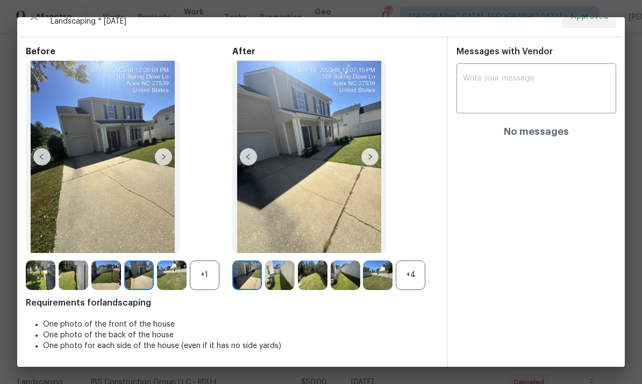
click at [176, 281] on img at bounding box center [172, 276] width 30 height 30
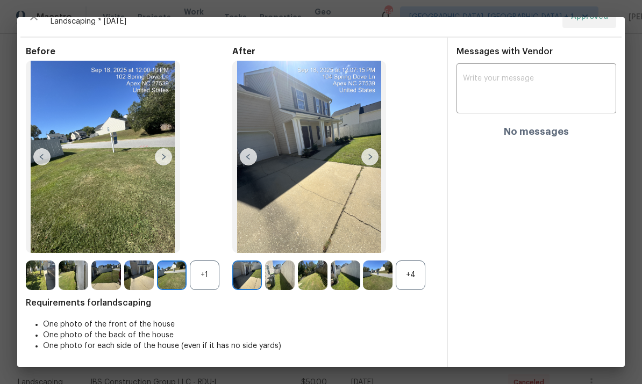
click at [256, 277] on img at bounding box center [247, 276] width 30 height 30
click at [178, 277] on img at bounding box center [172, 276] width 30 height 30
click at [255, 280] on img at bounding box center [247, 276] width 30 height 30
click at [287, 280] on img at bounding box center [280, 276] width 30 height 30
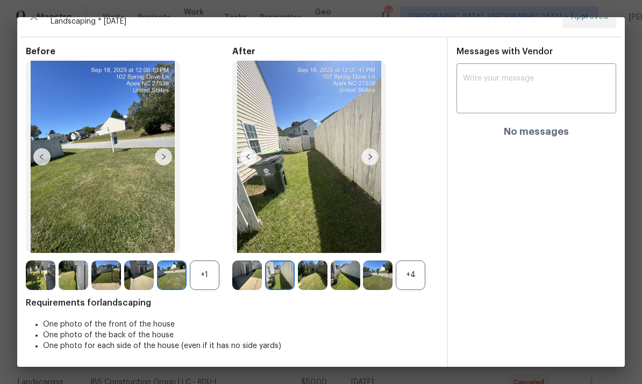
click at [289, 285] on img at bounding box center [280, 276] width 30 height 30
click at [316, 277] on img at bounding box center [313, 276] width 30 height 30
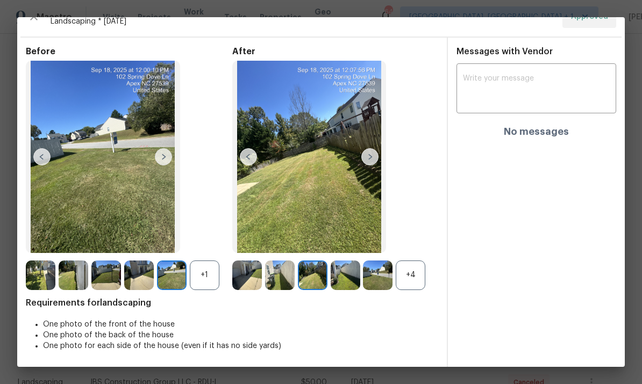
click at [353, 279] on img at bounding box center [346, 276] width 30 height 30
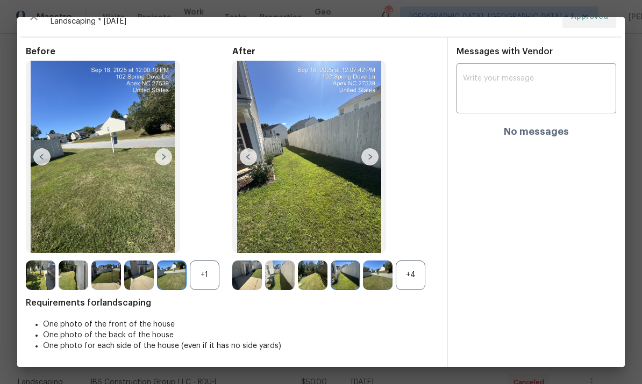
click at [383, 277] on img at bounding box center [378, 276] width 30 height 30
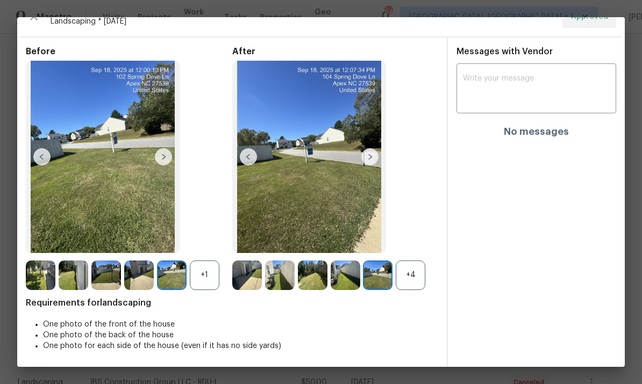
click at [170, 280] on img at bounding box center [172, 276] width 30 height 30
click at [138, 279] on img at bounding box center [139, 276] width 30 height 30
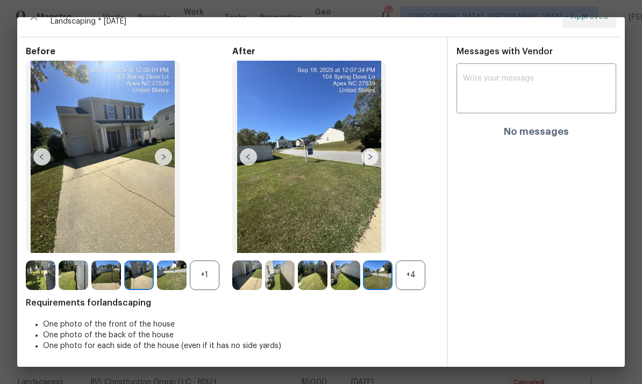
click at [111, 274] on img at bounding box center [106, 276] width 30 height 30
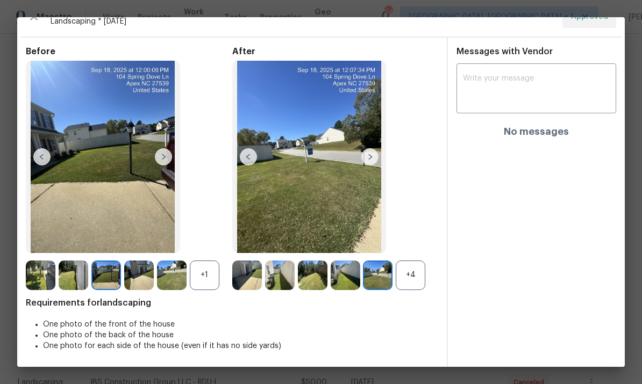
click at [77, 279] on img at bounding box center [74, 276] width 30 height 30
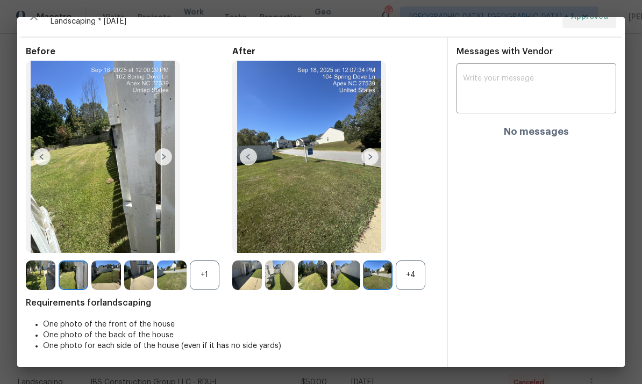
click at [44, 275] on img at bounding box center [41, 276] width 30 height 30
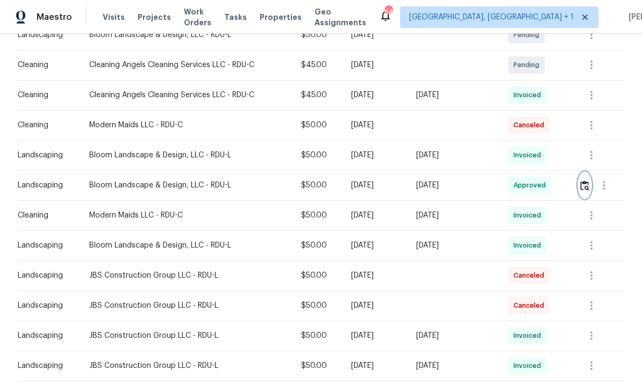
scroll to position [305, 0]
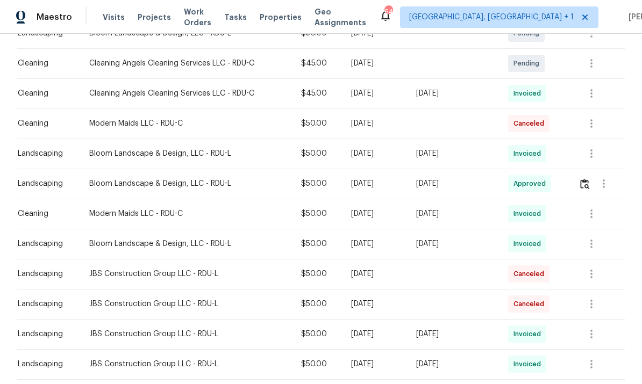
click at [183, 248] on div "Bloom Landscape & Design, LLC - RDU-L" at bounding box center [186, 244] width 195 height 11
click at [537, 246] on span "Invoiced" at bounding box center [530, 244] width 32 height 11
click at [596, 245] on icon "button" at bounding box center [591, 244] width 13 height 13
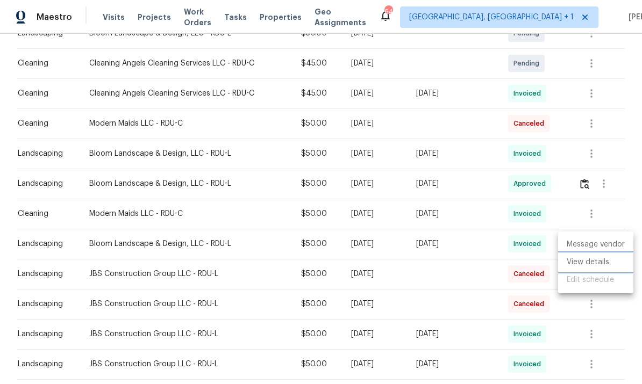
click at [599, 264] on li "View details" at bounding box center [595, 263] width 75 height 18
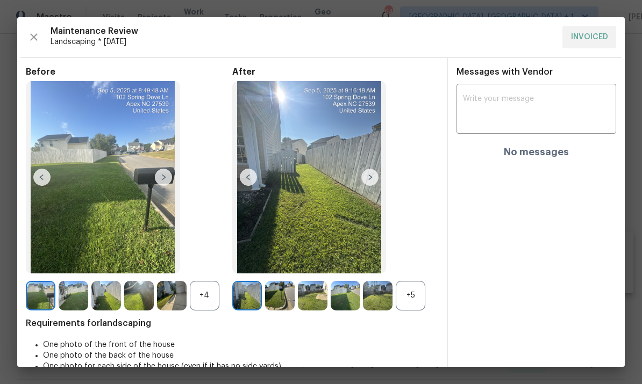
click at [317, 311] on img at bounding box center [313, 296] width 30 height 30
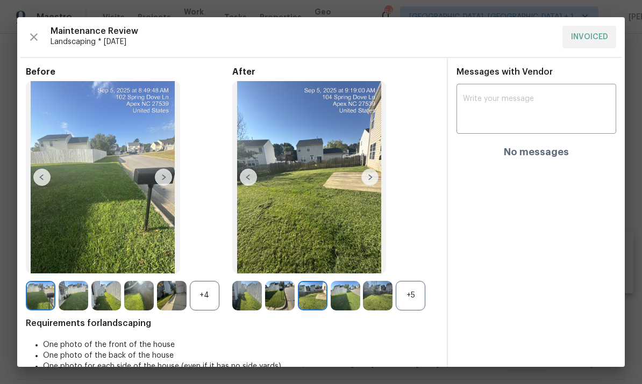
click at [351, 232] on img at bounding box center [309, 177] width 154 height 193
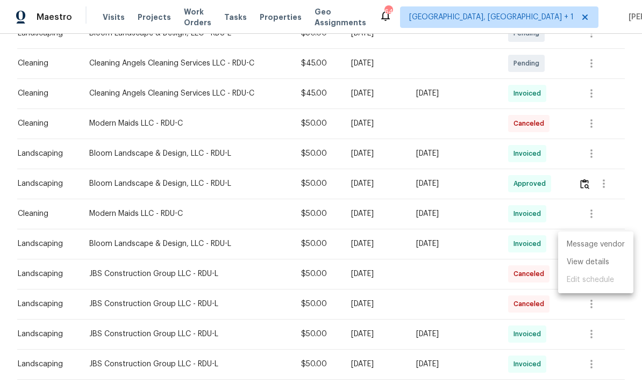
click at [280, 252] on div at bounding box center [321, 192] width 642 height 384
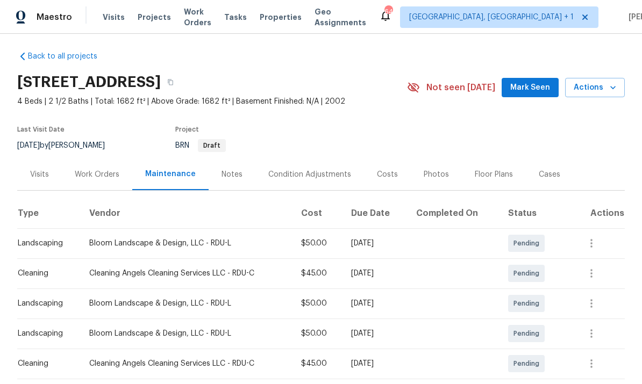
scroll to position [11, 0]
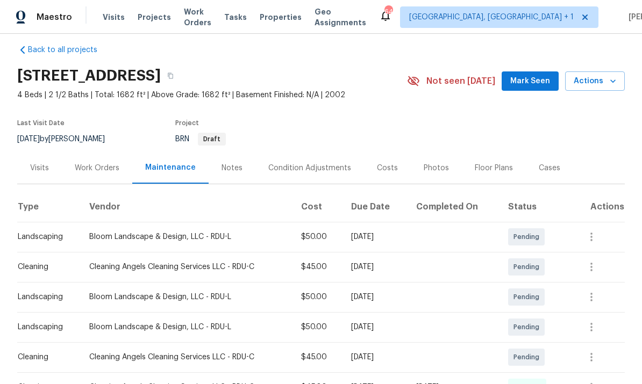
click at [101, 169] on div "Work Orders" at bounding box center [97, 168] width 45 height 11
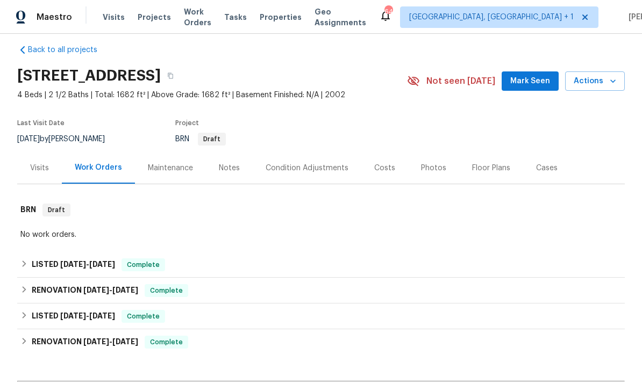
scroll to position [43, 0]
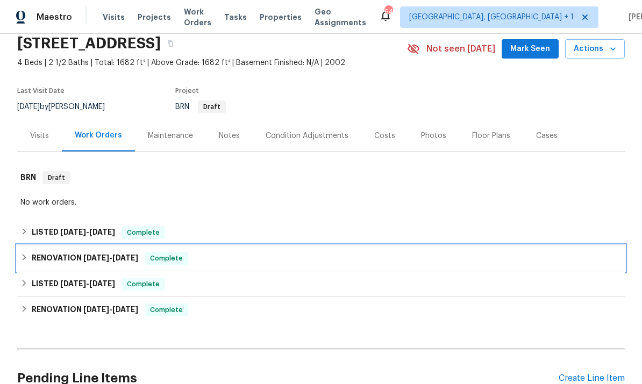
click at [138, 258] on span "[DATE]" at bounding box center [125, 258] width 26 height 8
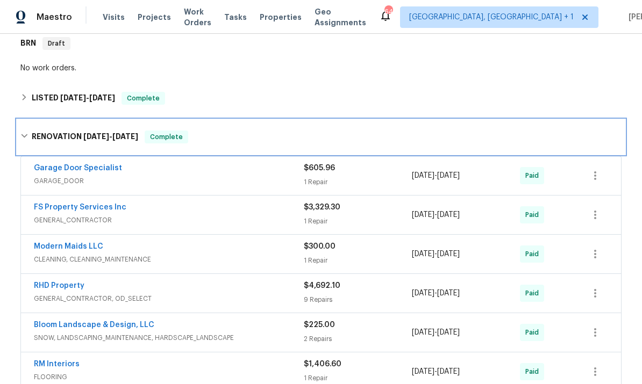
scroll to position [179, 0]
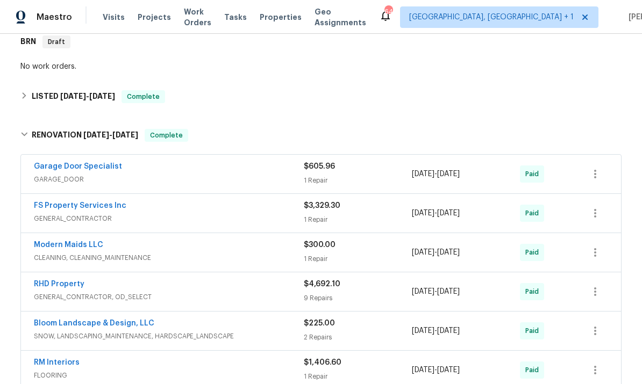
click at [146, 326] on link "Bloom Landscape & Design, LLC" at bounding box center [94, 324] width 120 height 8
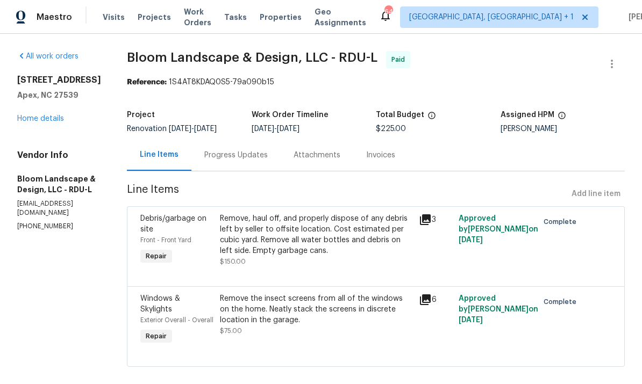
scroll to position [25, 0]
click at [38, 115] on link "Home details" at bounding box center [40, 119] width 47 height 8
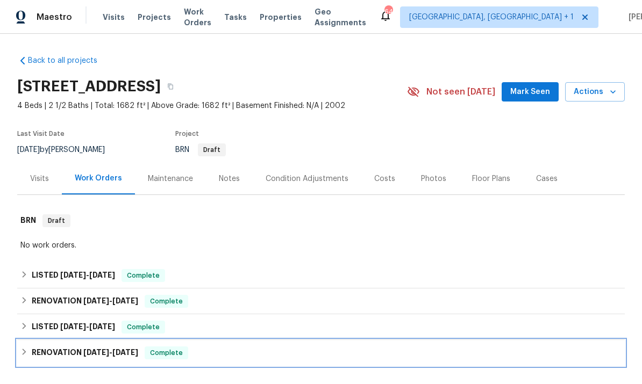
click at [138, 347] on h6 "RENOVATION [DATE] - [DATE]" at bounding box center [85, 353] width 106 height 13
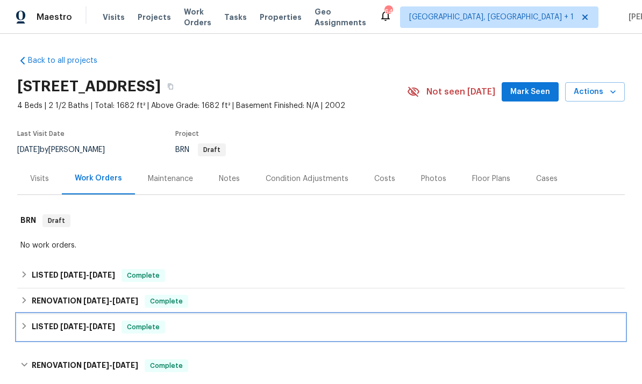
click at [96, 323] on span "[DATE] - [DATE]" at bounding box center [87, 327] width 55 height 8
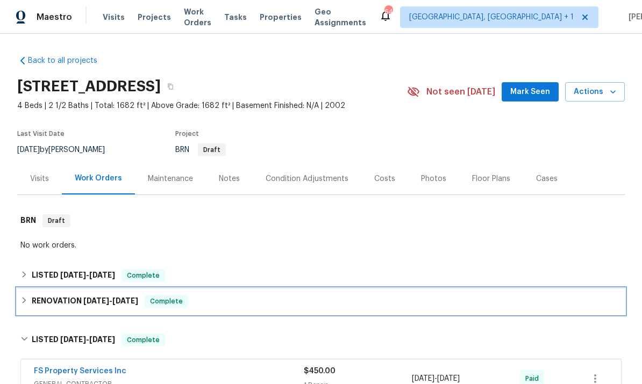
click at [140, 289] on div "RENOVATION [DATE] - [DATE] Complete" at bounding box center [321, 302] width 608 height 26
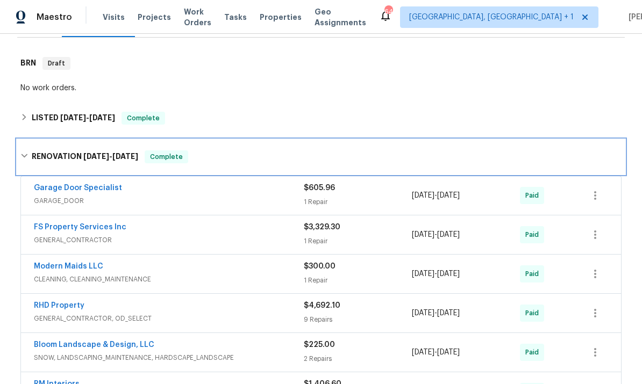
scroll to position [159, 0]
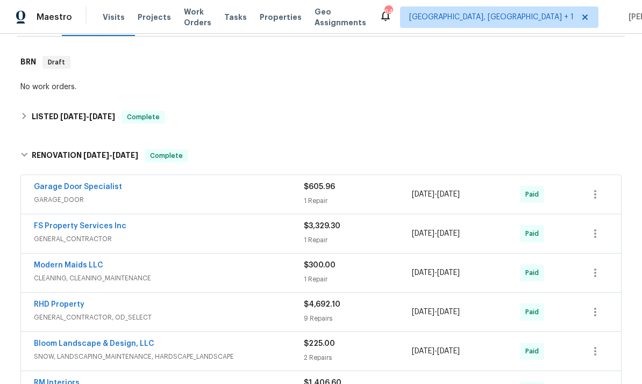
click at [118, 340] on link "Bloom Landscape & Design, LLC" at bounding box center [94, 344] width 120 height 8
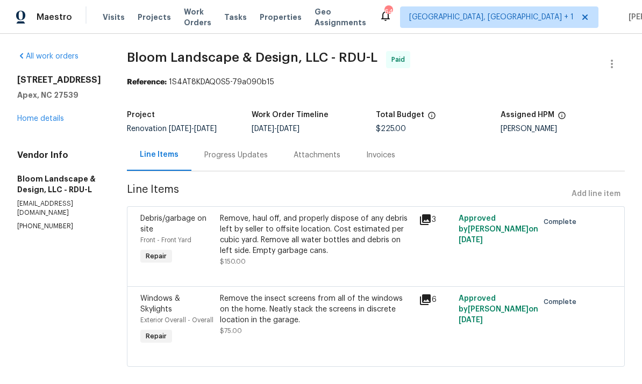
scroll to position [25, 0]
click at [429, 215] on icon at bounding box center [425, 220] width 11 height 11
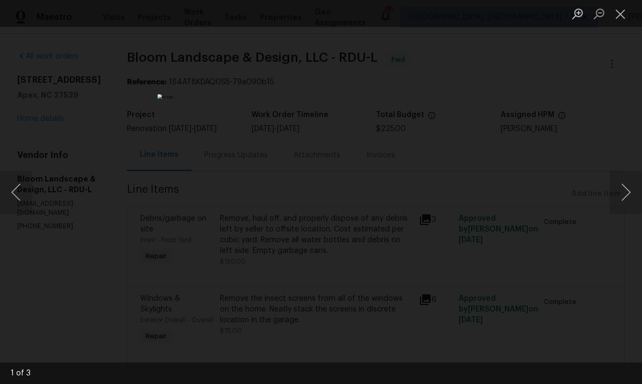
click at [635, 188] on button "Next image" at bounding box center [626, 192] width 32 height 43
click at [635, 191] on button "Next image" at bounding box center [626, 192] width 32 height 43
click at [636, 194] on button "Next image" at bounding box center [626, 192] width 32 height 43
click at [636, 195] on button "Next image" at bounding box center [626, 192] width 32 height 43
click at [637, 173] on button "Next image" at bounding box center [626, 192] width 32 height 43
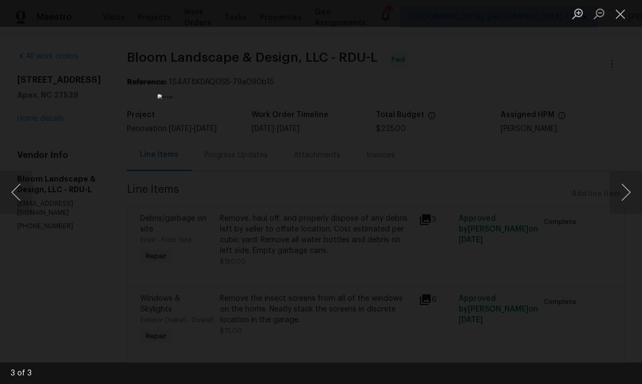
click at [572, 101] on div "Lightbox" at bounding box center [321, 192] width 642 height 384
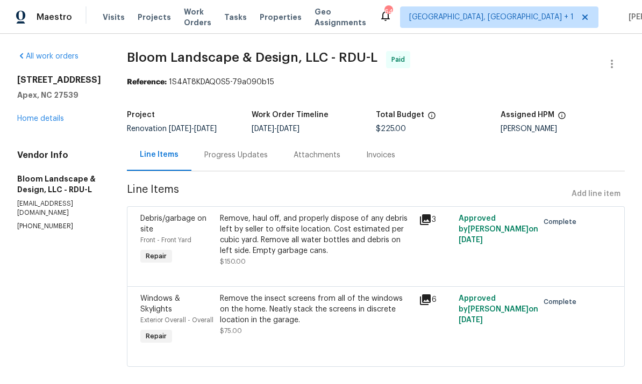
click at [46, 115] on link "Home details" at bounding box center [40, 119] width 47 height 8
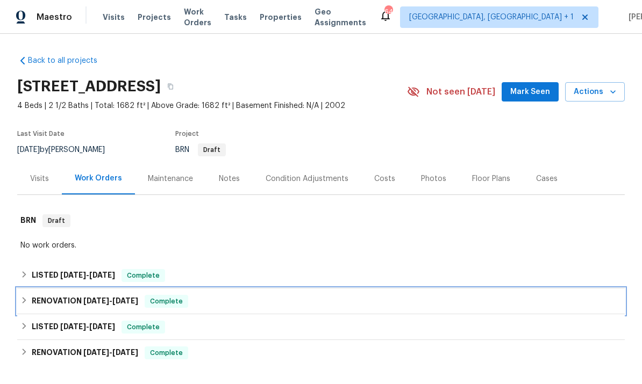
click at [96, 295] on h6 "RENOVATION [DATE] - [DATE]" at bounding box center [85, 301] width 106 height 13
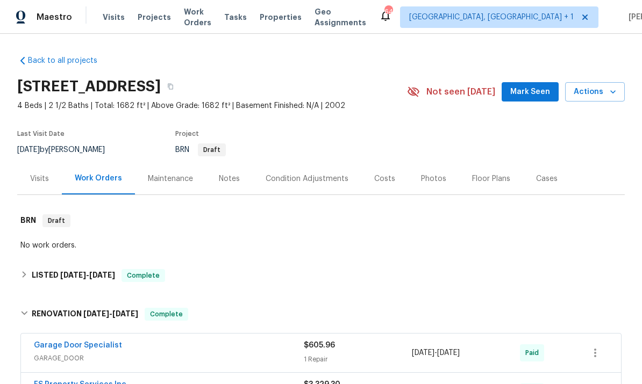
click at [432, 174] on div "Photos" at bounding box center [433, 179] width 25 height 11
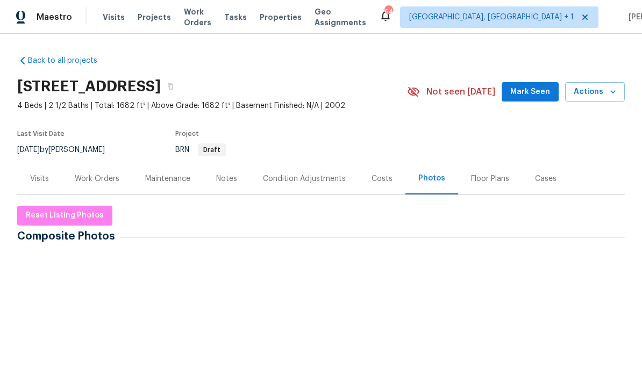
click at [614, 134] on section "[STREET_ADDRESS] 4 Beds | 2 1/2 Baths | Total: 1682 ft² | Above Grade: 1682 ft²…" at bounding box center [321, 118] width 608 height 90
click at [60, 256] on img at bounding box center [46, 282] width 54 height 54
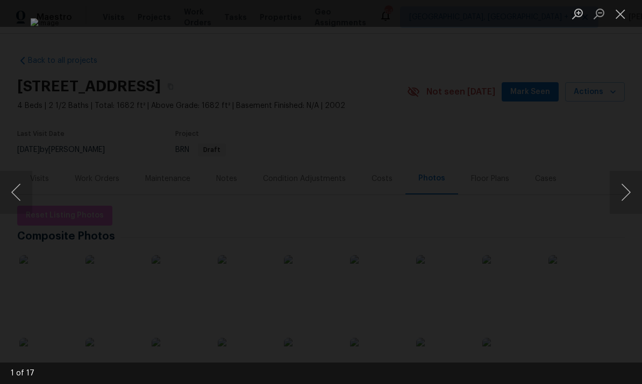
click at [629, 118] on div "Lightbox" at bounding box center [321, 192] width 642 height 384
